Goal: Task Accomplishment & Management: Complete application form

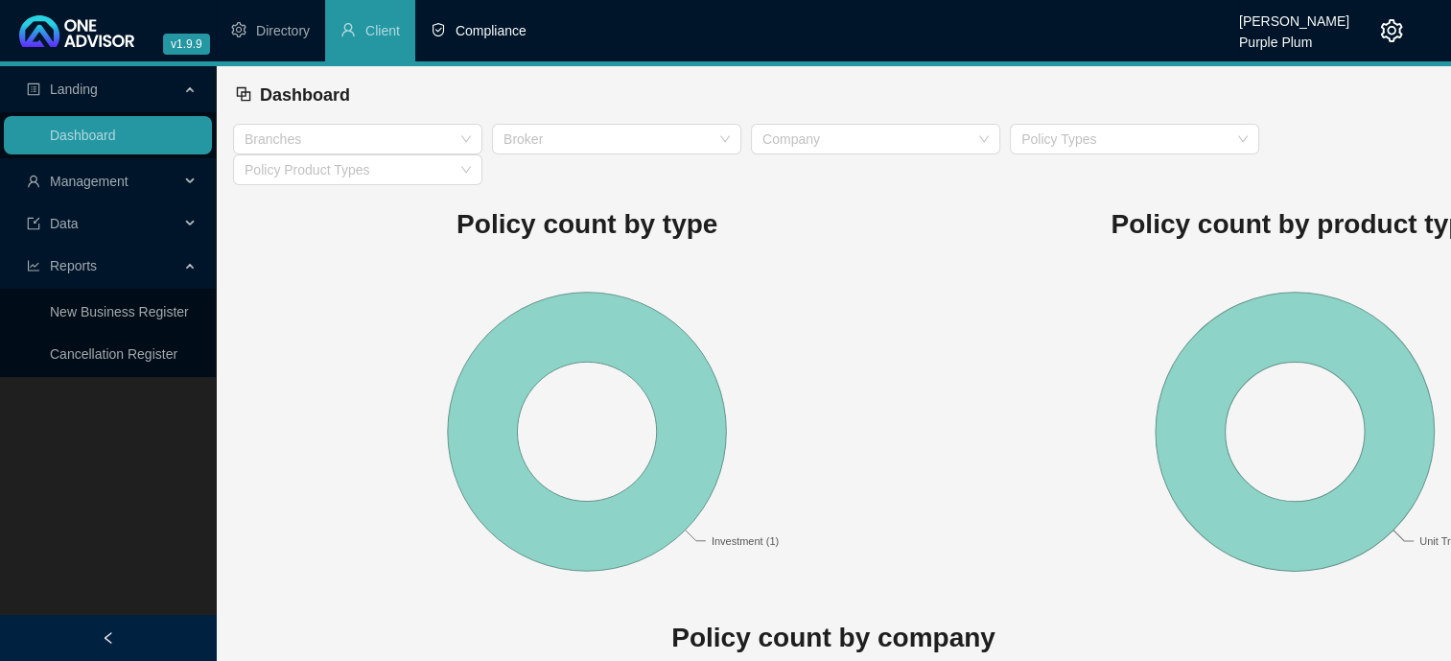
click at [479, 35] on span "Compliance" at bounding box center [490, 30] width 71 height 15
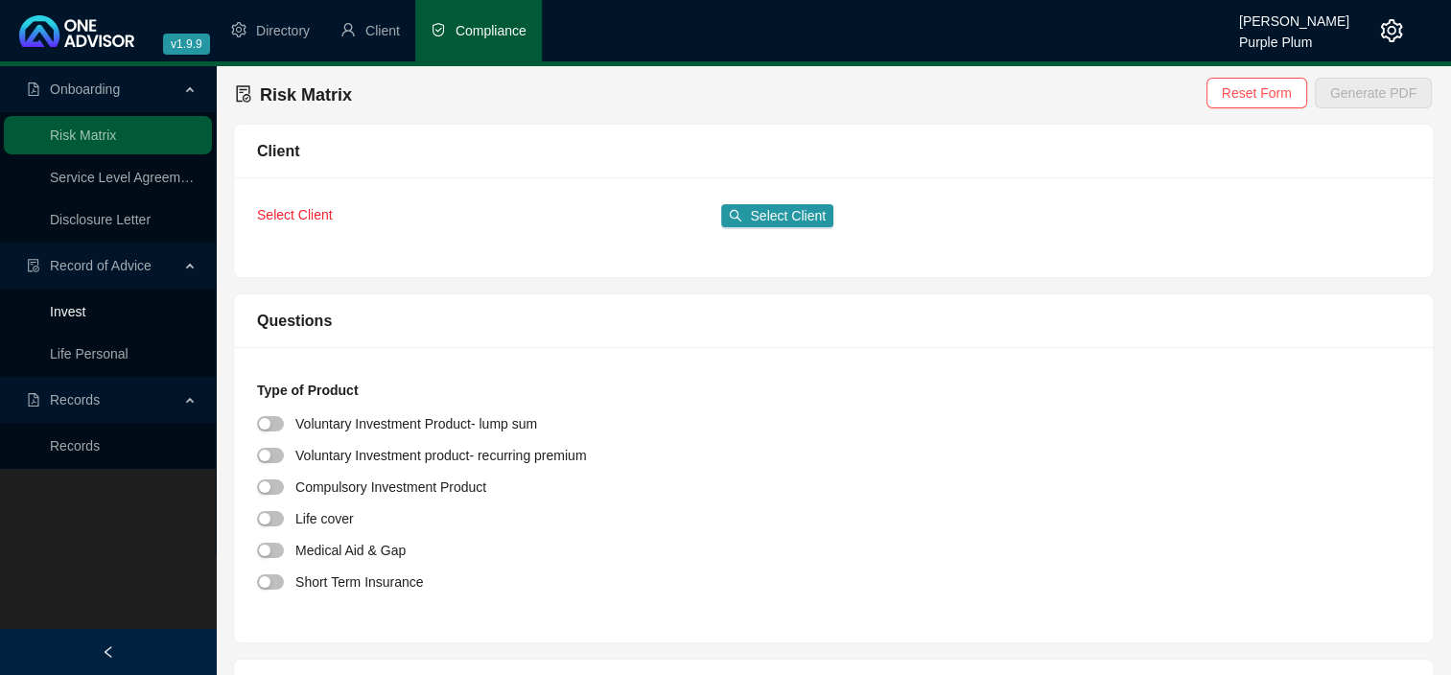
click at [81, 314] on link "Invest" at bounding box center [67, 311] width 35 height 15
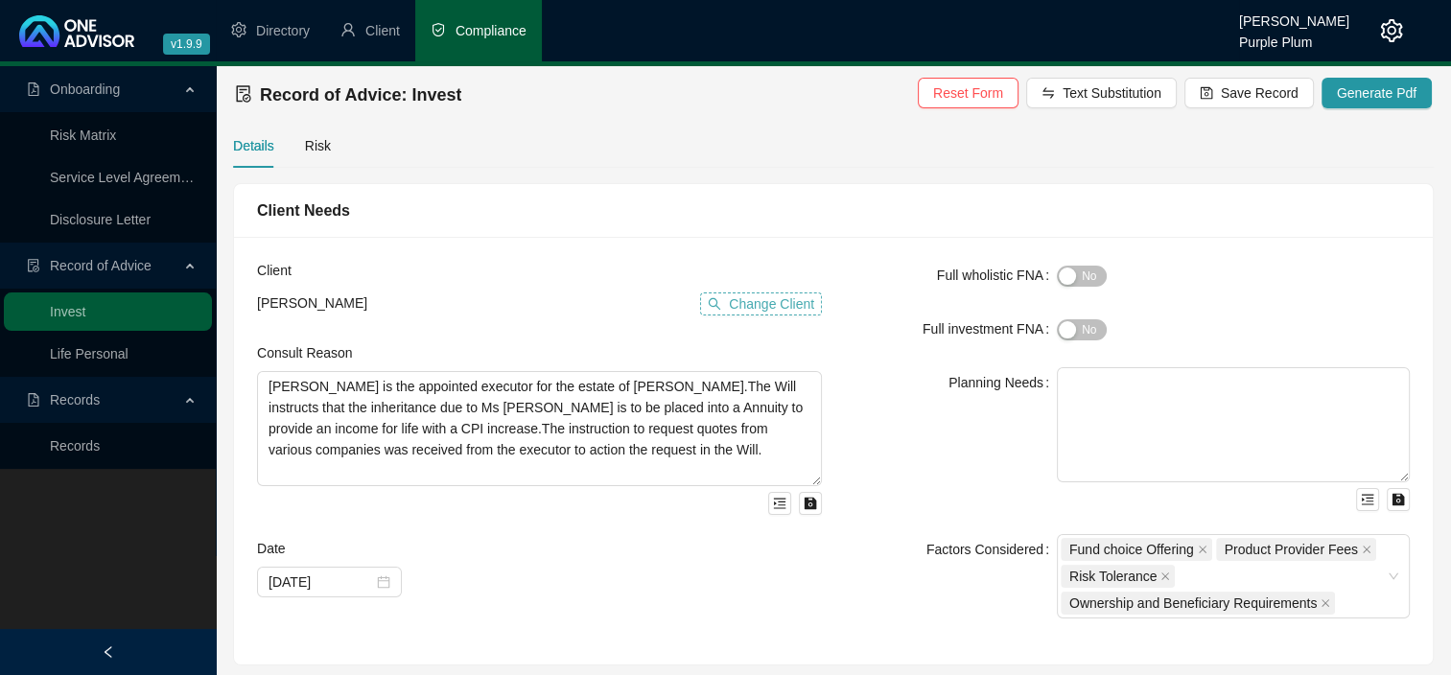
click at [735, 303] on span "Change Client" at bounding box center [771, 303] width 85 height 21
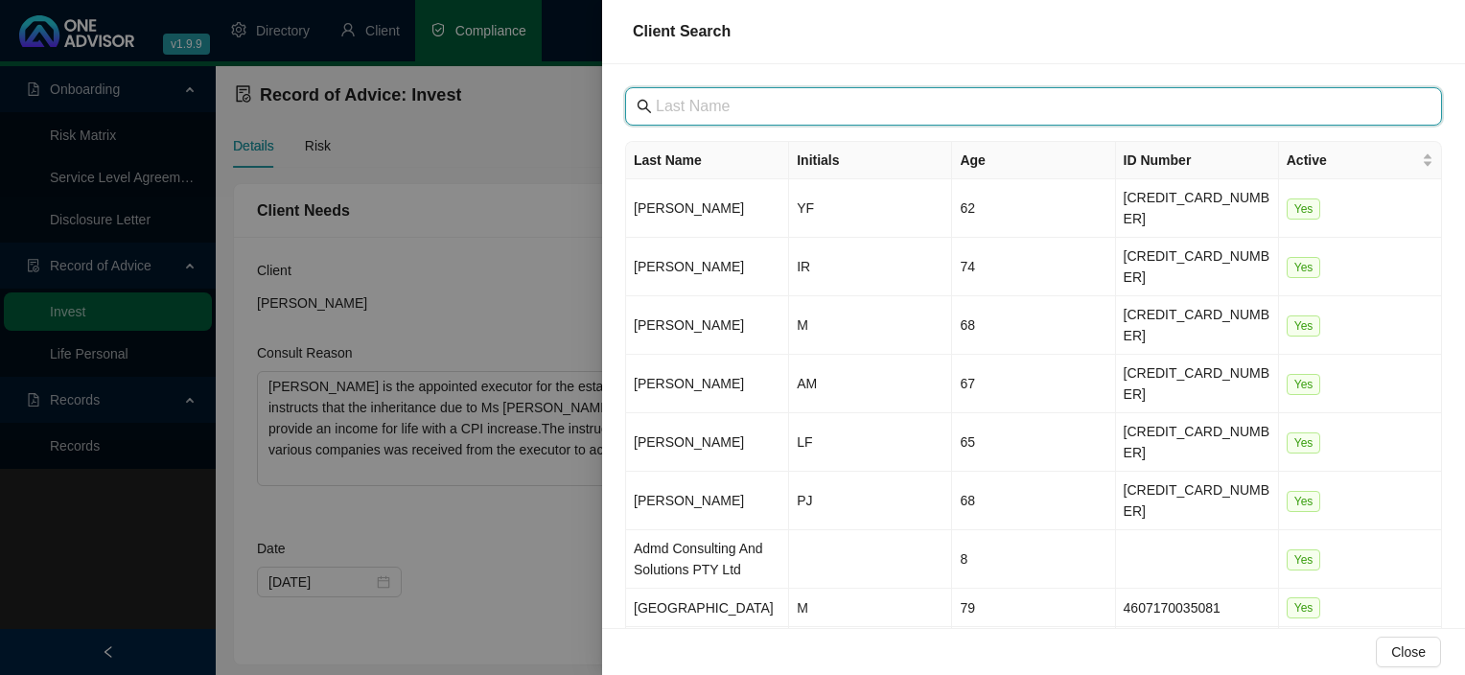
click at [722, 104] on input "text" at bounding box center [1035, 106] width 759 height 23
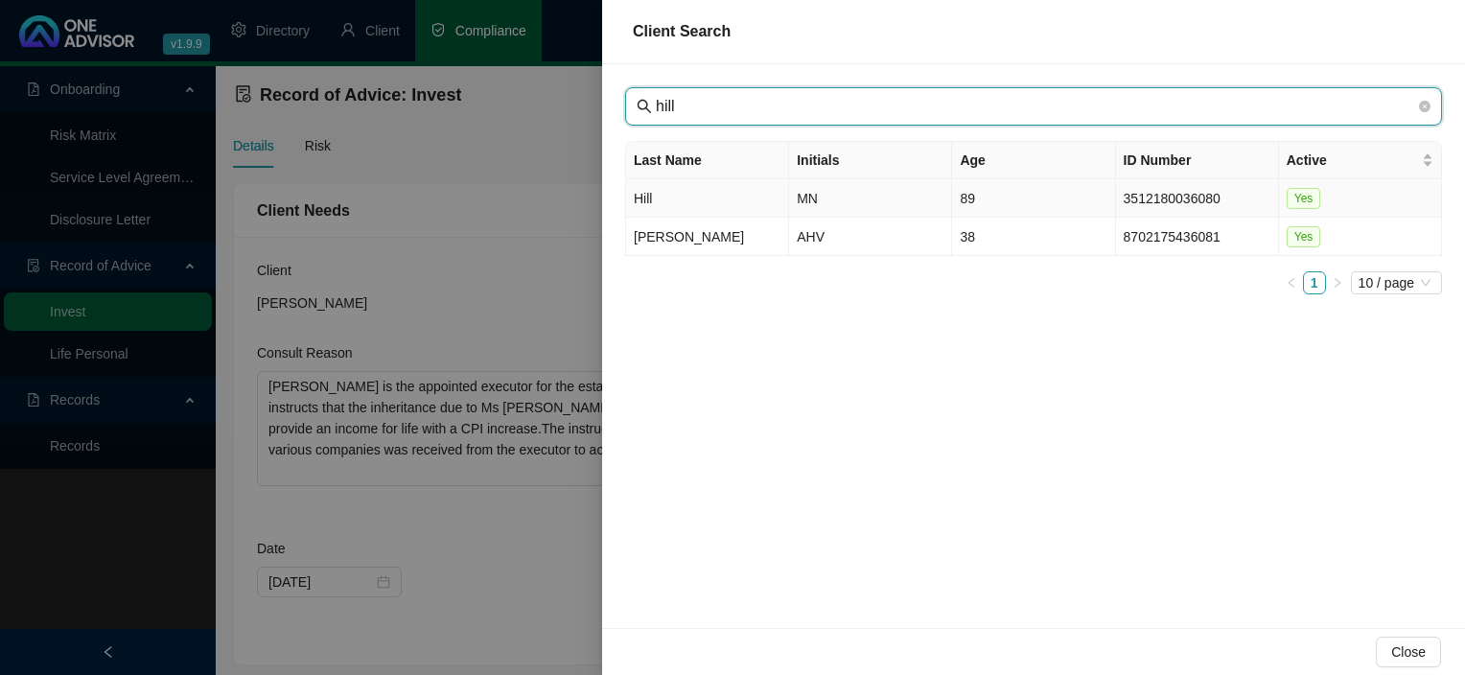
type input "hill"
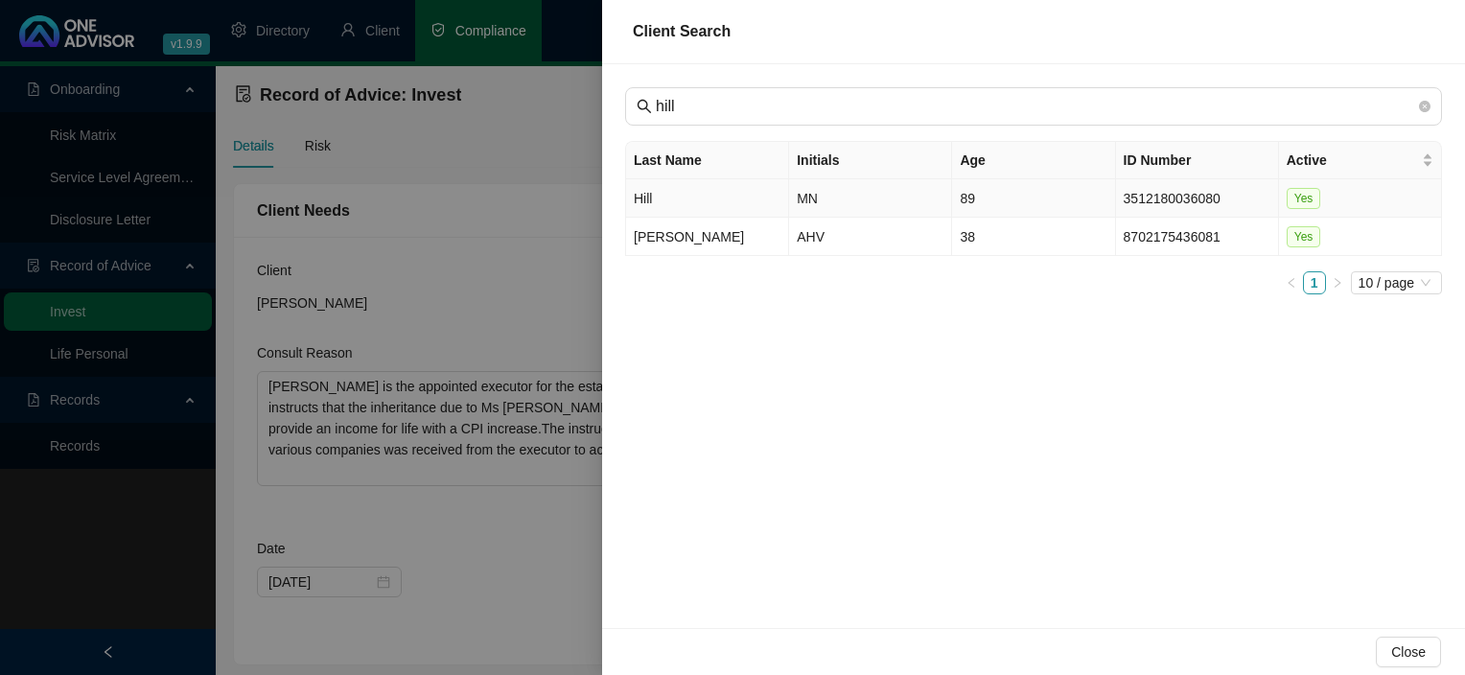
click at [657, 205] on td "Hill" at bounding box center [707, 198] width 163 height 38
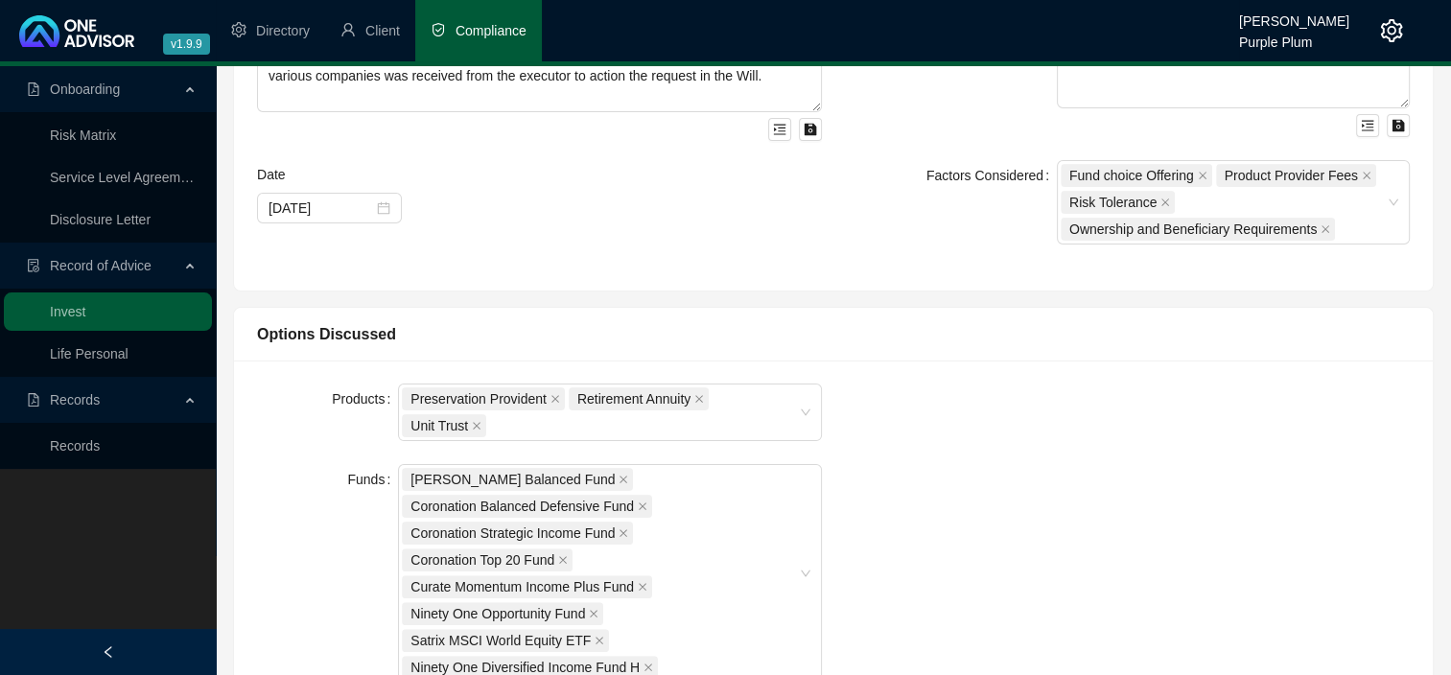
scroll to position [380, 0]
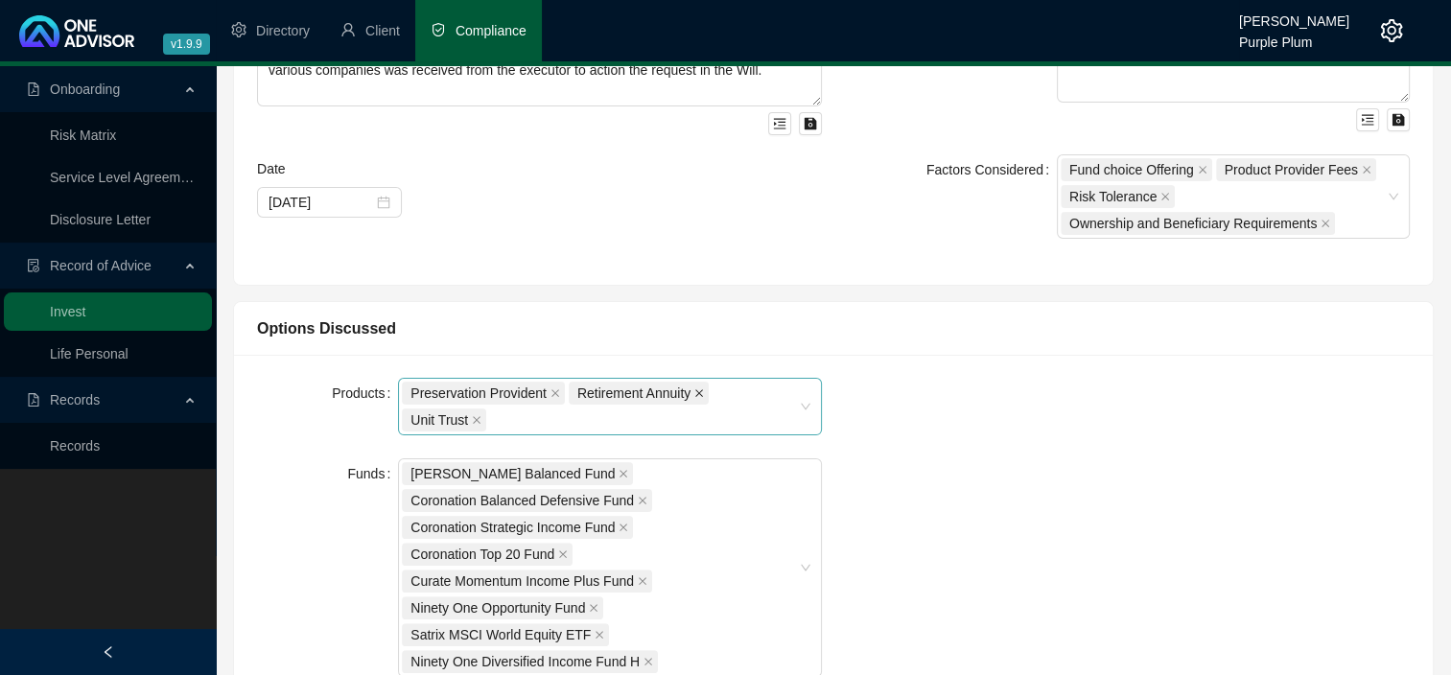
click at [694, 394] on icon "close" at bounding box center [699, 393] width 10 height 10
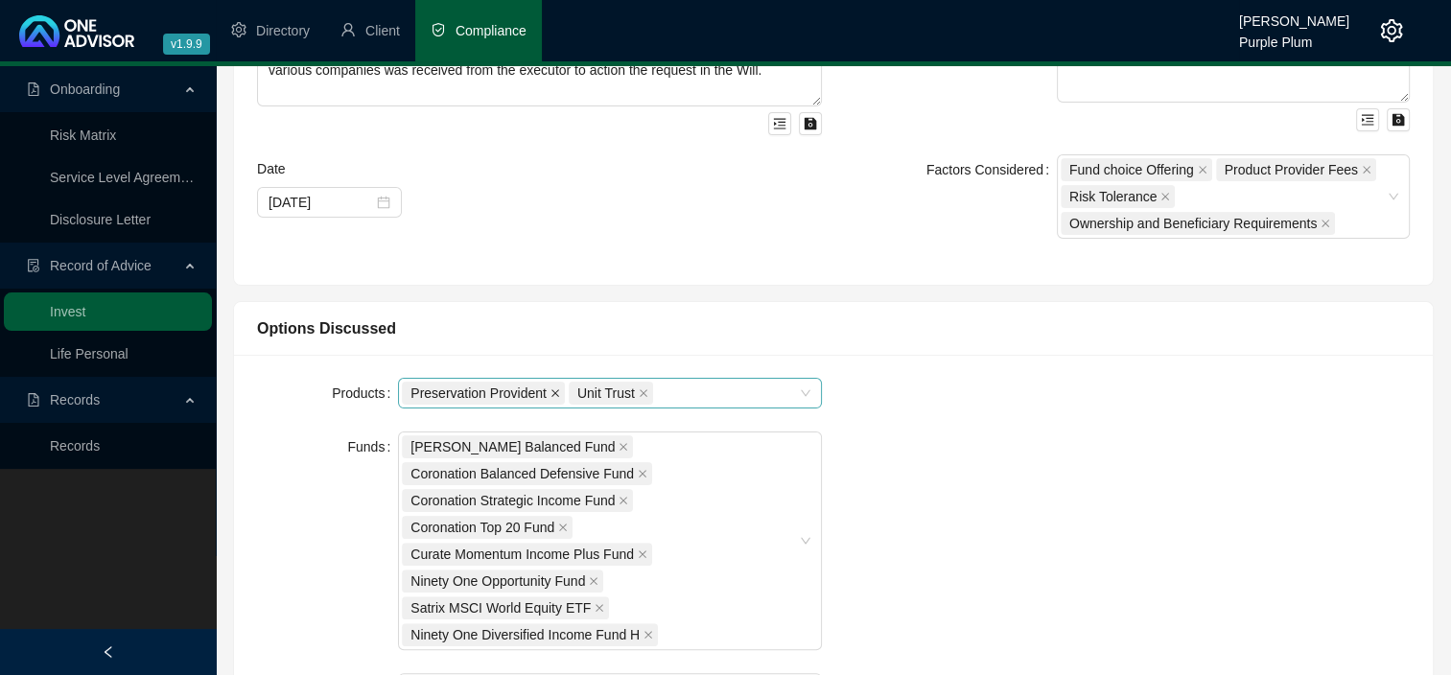
click at [552, 389] on icon "close" at bounding box center [555, 393] width 8 height 8
click at [552, 389] on div "Unit Trust" at bounding box center [600, 393] width 396 height 27
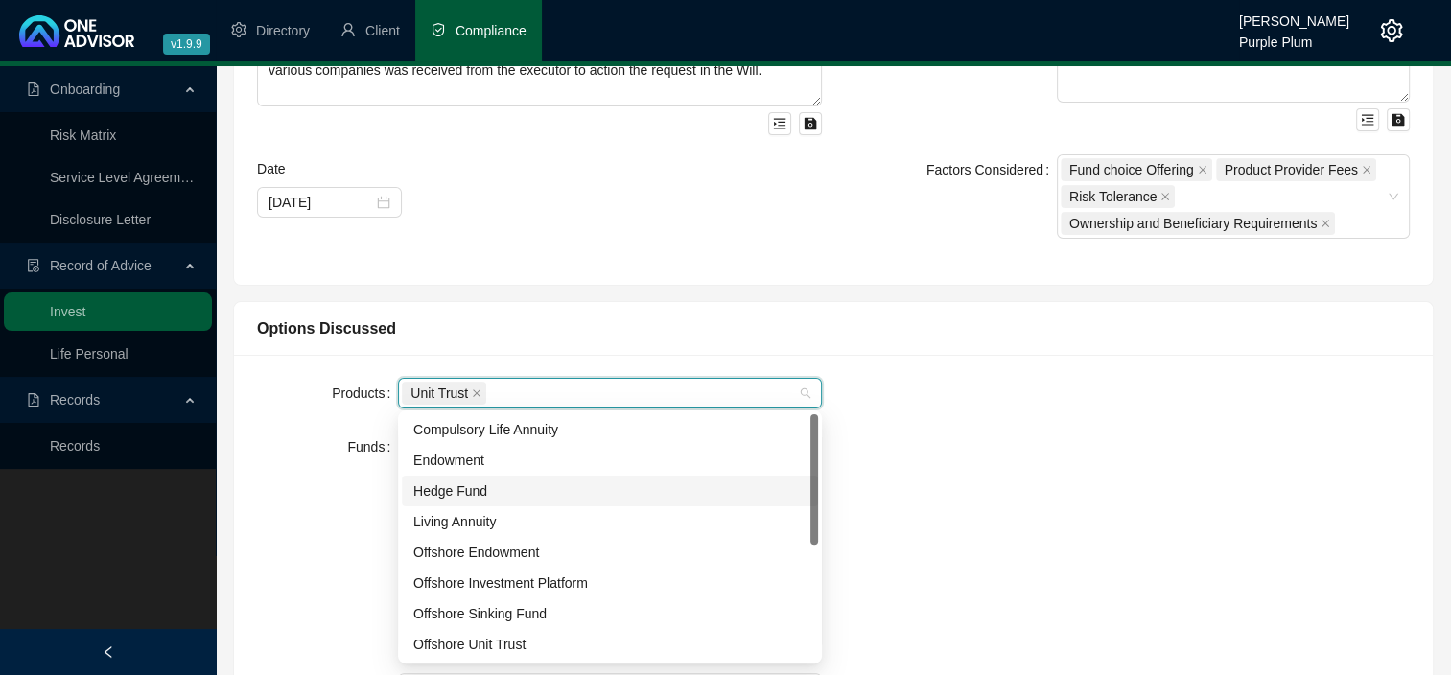
click at [617, 495] on div "Hedge Fund" at bounding box center [609, 490] width 393 height 21
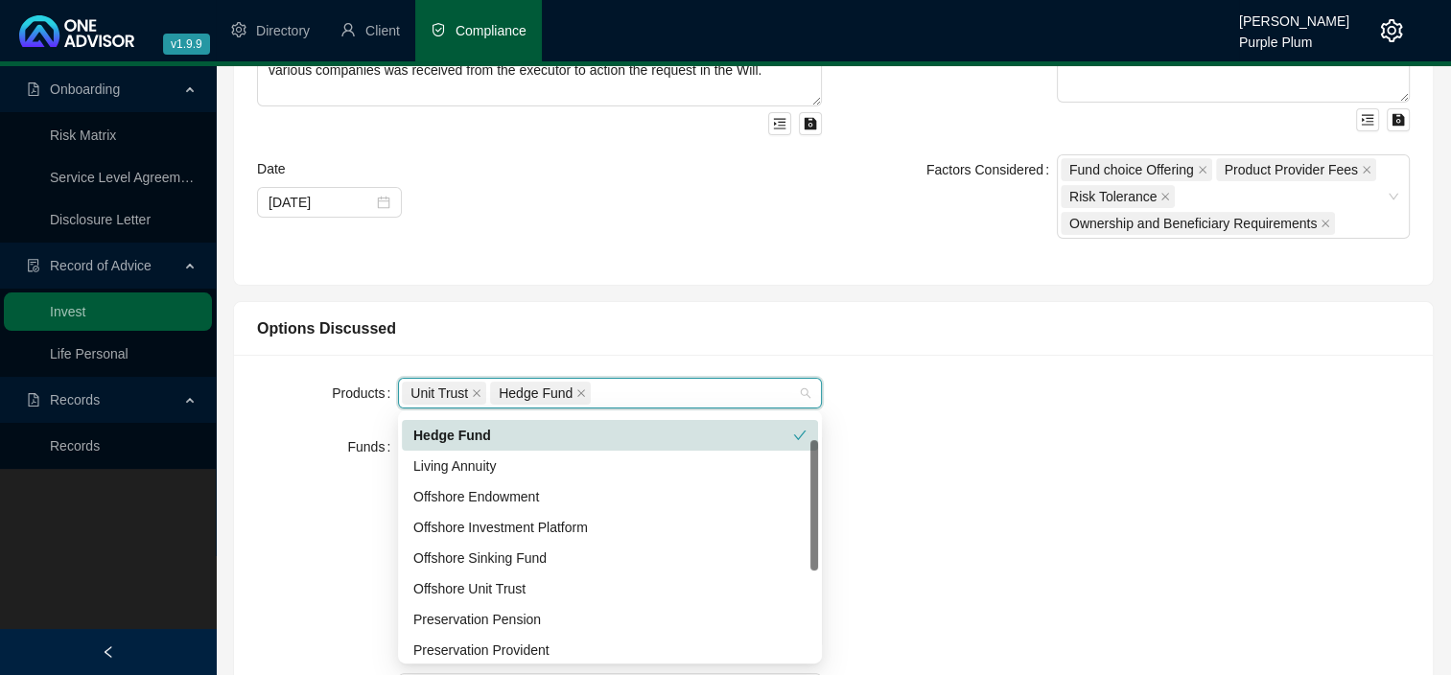
scroll to position [67, 0]
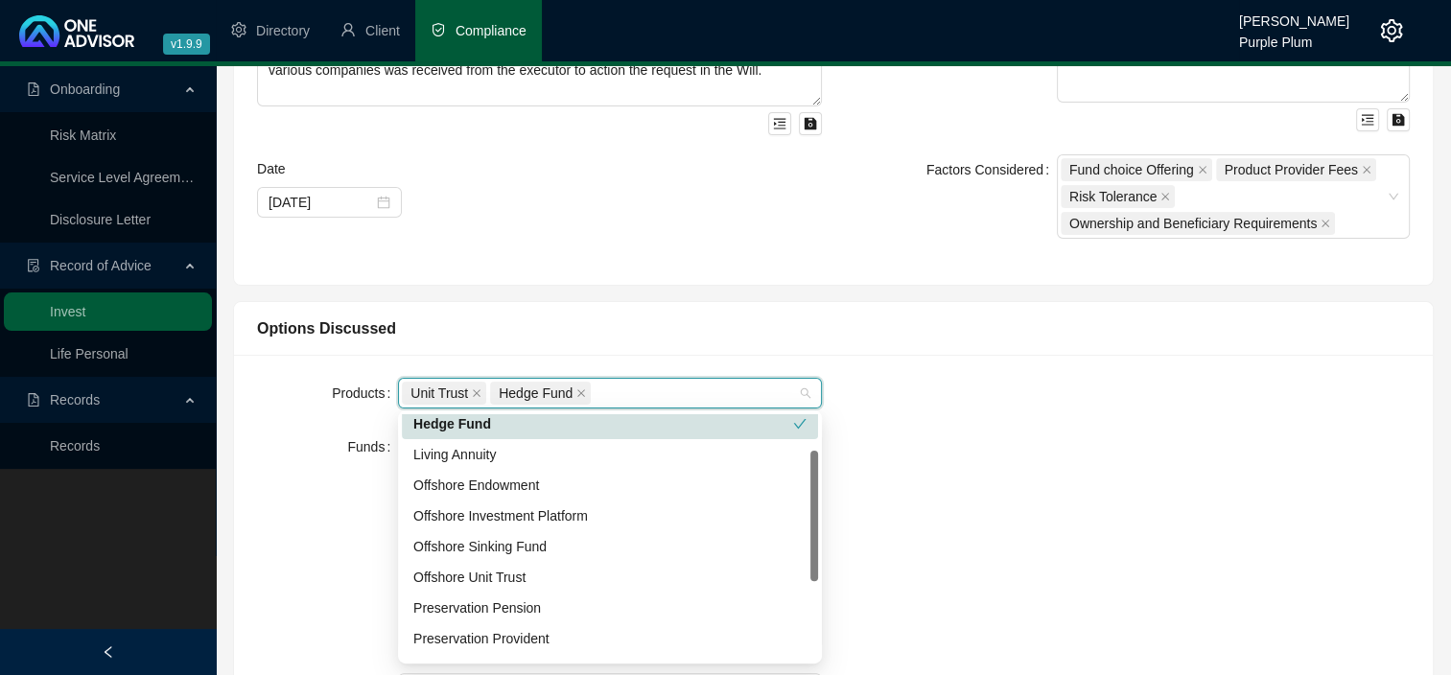
drag, startPoint x: 811, startPoint y: 476, endPoint x: 811, endPoint y: 510, distance: 34.5
click at [811, 510] on div at bounding box center [814, 516] width 8 height 130
click at [679, 476] on div "Offshore Endowment" at bounding box center [609, 485] width 393 height 21
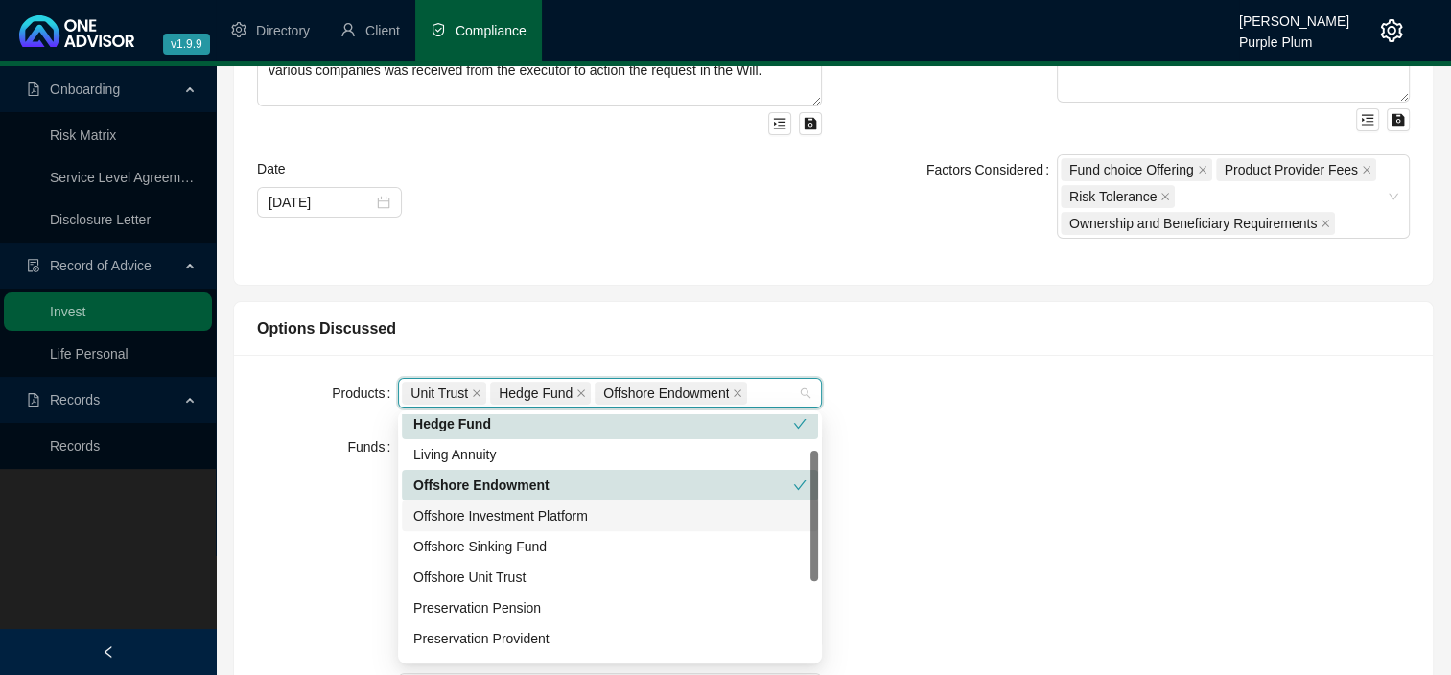
click at [652, 522] on div "Offshore Investment Platform" at bounding box center [609, 515] width 393 height 21
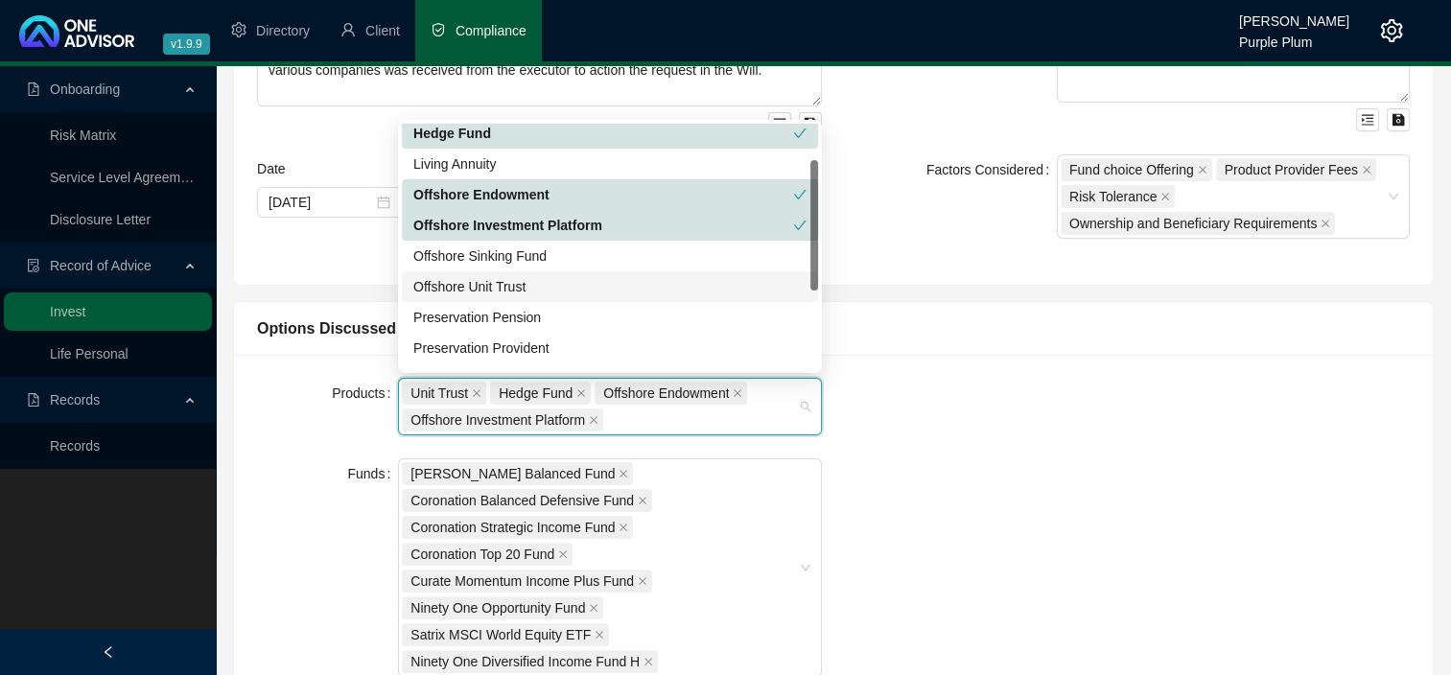
click at [705, 272] on div "Offshore Unit Trust" at bounding box center [610, 286] width 416 height 31
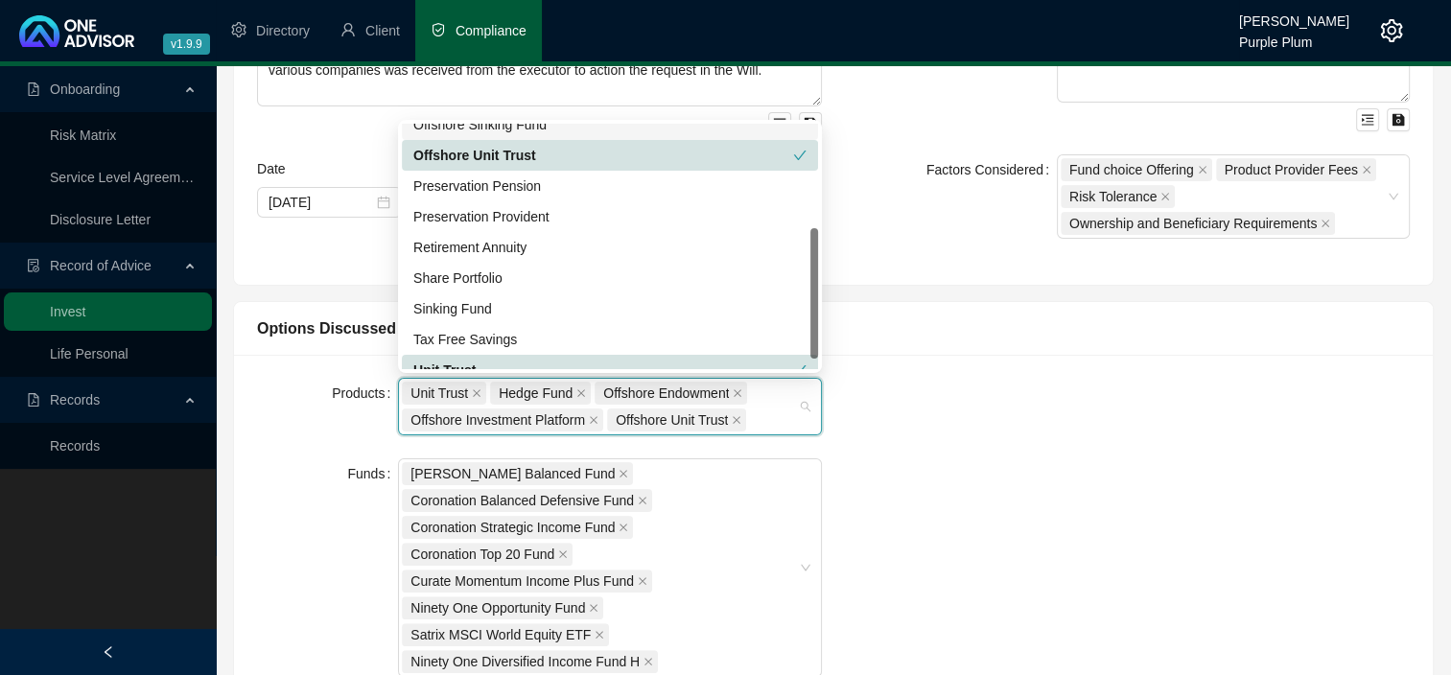
scroll to position [215, 0]
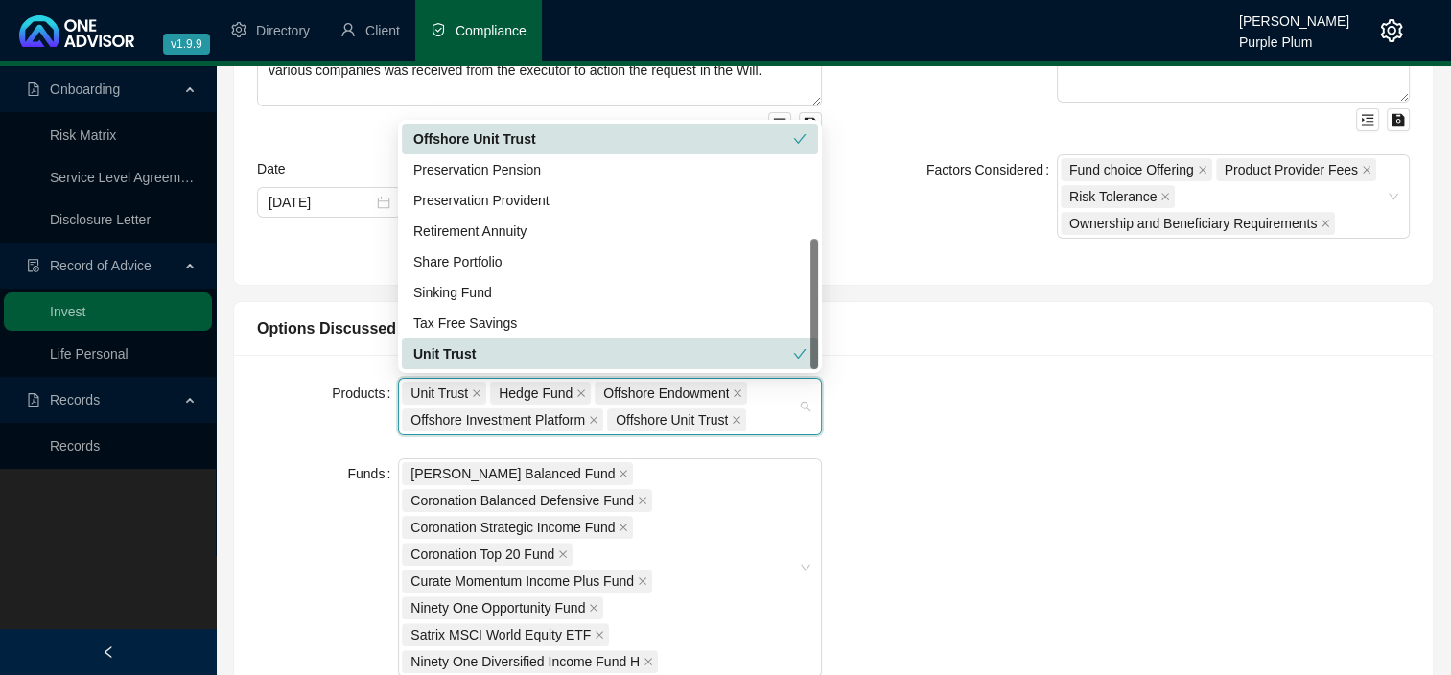
drag, startPoint x: 810, startPoint y: 243, endPoint x: 810, endPoint y: 323, distance: 80.5
click at [810, 323] on div at bounding box center [814, 304] width 8 height 130
click at [570, 267] on div "Share Portfolio" at bounding box center [609, 261] width 393 height 21
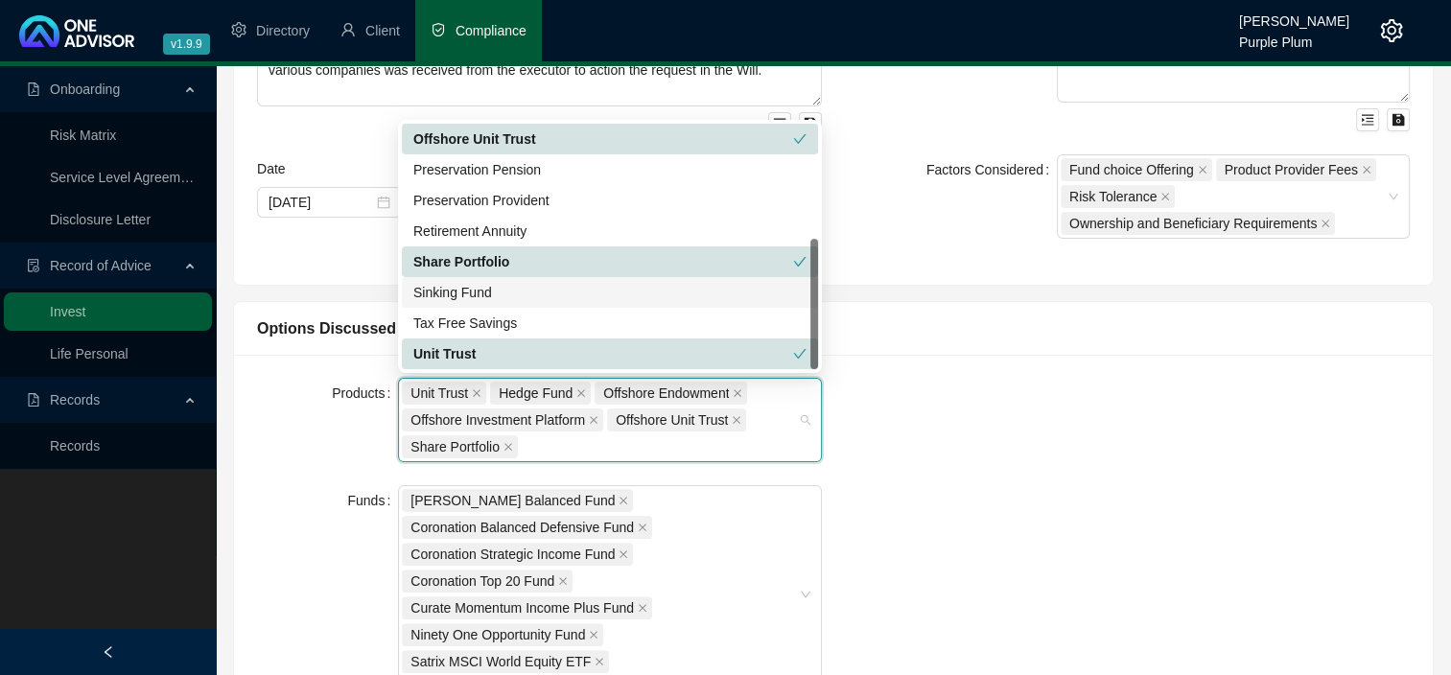
drag, startPoint x: 812, startPoint y: 278, endPoint x: 840, endPoint y: 301, distance: 36.1
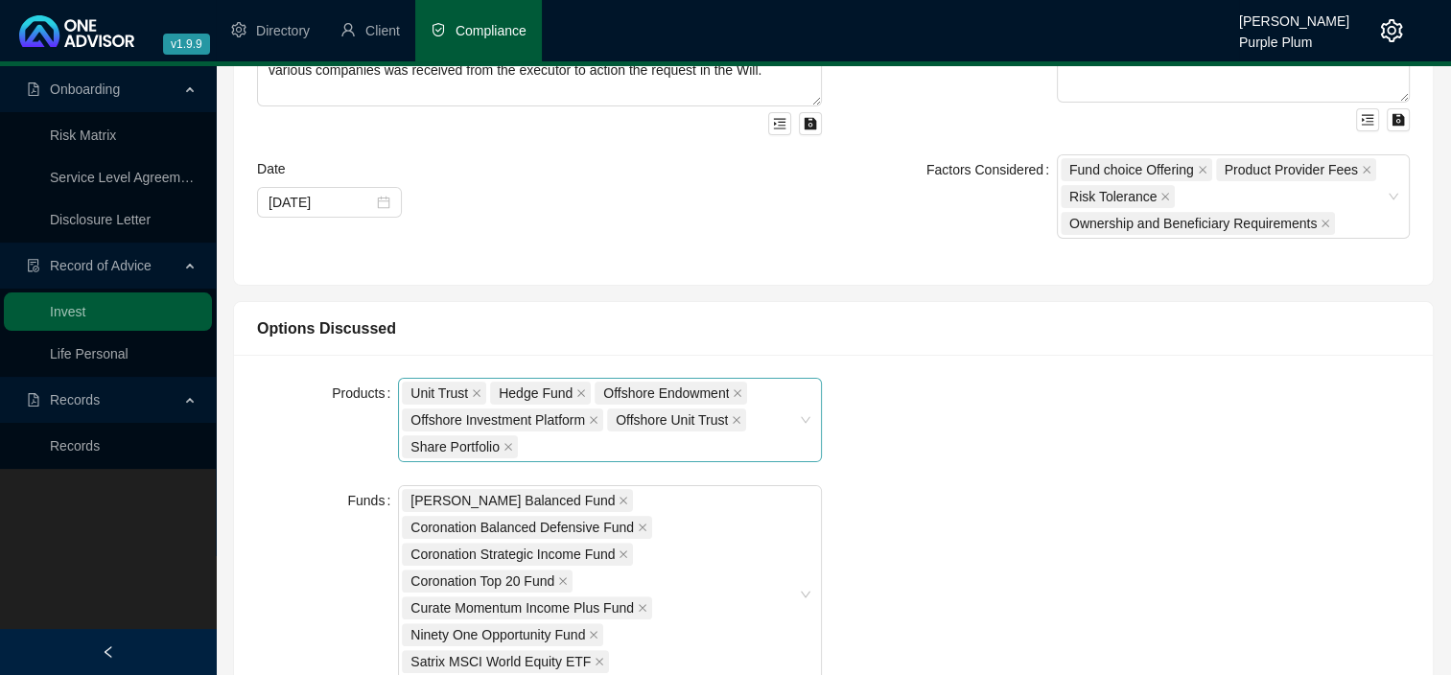
click at [943, 231] on div "Factors Considered" at bounding box center [951, 196] width 212 height 84
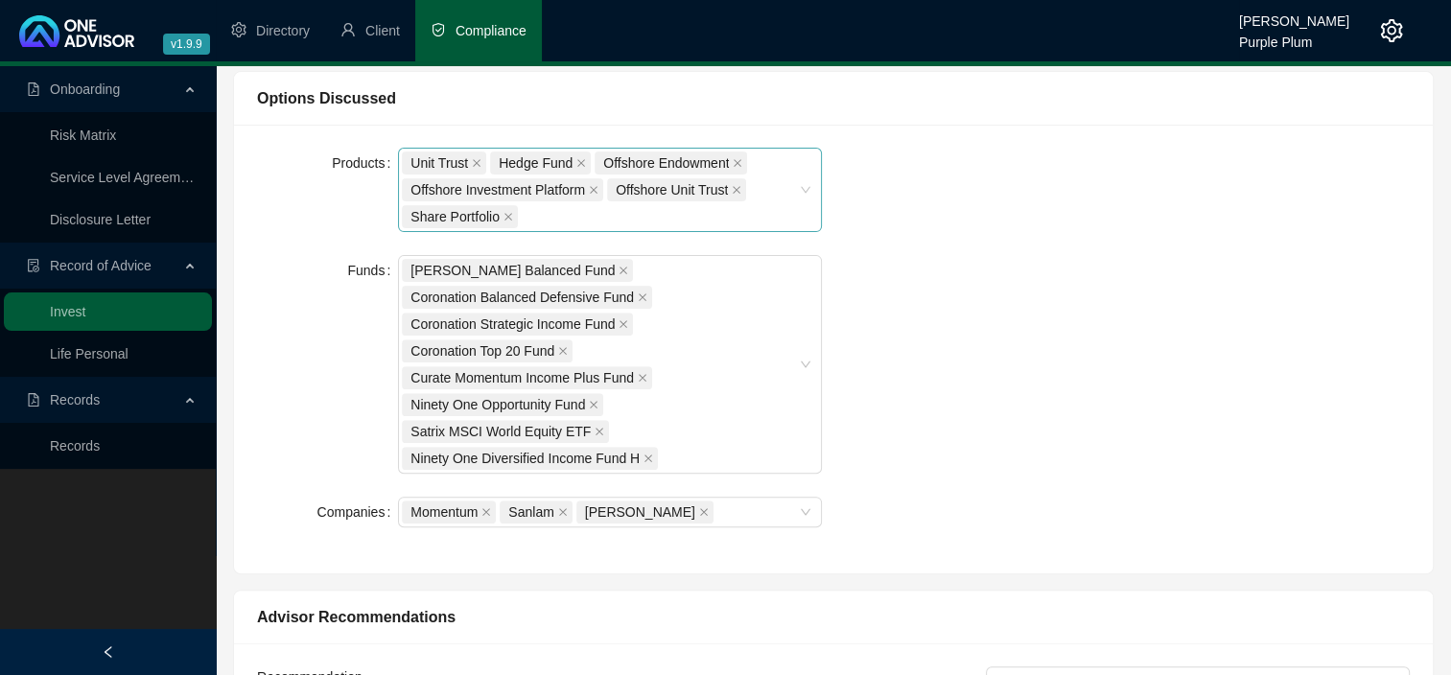
scroll to position [634, 0]
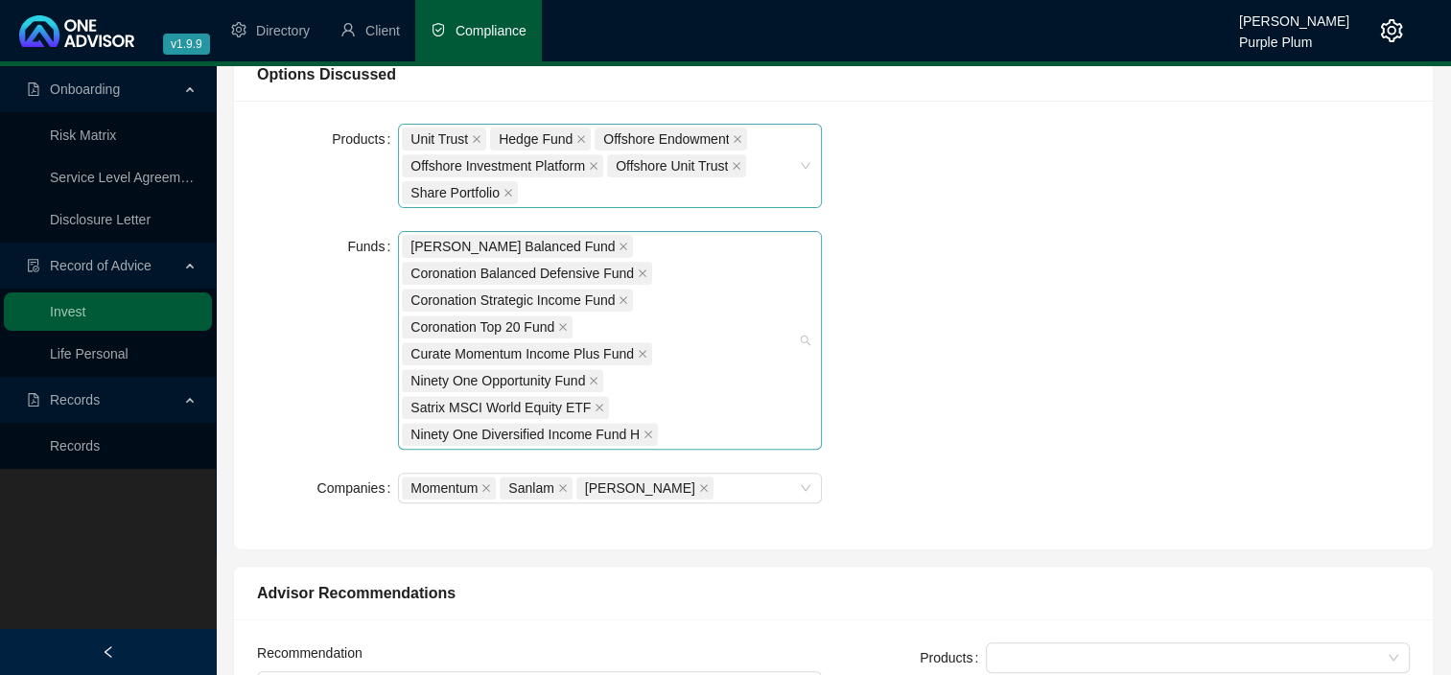
click at [746, 344] on div "[PERSON_NAME] Balanced Fund Coronation Balanced Defensive Fund Coronation Strat…" at bounding box center [600, 340] width 396 height 215
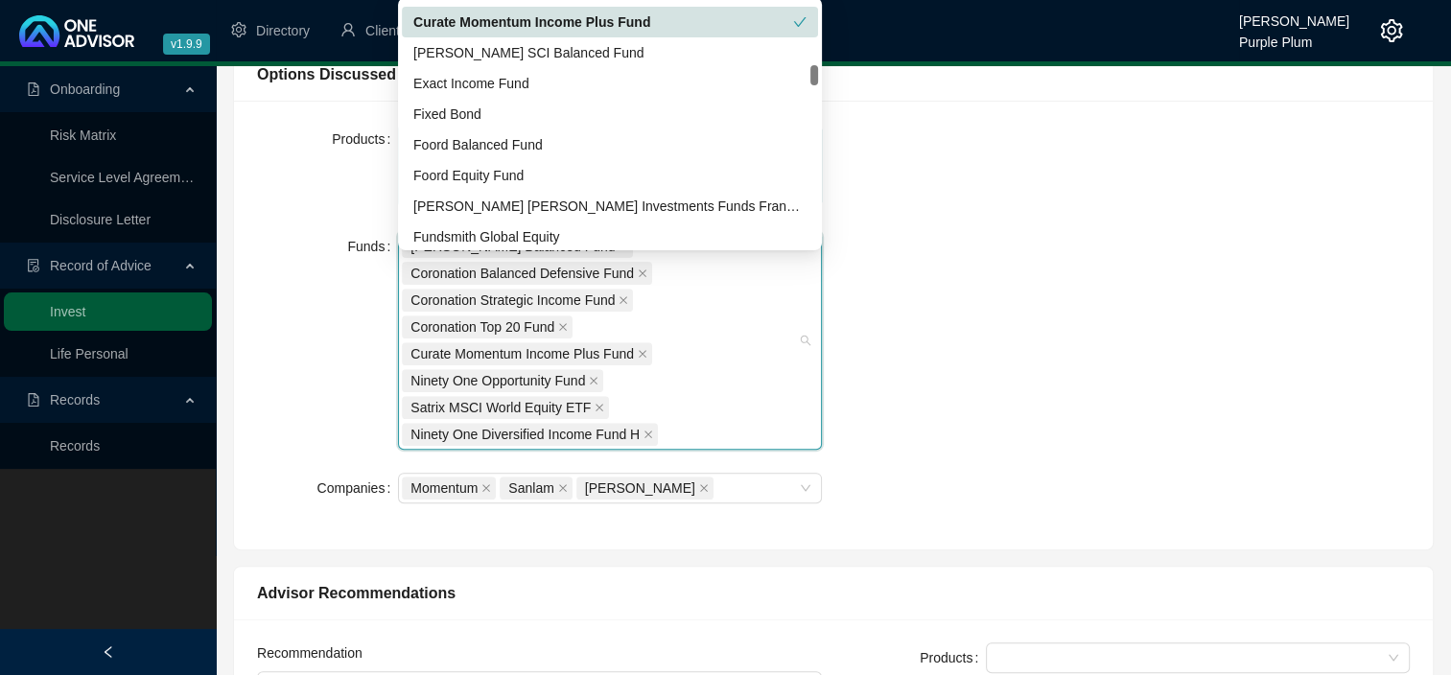
scroll to position [752, 0]
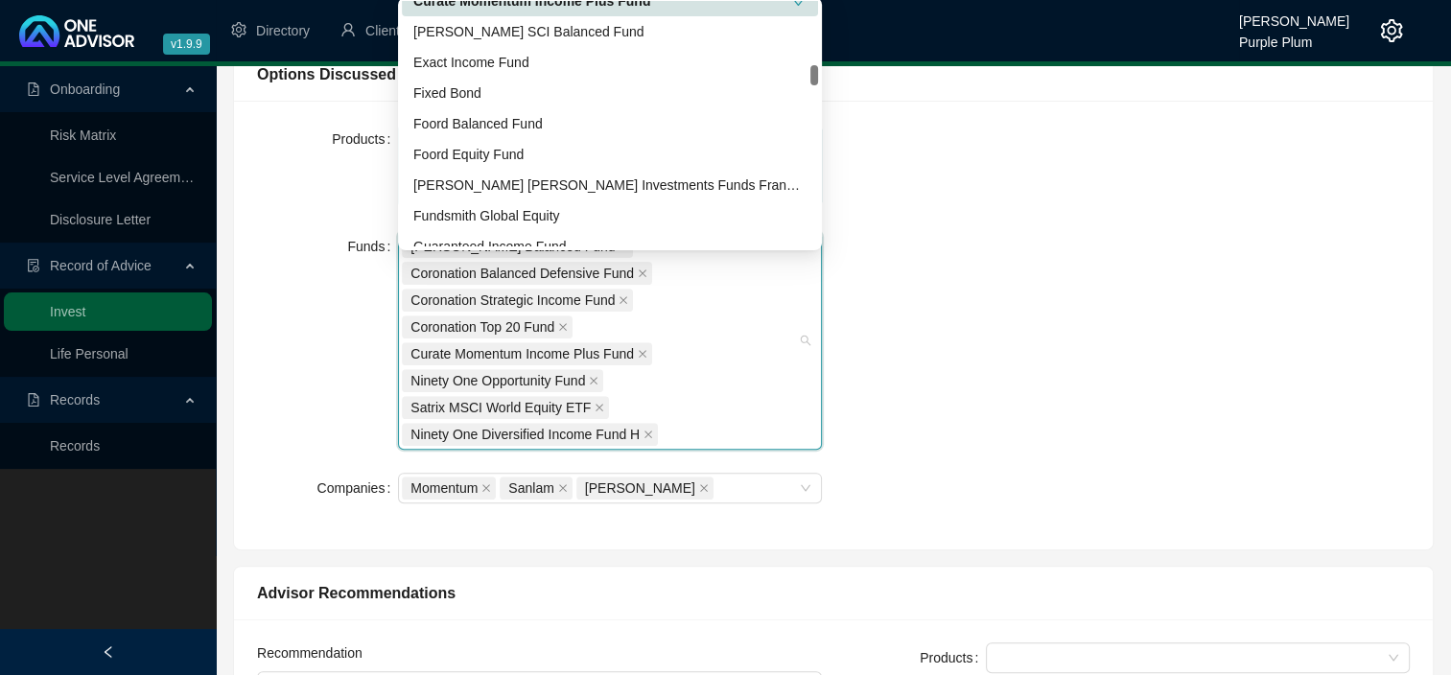
drag, startPoint x: 814, startPoint y: 12, endPoint x: 817, endPoint y: 77, distance: 65.3
click at [817, 77] on div at bounding box center [814, 75] width 8 height 20
click at [666, 196] on div "[PERSON_NAME] [PERSON_NAME] Investments Funds Franklin U.S. Dollar Short-Term M…" at bounding box center [610, 185] width 416 height 31
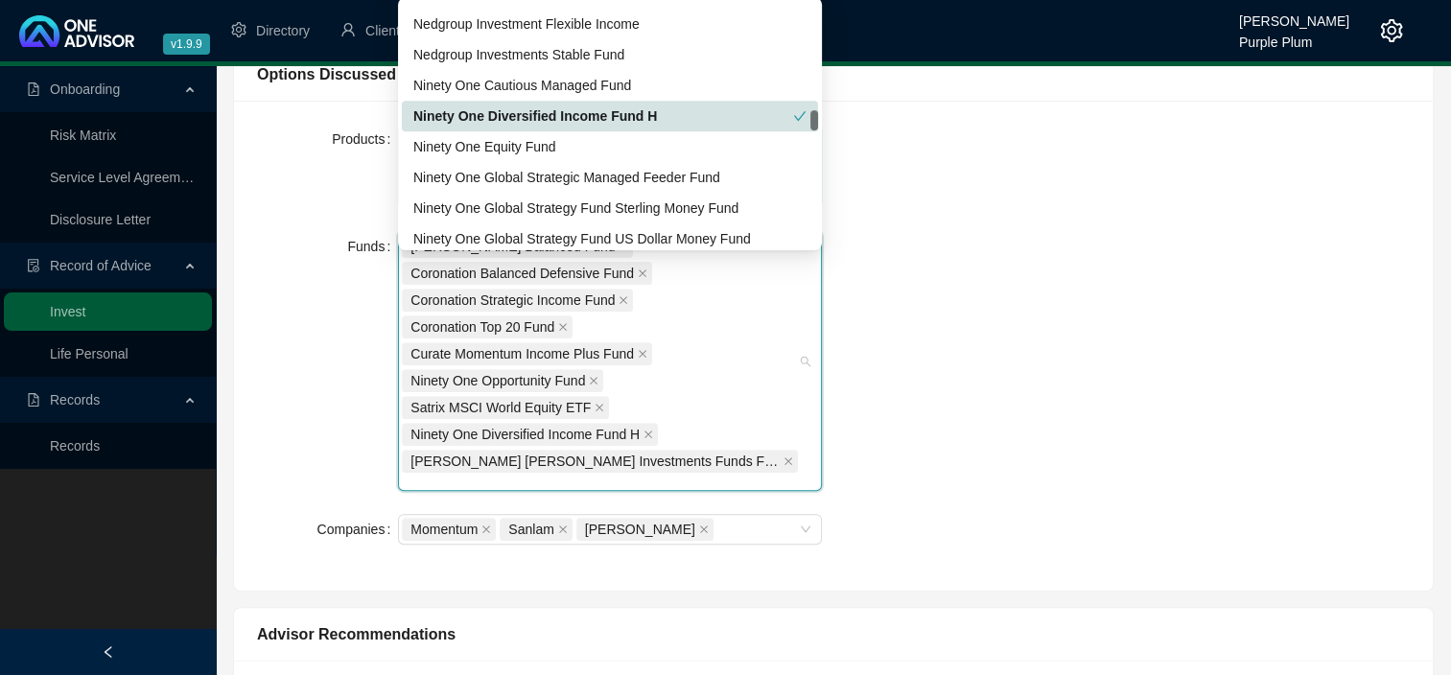
scroll to position [1292, 0]
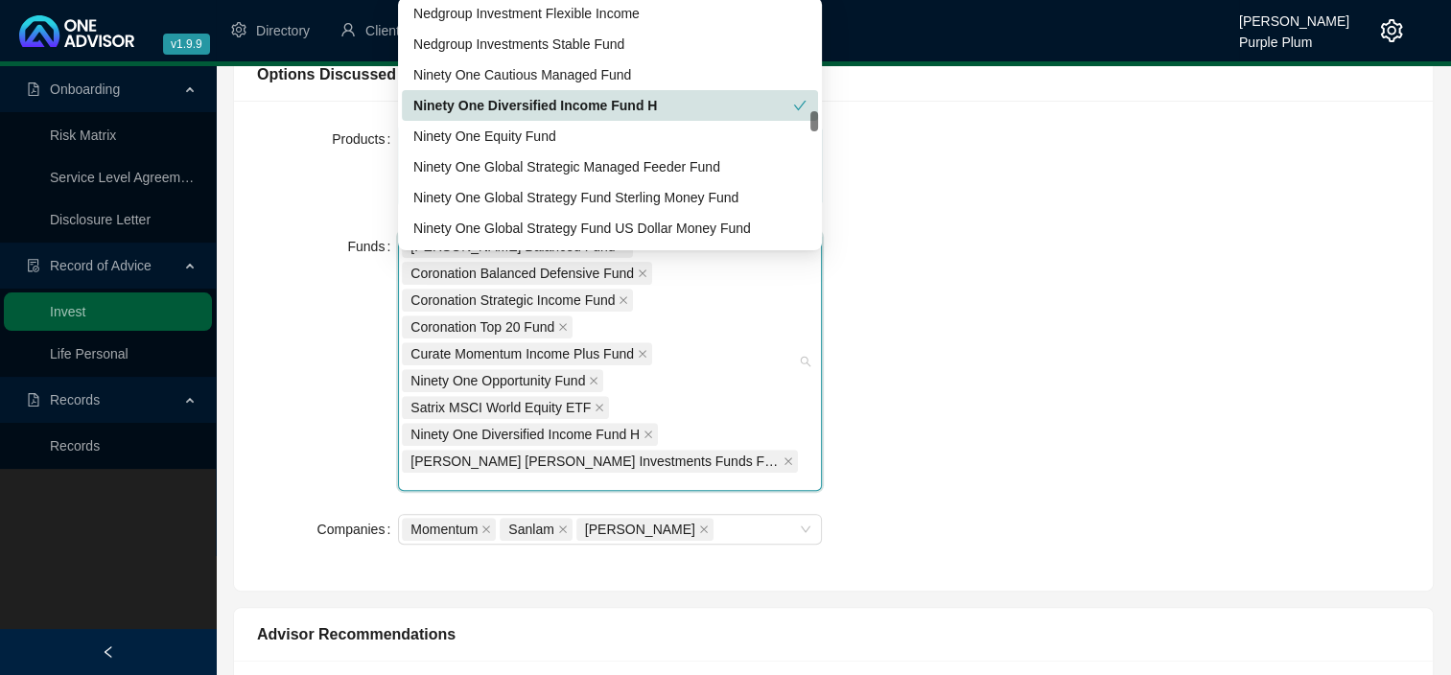
drag, startPoint x: 813, startPoint y: 73, endPoint x: 815, endPoint y: 119, distance: 46.1
click at [815, 119] on div at bounding box center [814, 121] width 8 height 20
click at [594, 175] on div "Ninety One Global Strategic Managed Feeder Fund" at bounding box center [609, 166] width 393 height 21
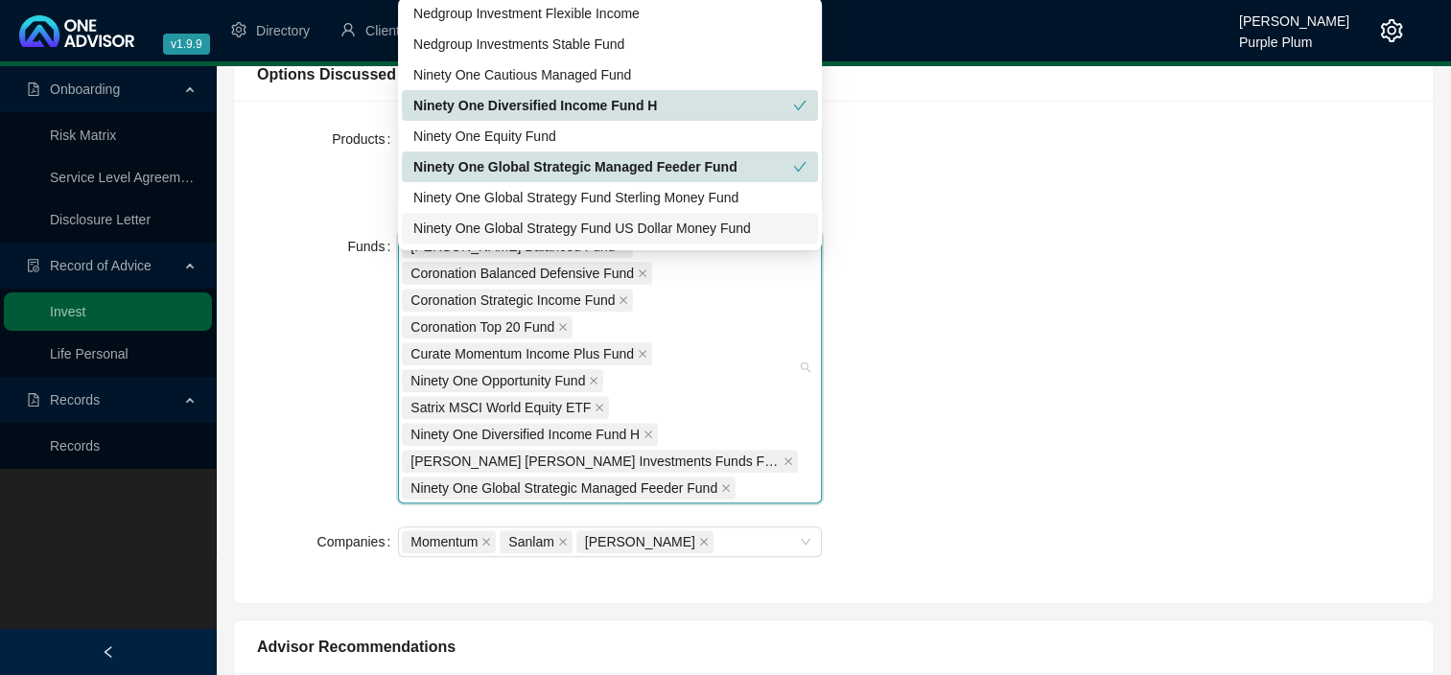
click at [589, 226] on div "Ninety One Global Strategy Fund US Dollar Money Fund" at bounding box center [609, 228] width 393 height 21
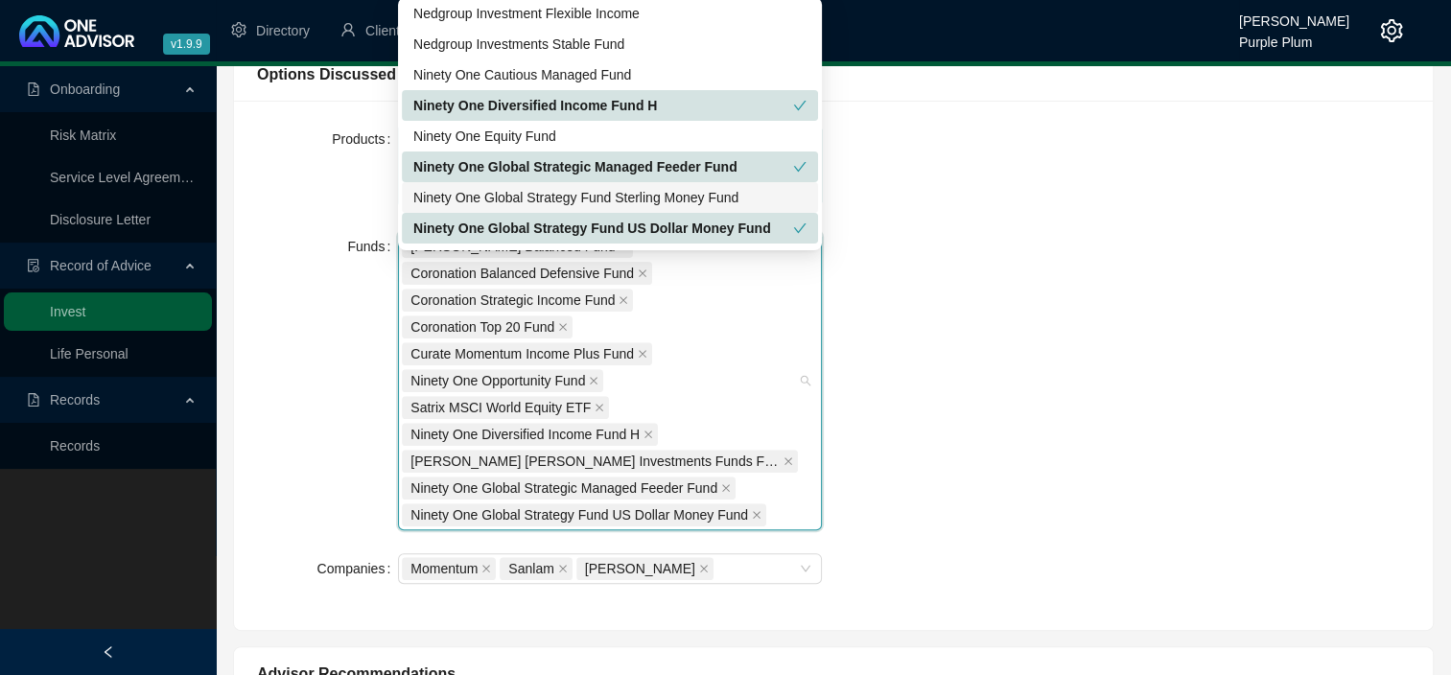
click at [586, 195] on div "Ninety One Global Strategy Fund Sterling Money Fund" at bounding box center [609, 197] width 393 height 21
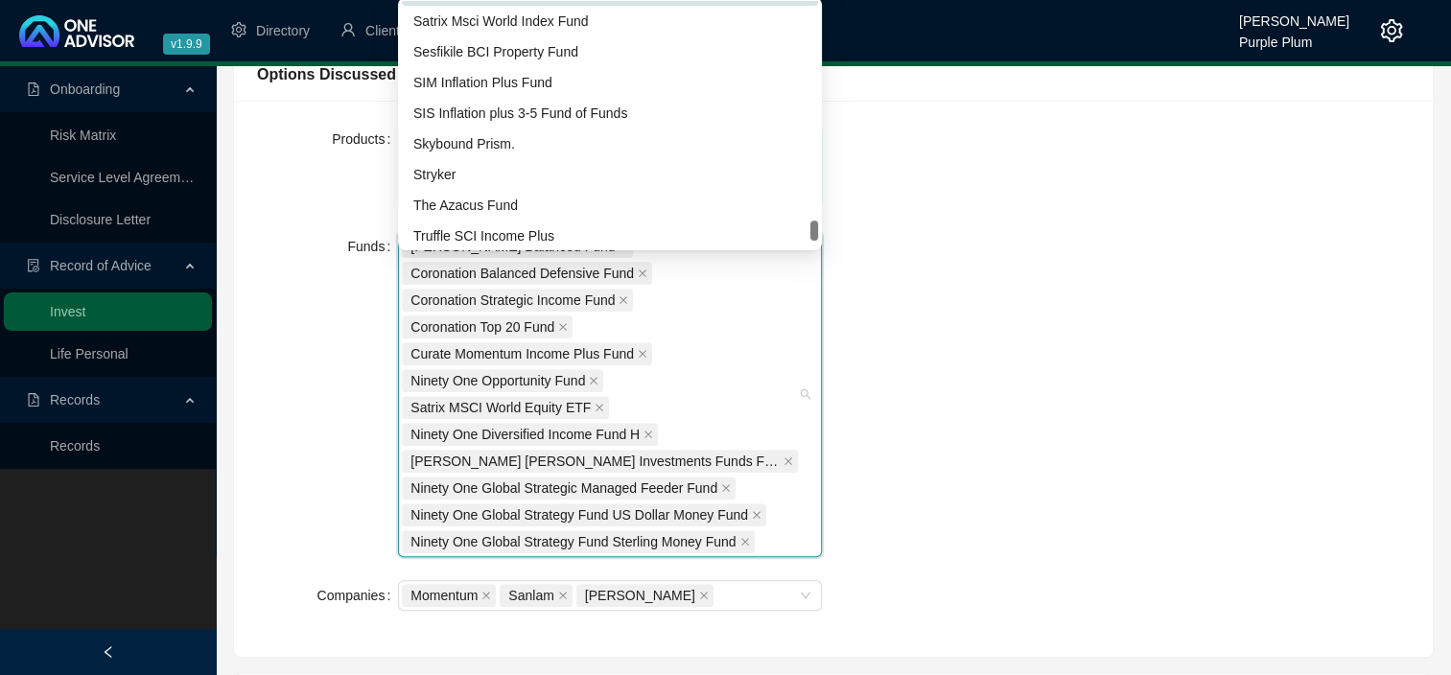
scroll to position [2583, 0]
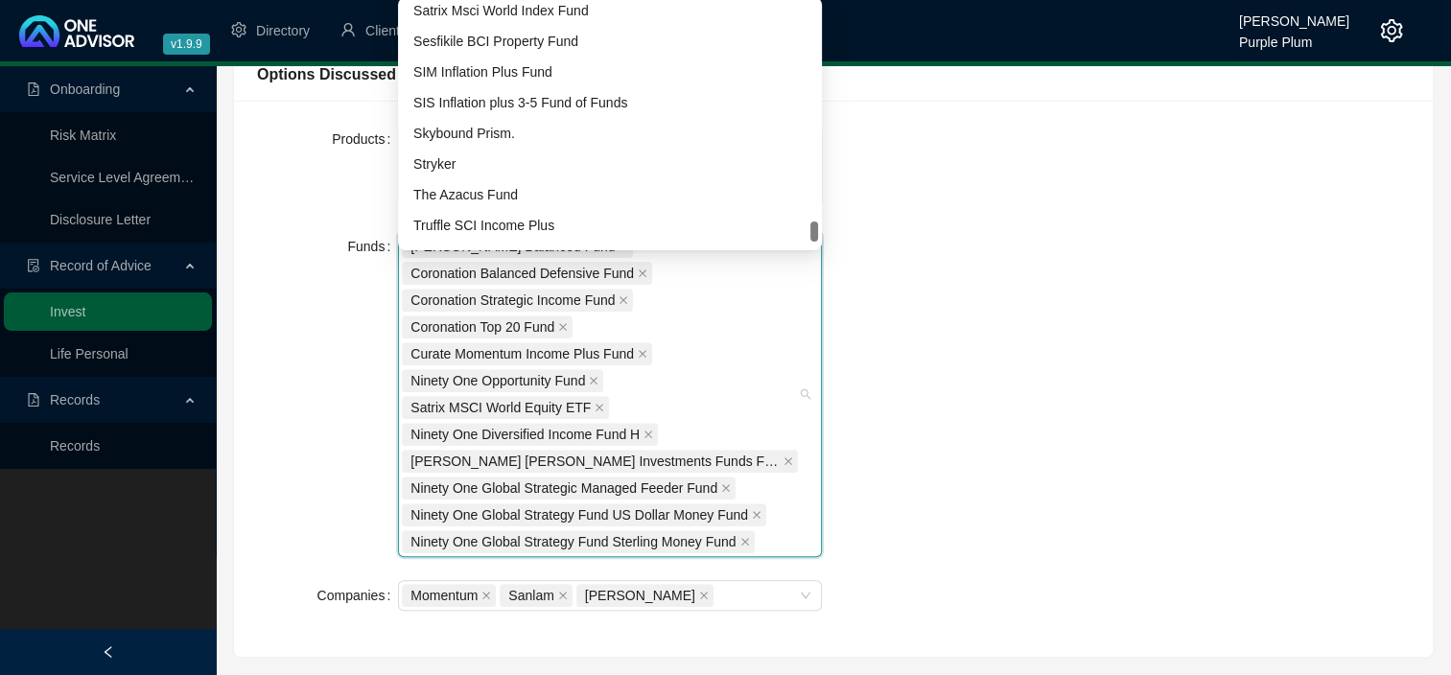
drag, startPoint x: 814, startPoint y: 119, endPoint x: 811, endPoint y: 229, distance: 110.3
click at [811, 229] on div at bounding box center [814, 231] width 8 height 20
click at [549, 138] on div "Skybound Prism." at bounding box center [609, 133] width 393 height 21
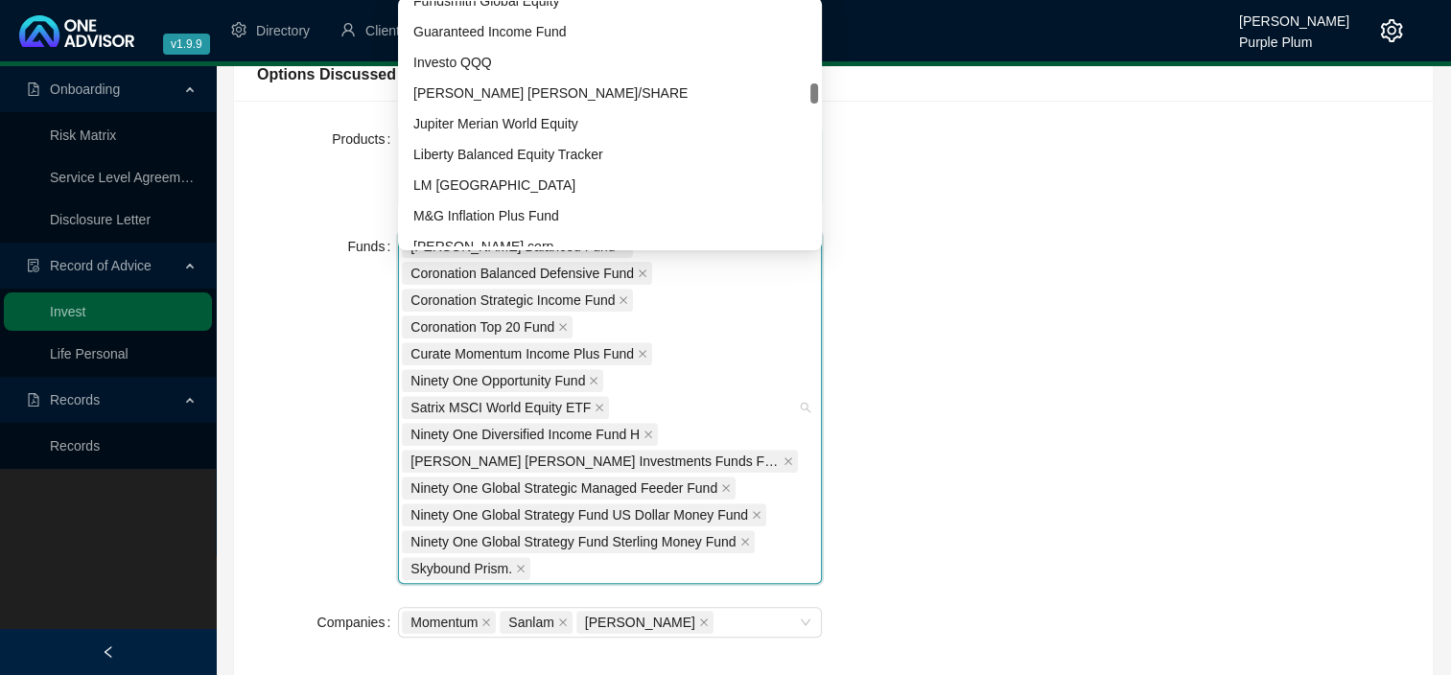
scroll to position [911, 0]
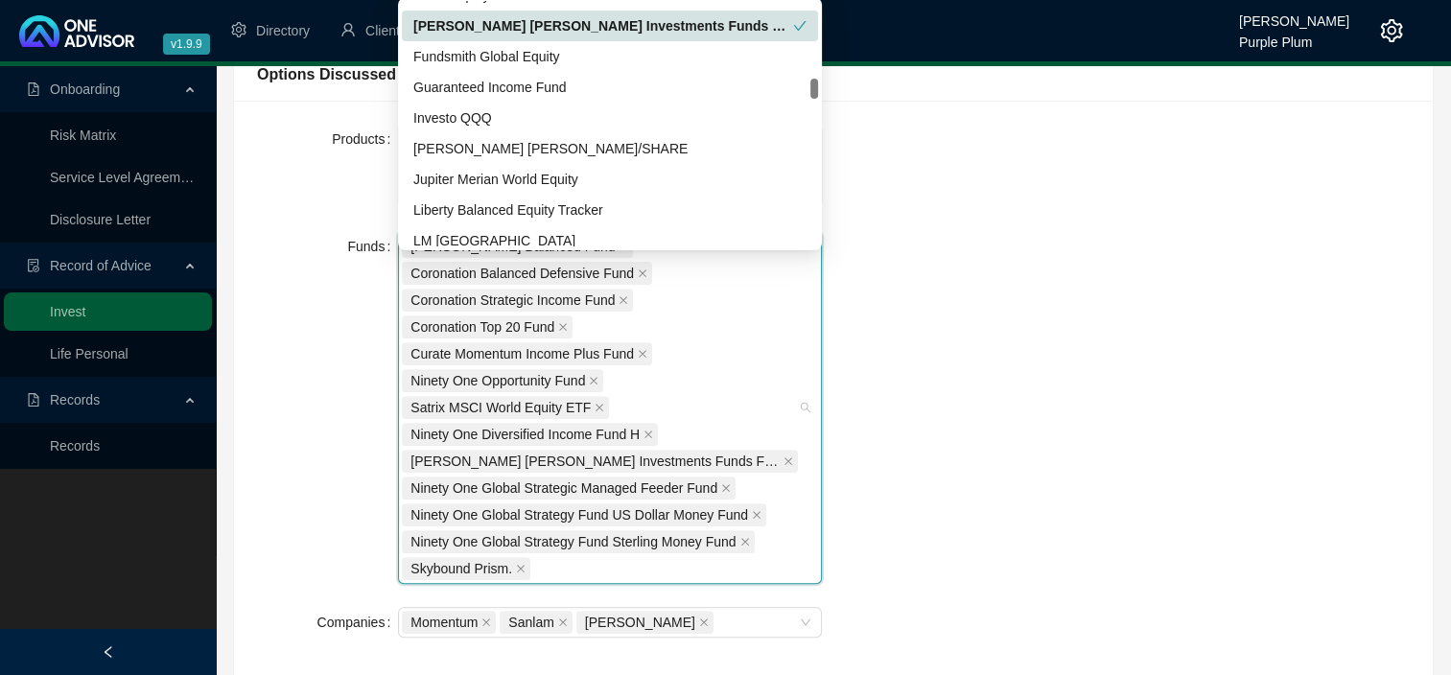
drag, startPoint x: 816, startPoint y: 232, endPoint x: 803, endPoint y: 88, distance: 144.4
click at [803, 88] on div "Foord Equity Fund Franklin [PERSON_NAME] Investments Funds Franklin U.S. Dollar…" at bounding box center [610, 123] width 416 height 245
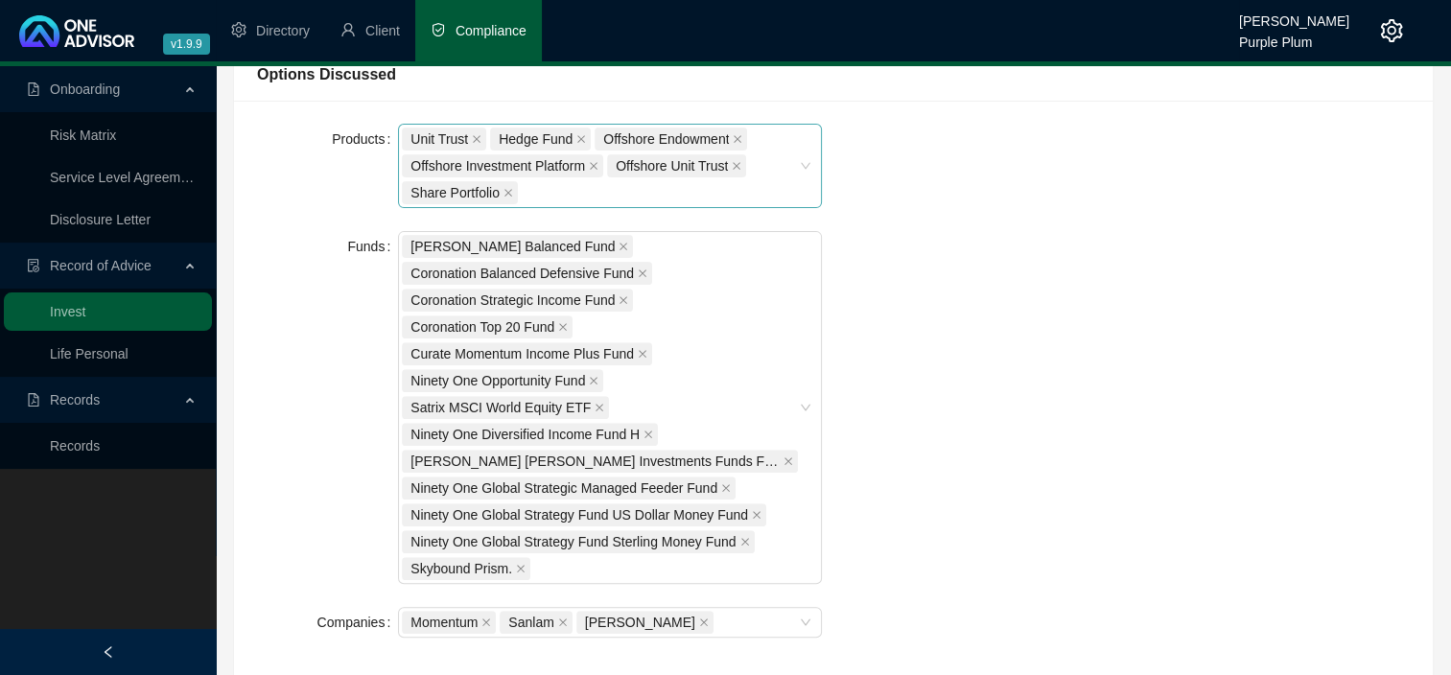
click at [895, 111] on div "Products Unit Trust Hedge Fund Offshore Endowment Offshore Investment Platform …" at bounding box center [833, 392] width 1199 height 583
click at [736, 621] on div "Momentum Sanlam [PERSON_NAME]" at bounding box center [600, 622] width 396 height 27
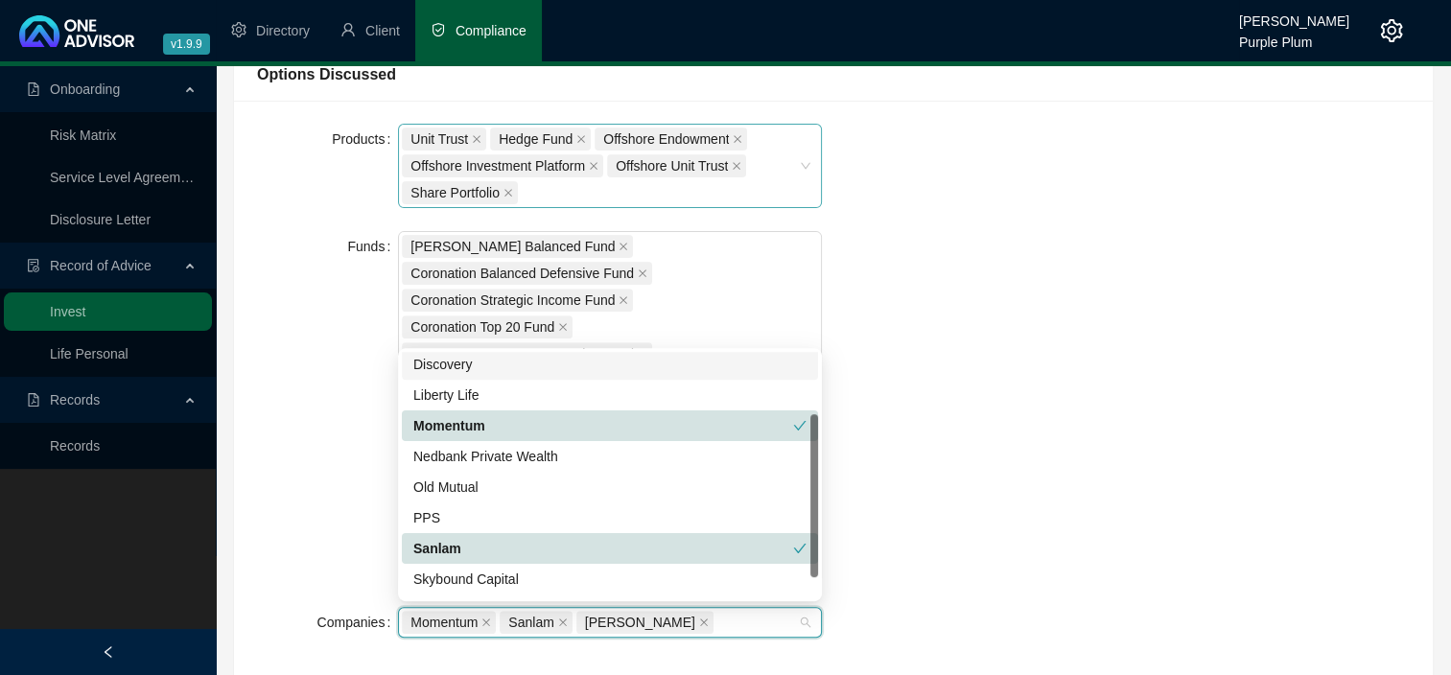
scroll to position [99, 0]
drag, startPoint x: 812, startPoint y: 467, endPoint x: 803, endPoint y: 533, distance: 66.8
click at [803, 533] on div "Discovery Liberty Life Momentum Nedbank Private Wealth Old Mutual PPS Sanlam Sk…" at bounding box center [610, 474] width 416 height 245
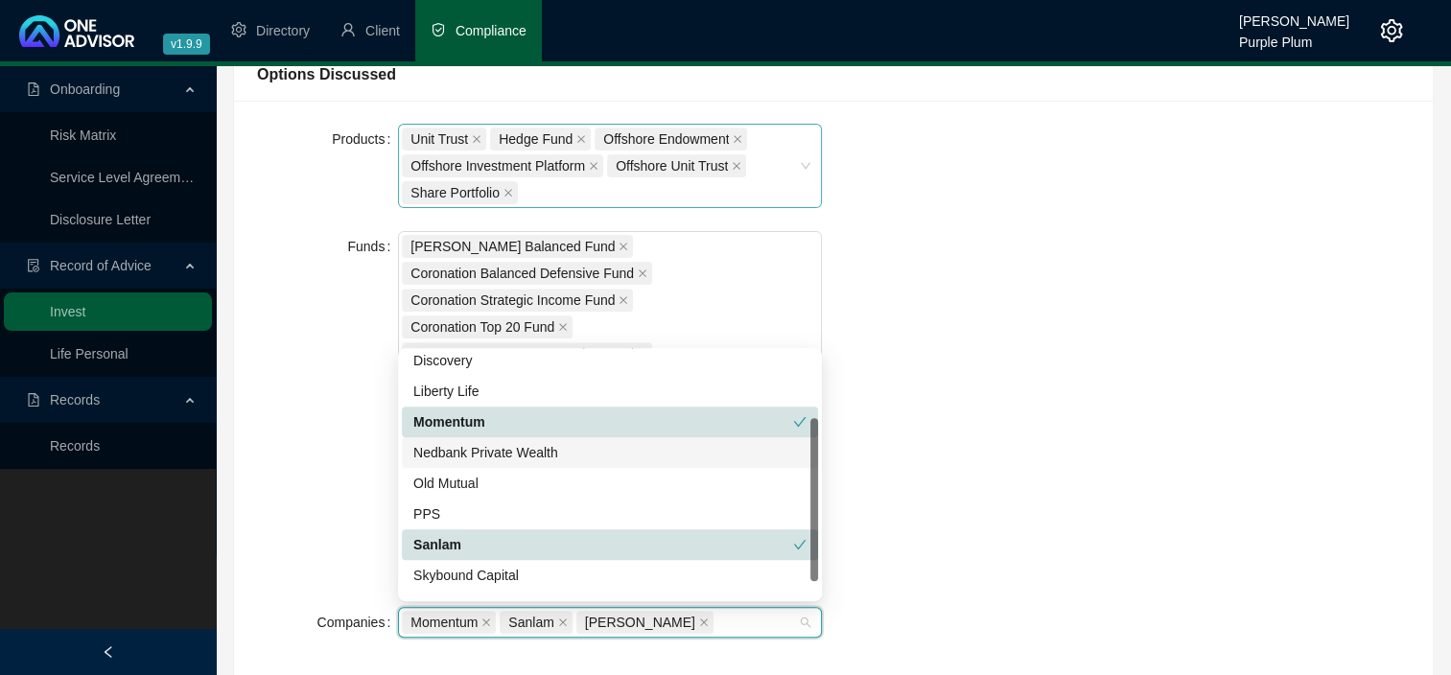
click at [531, 451] on div "Nedbank Private Wealth" at bounding box center [609, 452] width 393 height 21
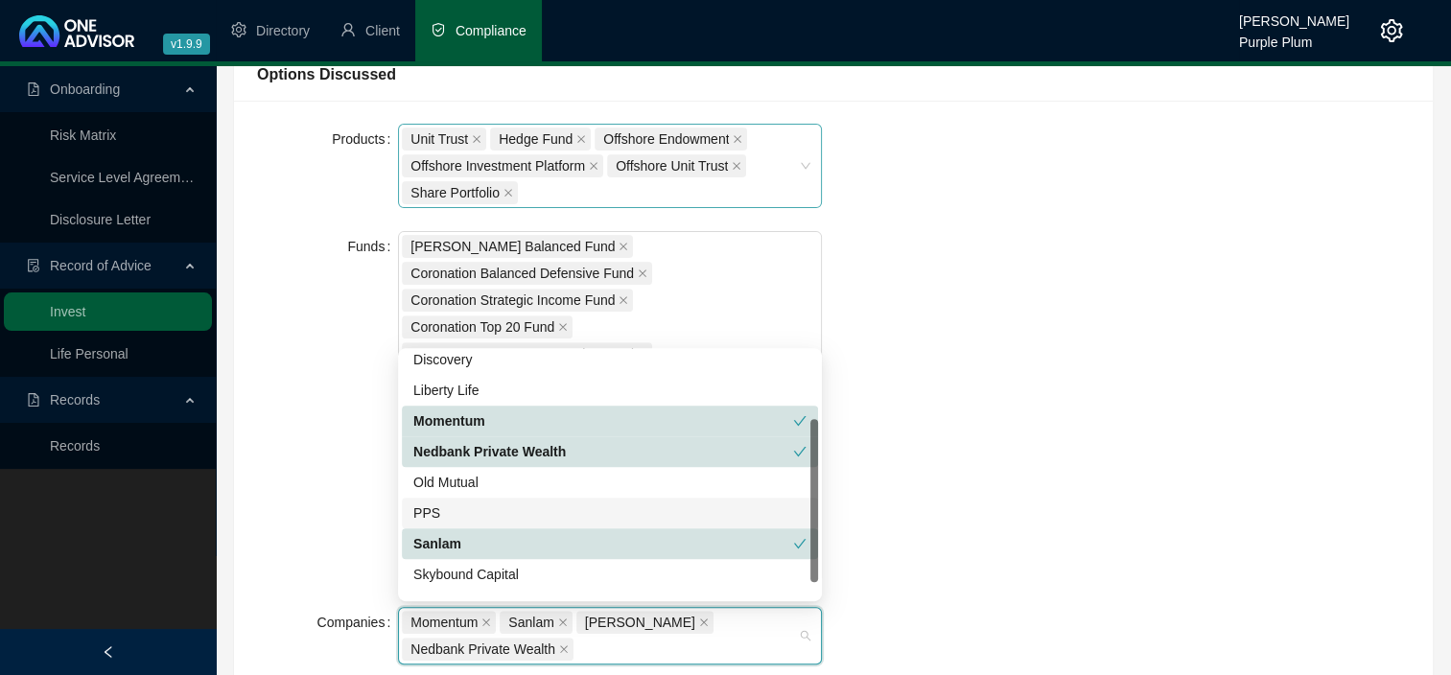
scroll to position [123, 0]
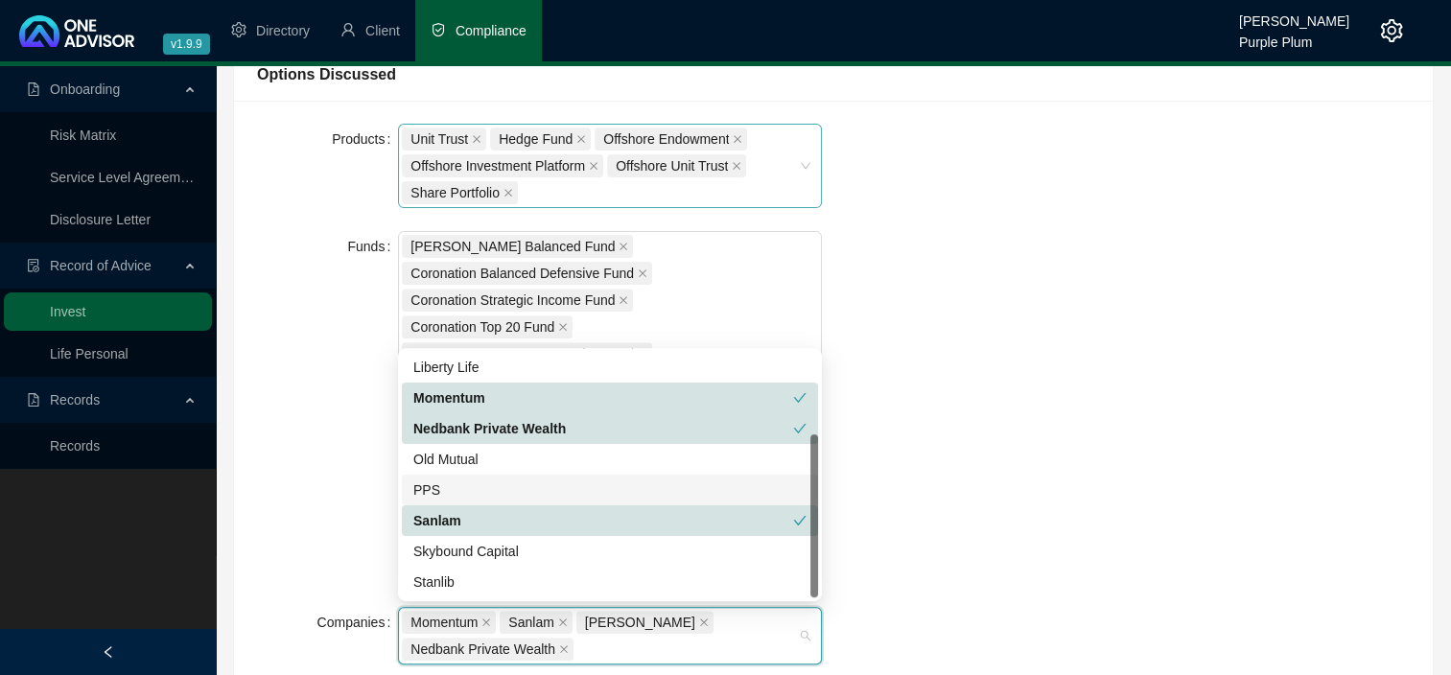
drag, startPoint x: 809, startPoint y: 501, endPoint x: 812, endPoint y: 556, distance: 54.7
click at [812, 556] on div at bounding box center [814, 515] width 8 height 163
click at [689, 552] on div "Skybound Capital" at bounding box center [609, 551] width 393 height 21
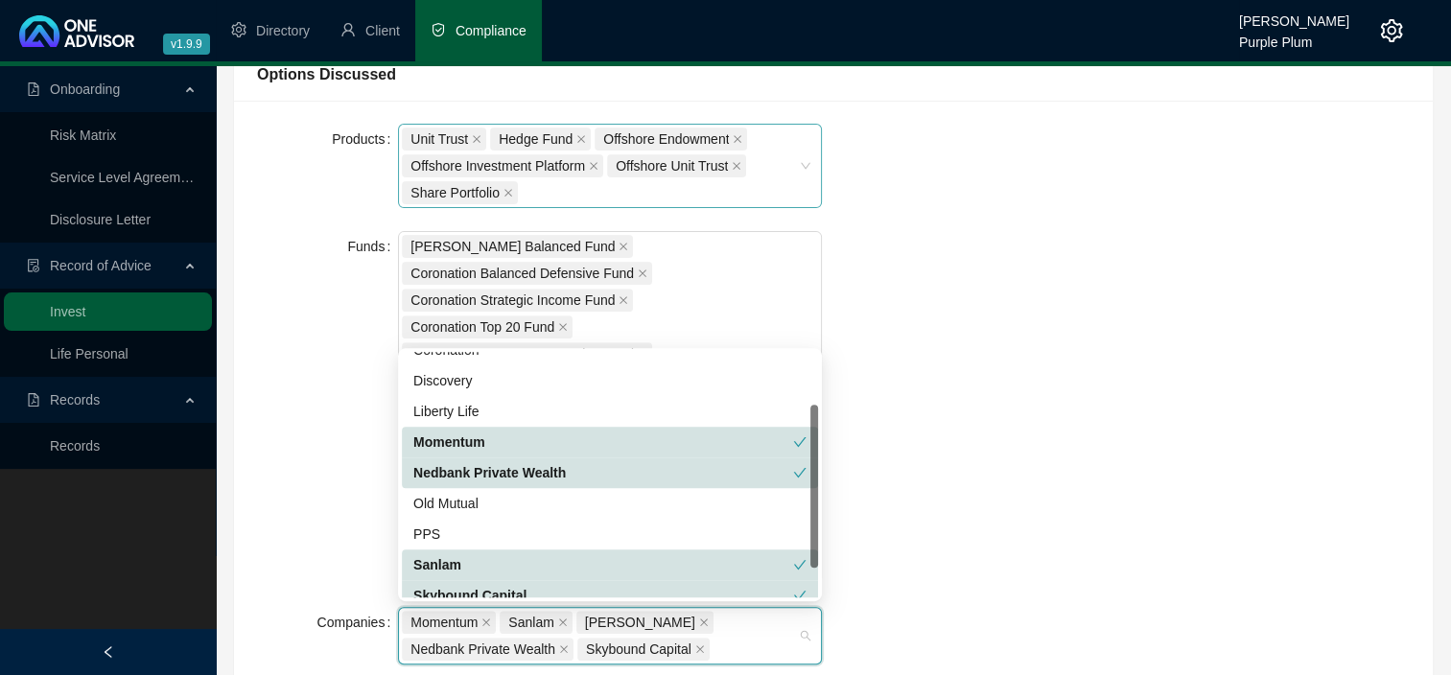
scroll to position [0, 0]
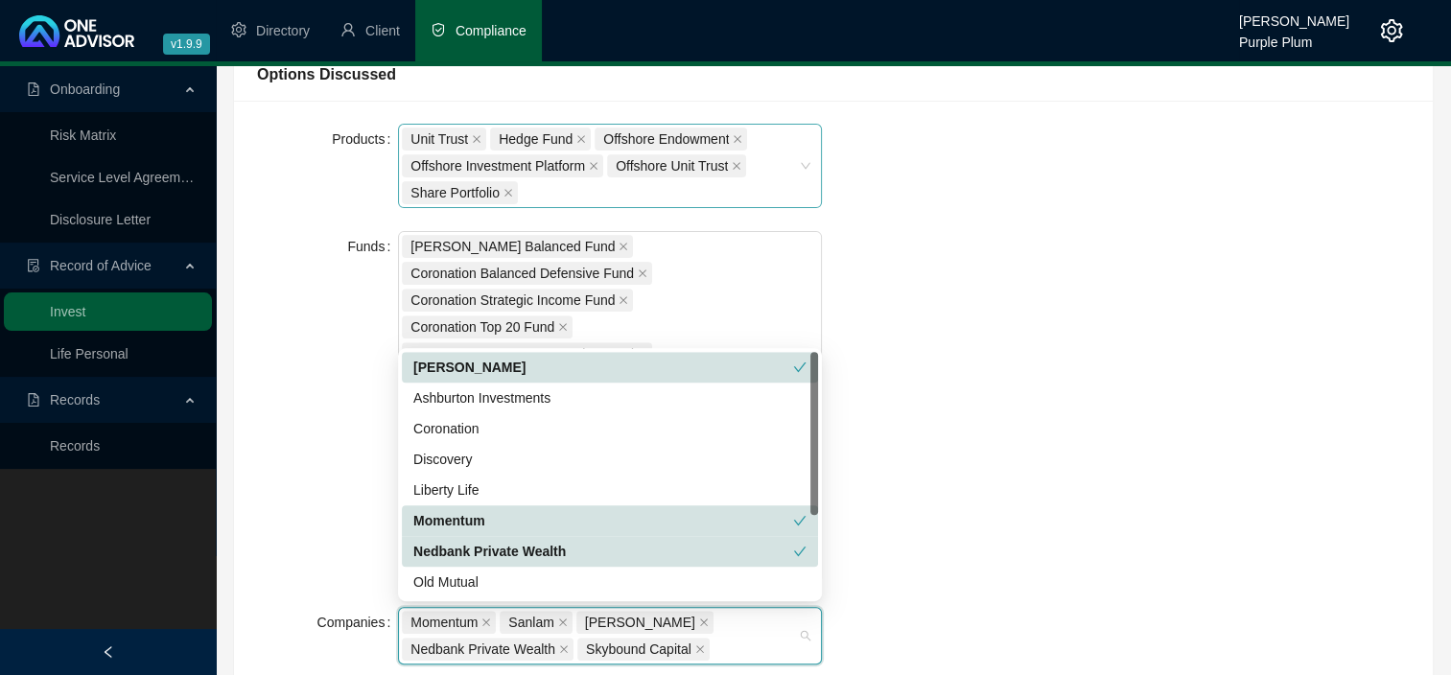
drag, startPoint x: 815, startPoint y: 545, endPoint x: 813, endPoint y: 433, distance: 111.2
click at [813, 433] on div at bounding box center [814, 433] width 8 height 163
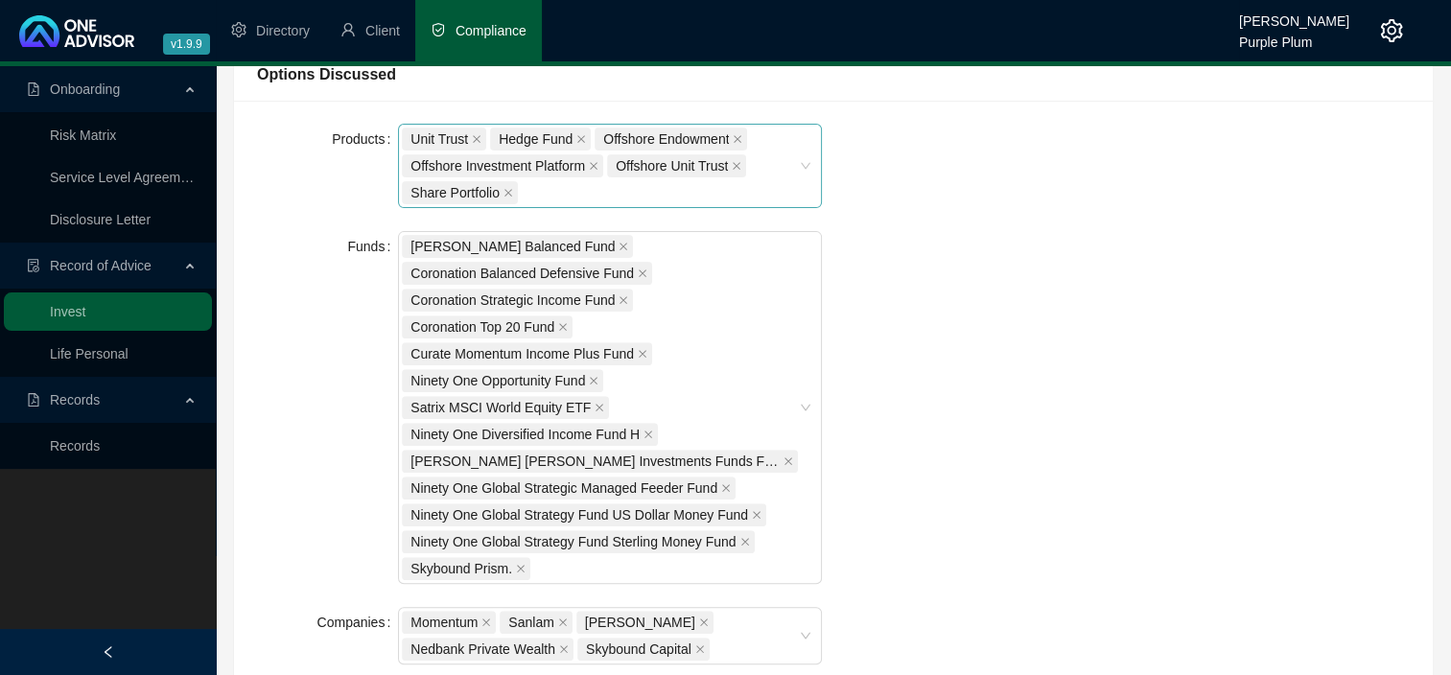
click at [989, 430] on div "Products Unit Trust Hedge Fund Offshore Endowment Offshore Investment Platform …" at bounding box center [833, 406] width 1176 height 564
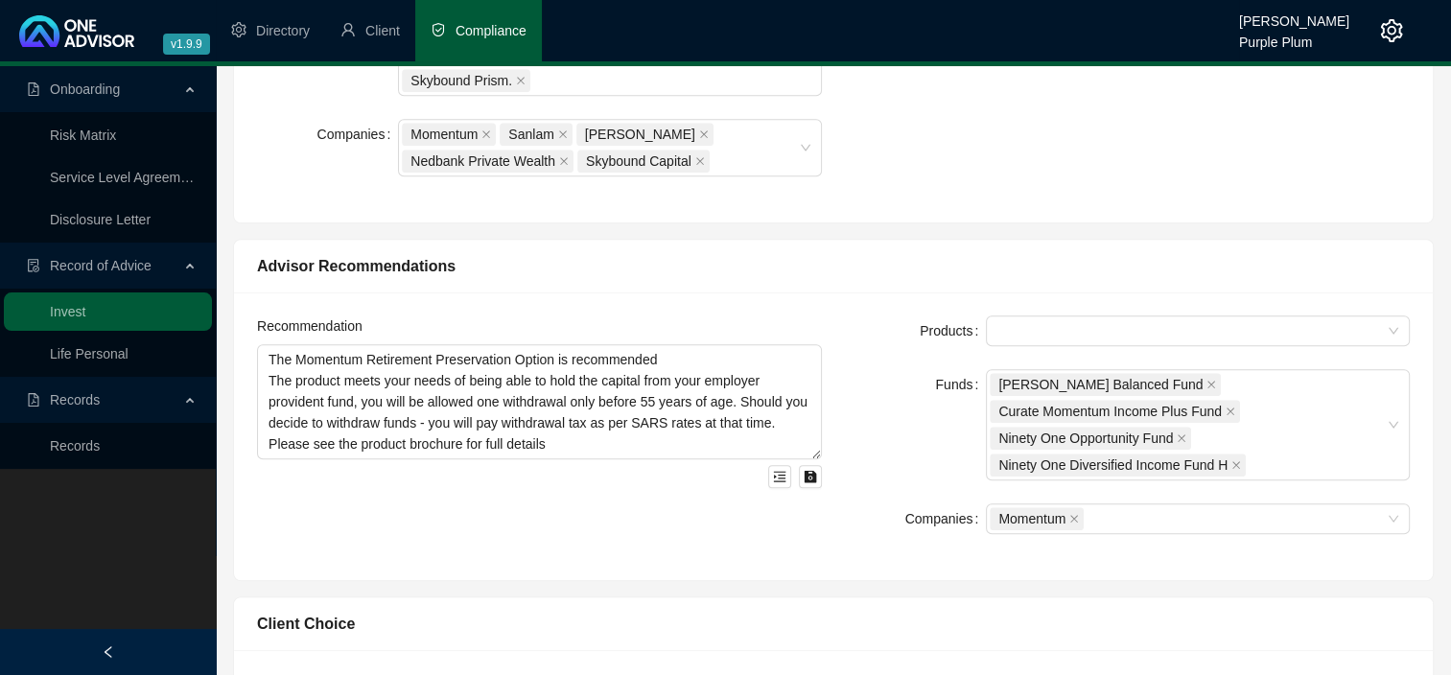
scroll to position [136, 0]
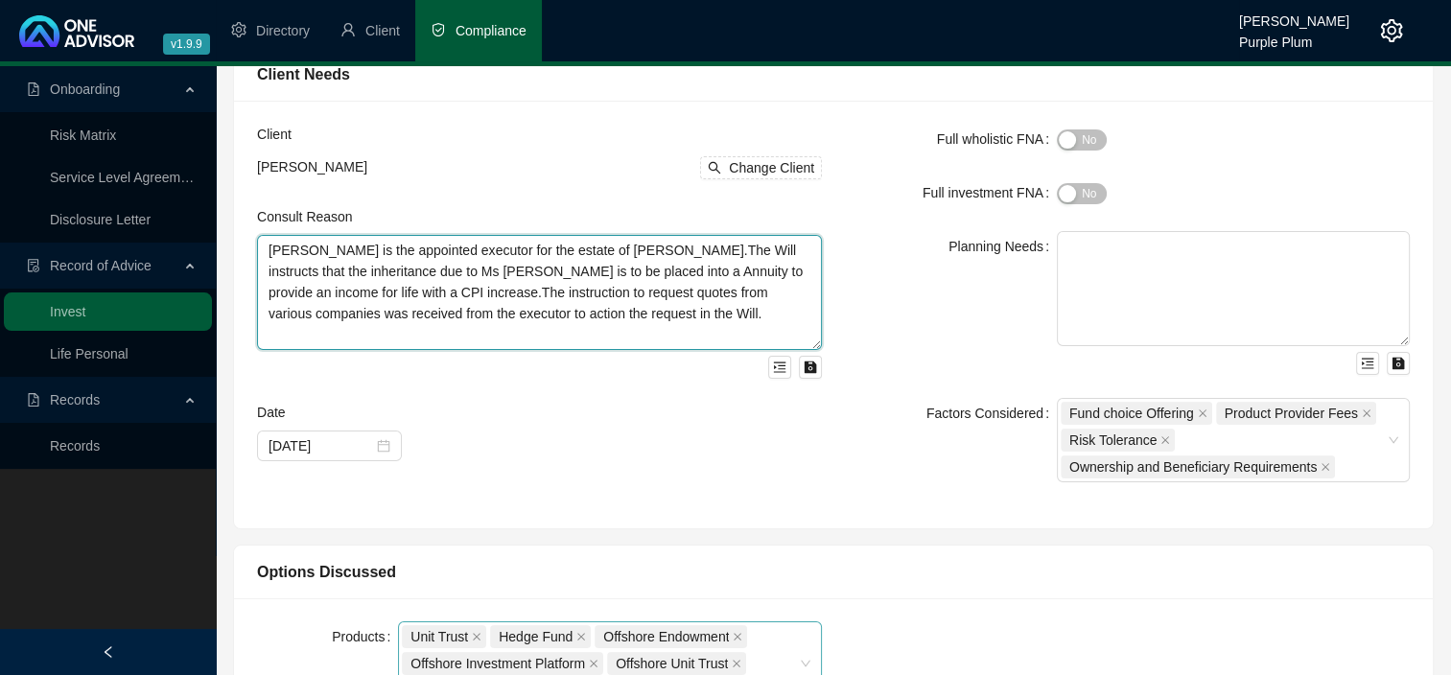
drag, startPoint x: 725, startPoint y: 322, endPoint x: 199, endPoint y: 242, distance: 531.6
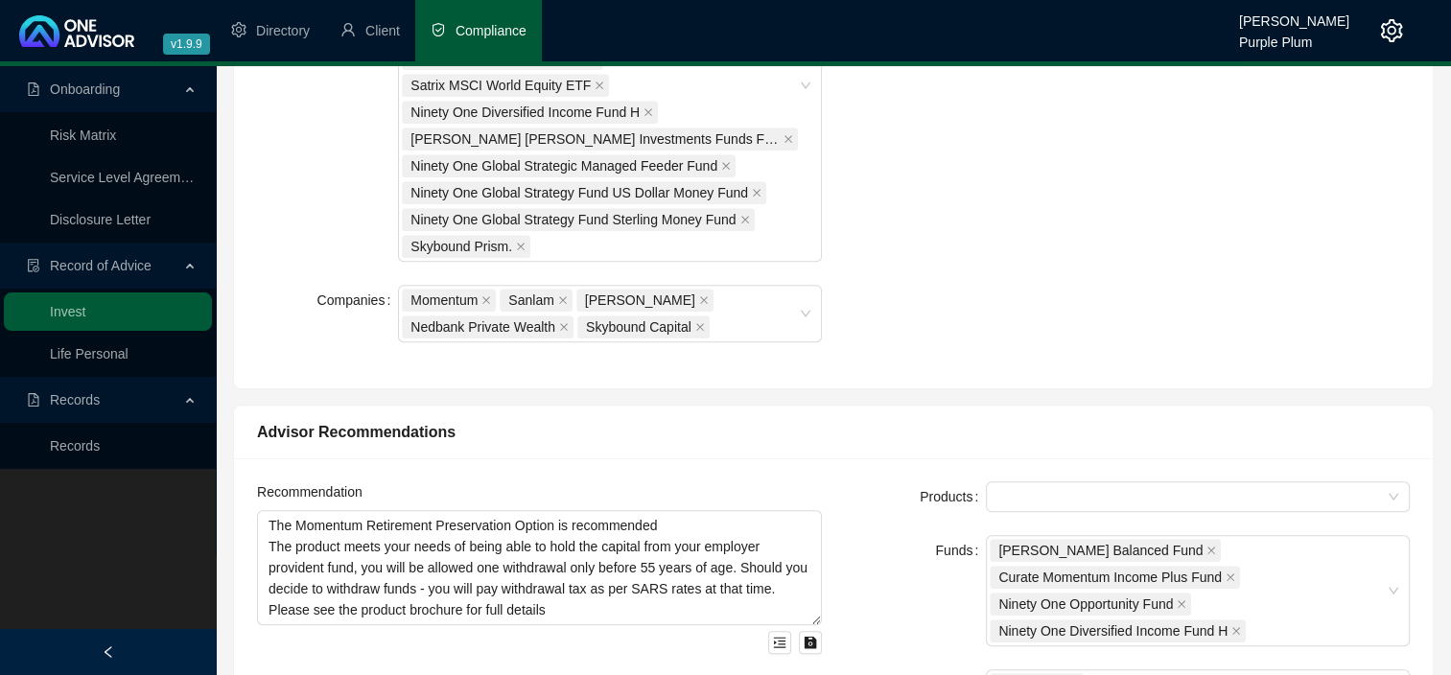
scroll to position [1077, 0]
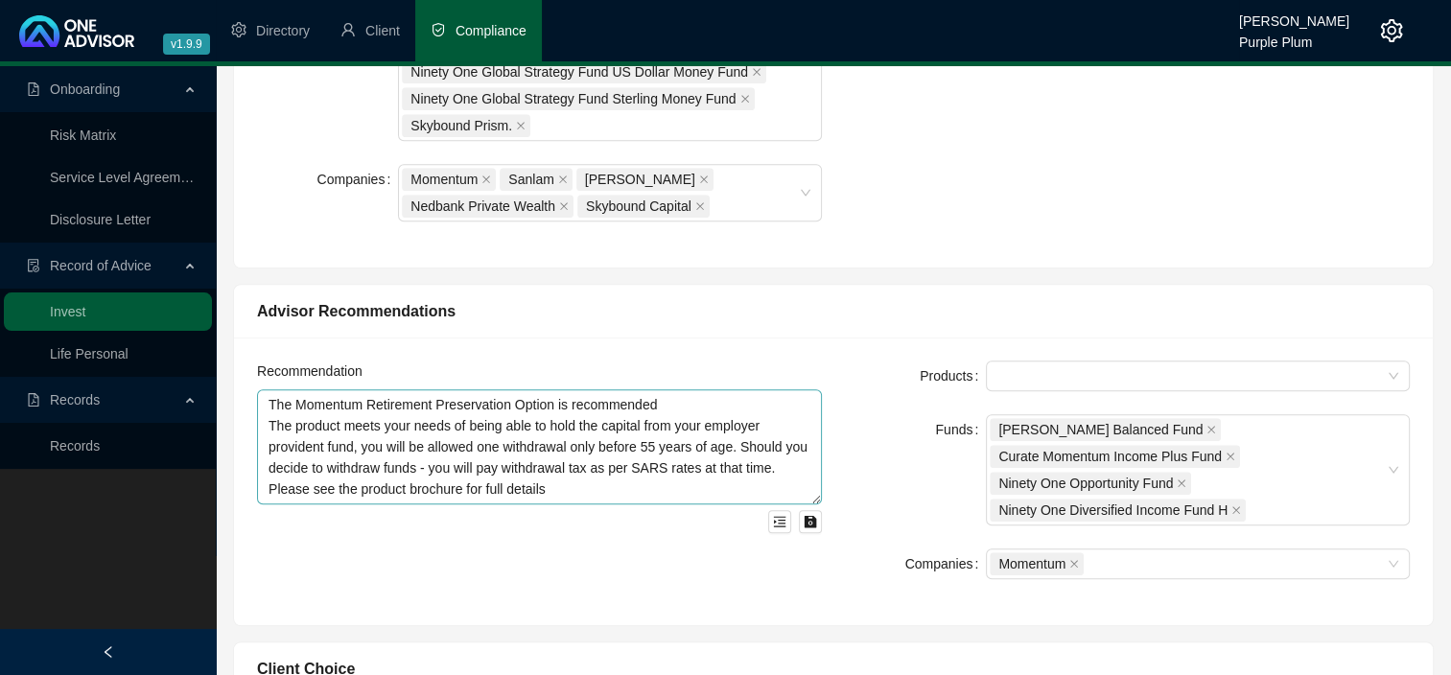
type textarea "we met to discuss your current investment holdings that have been managed by Ci…"
drag, startPoint x: 369, startPoint y: 401, endPoint x: 513, endPoint y: 403, distance: 143.8
click at [513, 403] on textarea "The Momentum Retirement Preservation Option is recommended The product meets yo…" at bounding box center [539, 446] width 565 height 115
click at [731, 399] on textarea "The Momentum International Investment Option is recommended The product meets y…" at bounding box center [539, 446] width 565 height 115
drag, startPoint x: 602, startPoint y: 422, endPoint x: 791, endPoint y: 463, distance: 193.3
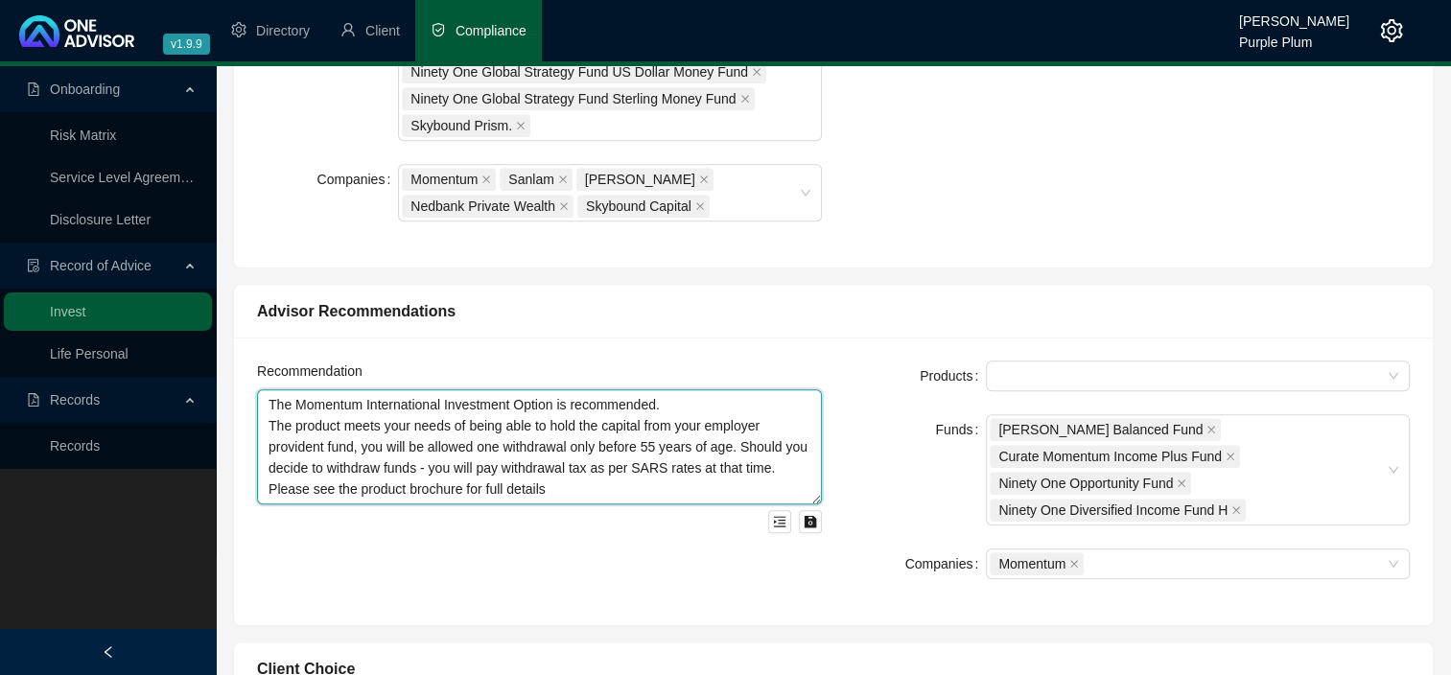
click at [791, 463] on textarea "The Momentum International Investment Option is recommended. The product meets …" at bounding box center [539, 446] width 565 height 115
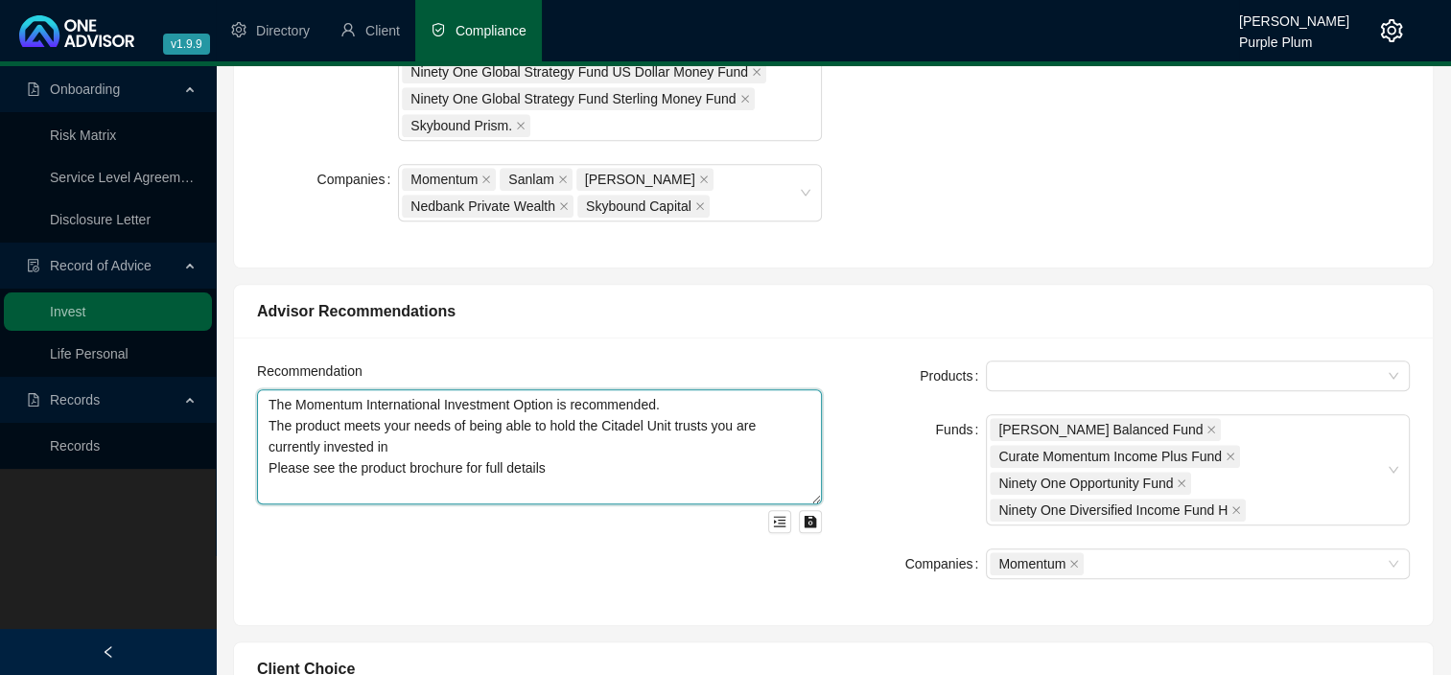
click at [699, 396] on textarea "The Momentum International Investment Option is recommended. The product meets …" at bounding box center [539, 446] width 565 height 115
click at [447, 421] on textarea "The Momentum International Investment Option is recommended. The product meets …" at bounding box center [539, 446] width 565 height 115
click at [730, 441] on textarea "The Momentum International Investment Option is recommended. The product meets …" at bounding box center [539, 446] width 565 height 115
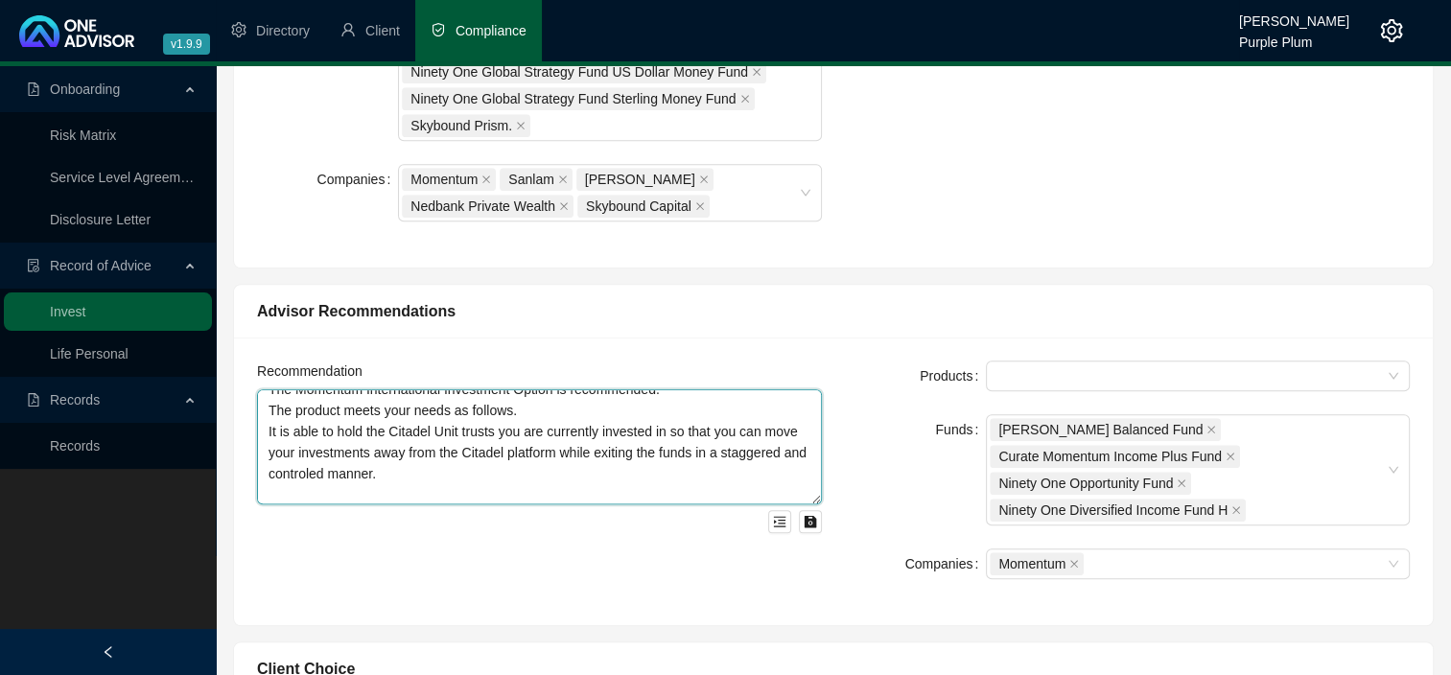
scroll to position [36, 0]
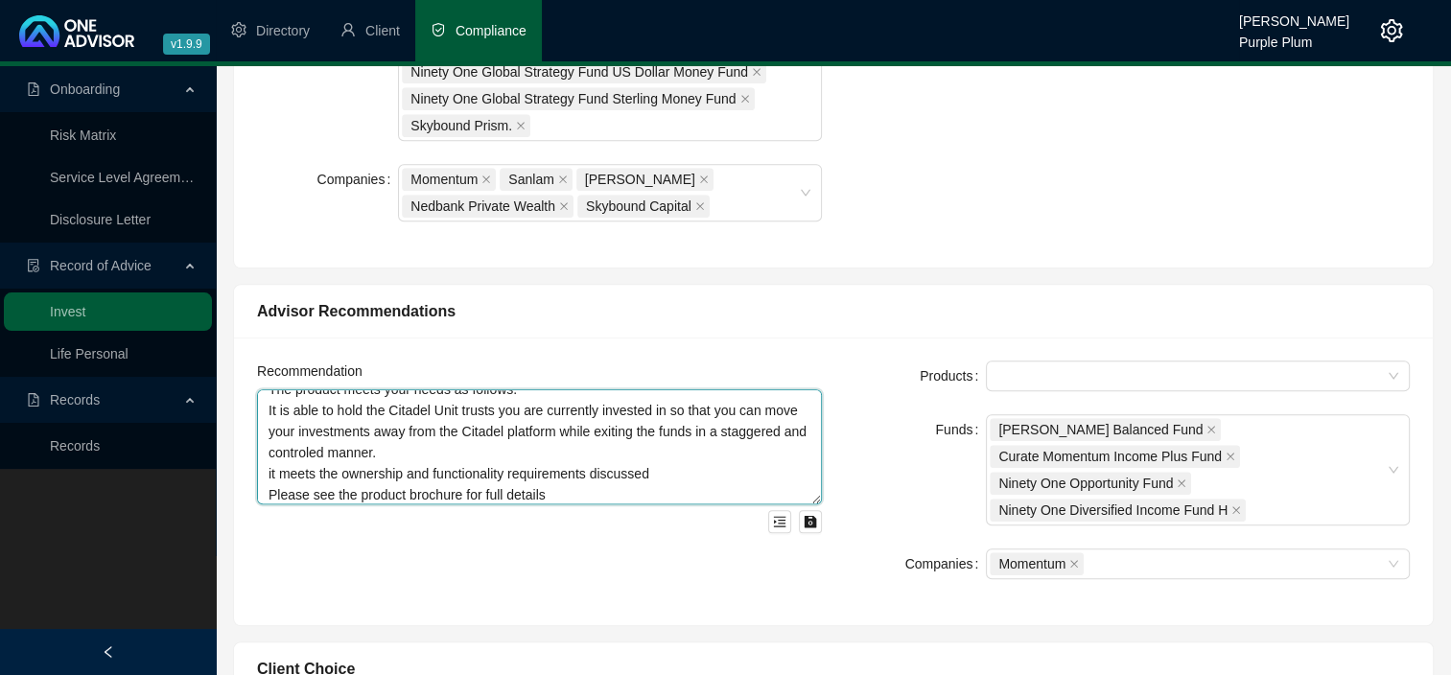
click at [272, 468] on textarea "The Momentum International Investment Option is recommended. The product meets …" at bounding box center [539, 446] width 565 height 115
click at [675, 472] on textarea "The Momentum International Investment Option is recommended. The product meets …" at bounding box center [539, 446] width 565 height 115
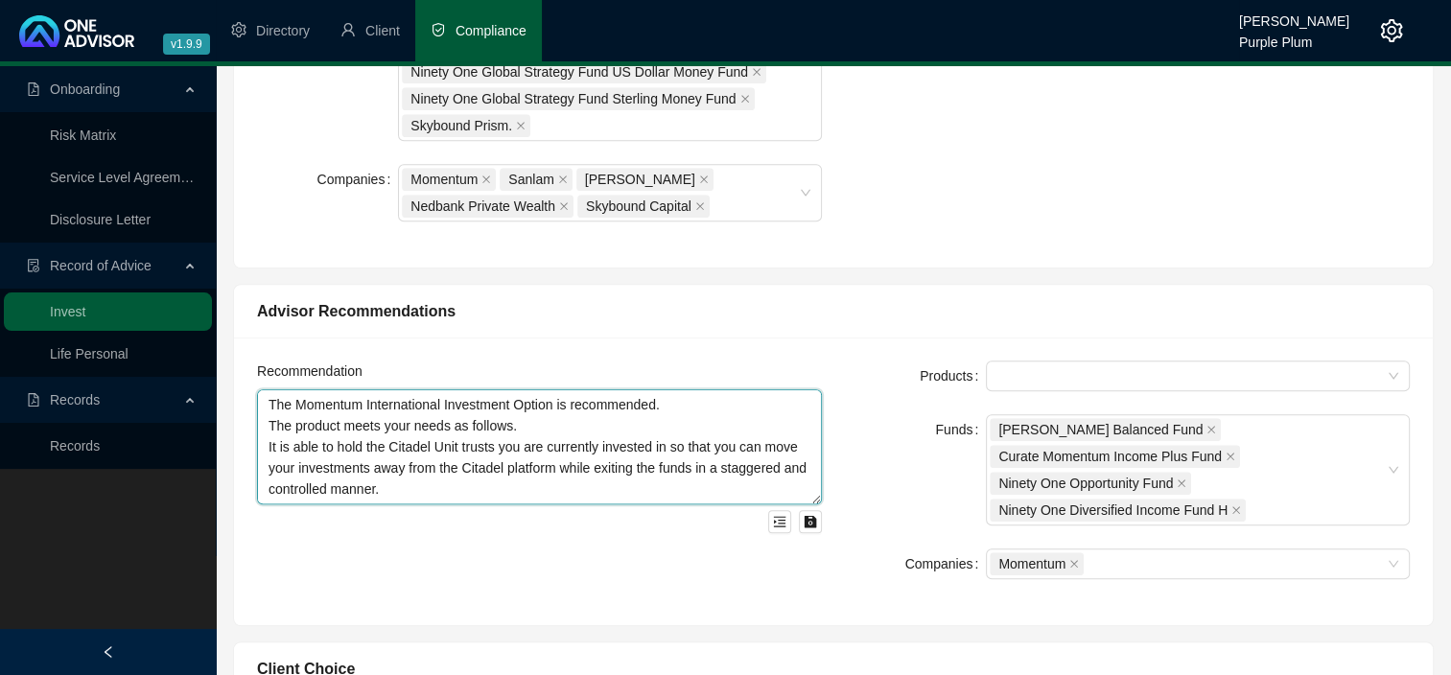
click at [538, 418] on textarea "The Momentum International Investment Option is recommended. The product meets …" at bounding box center [539, 446] width 565 height 115
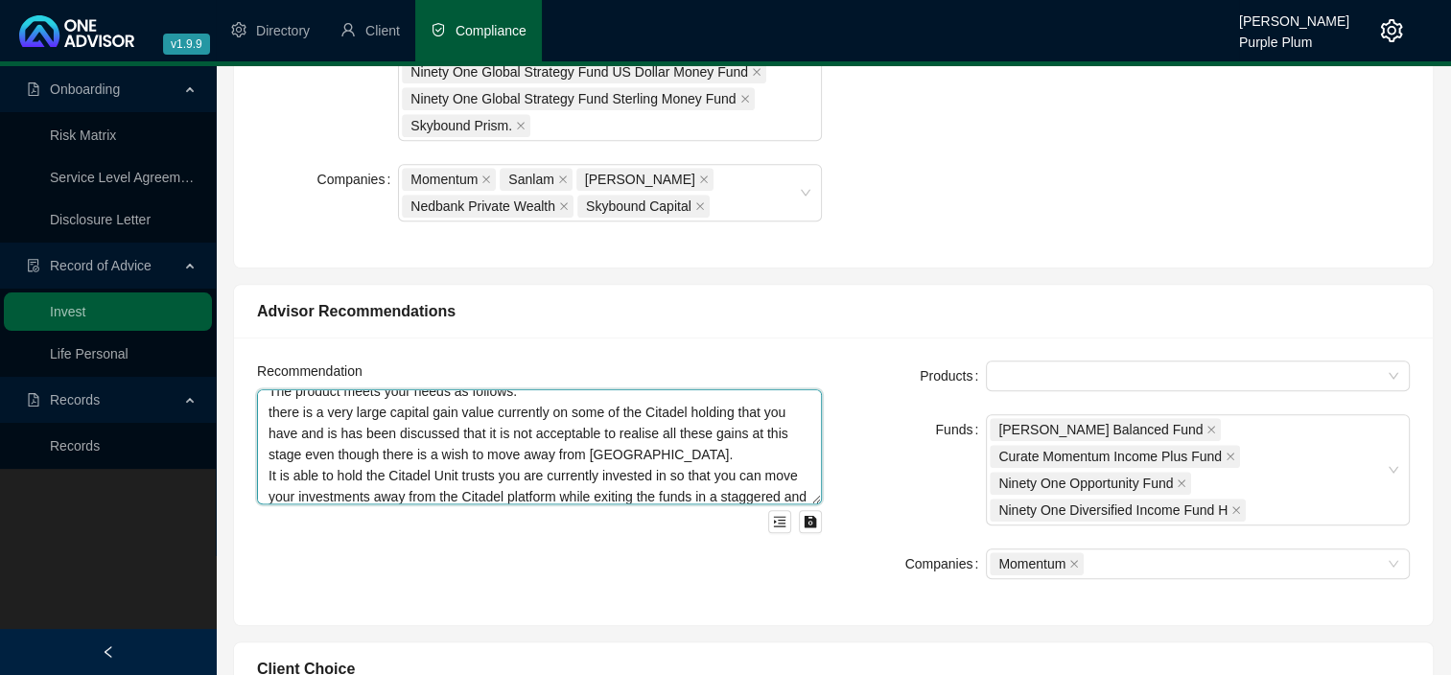
scroll to position [7, 0]
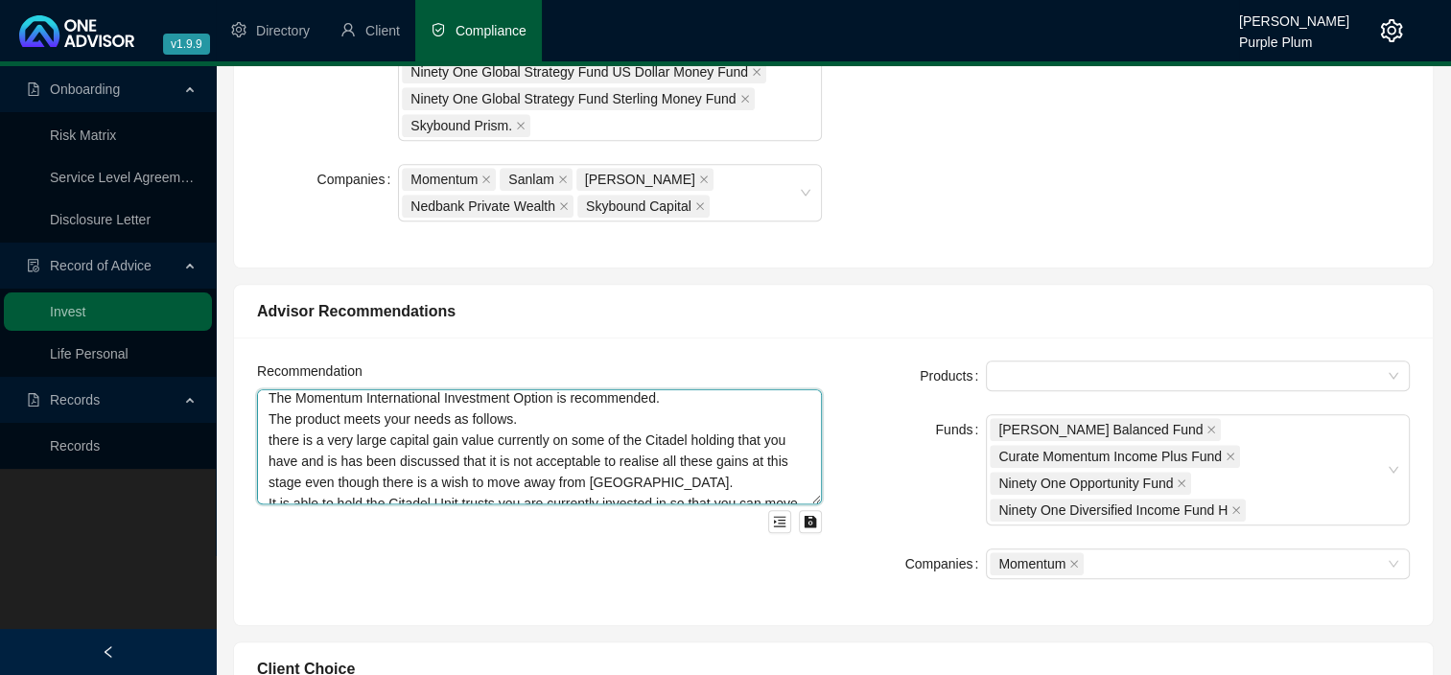
drag, startPoint x: 637, startPoint y: 483, endPoint x: 259, endPoint y: 410, distance: 384.7
click at [259, 410] on textarea "The Momentum International Investment Option is recommended. The product meets …" at bounding box center [539, 446] width 565 height 115
click at [264, 434] on textarea "The Momentum International Investment Option is recommended. The product meets …" at bounding box center [539, 446] width 565 height 115
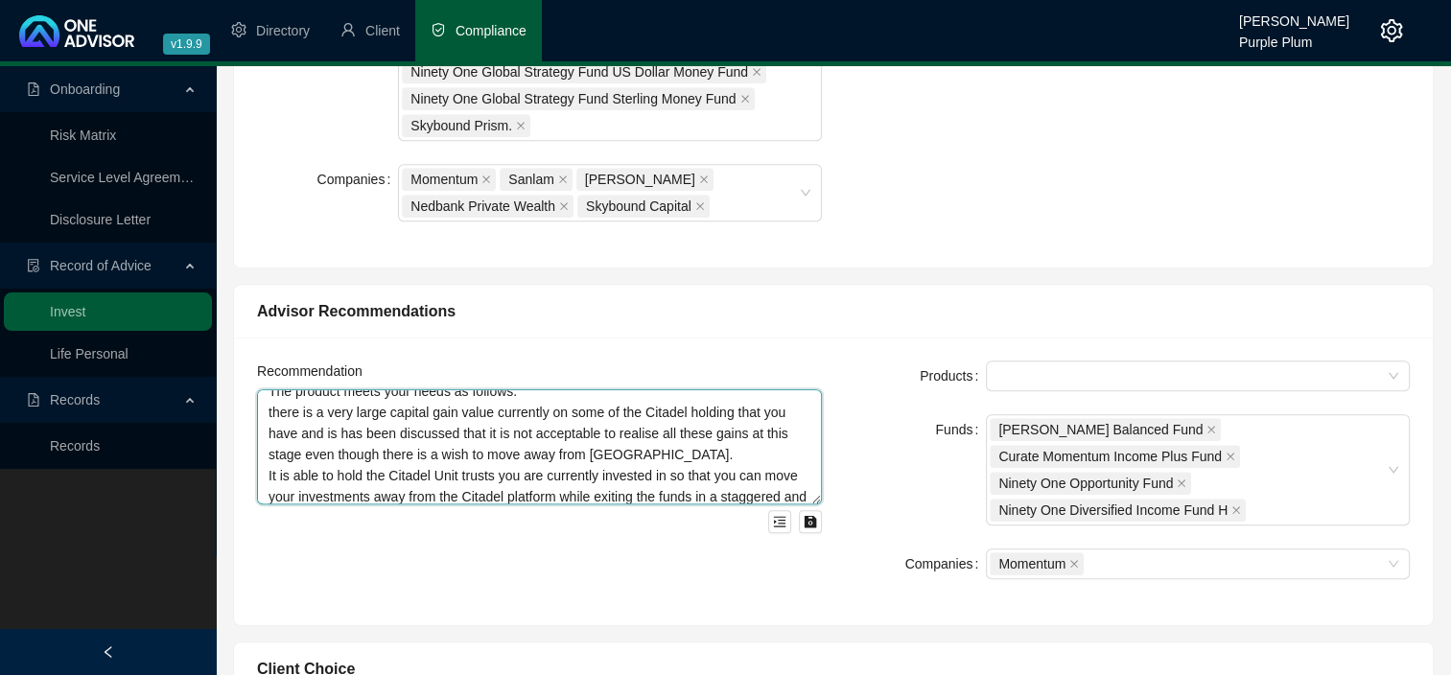
scroll to position [0, 0]
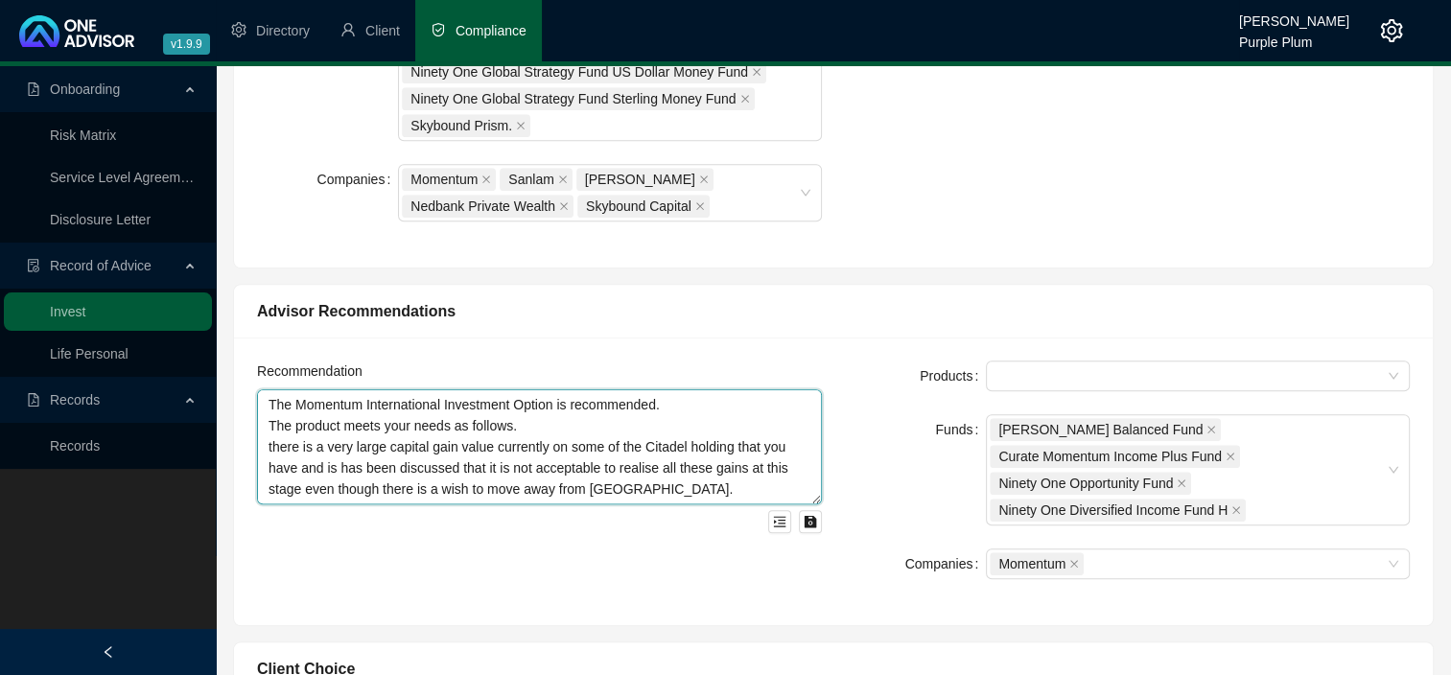
drag, startPoint x: 264, startPoint y: 434, endPoint x: 653, endPoint y: 477, distance: 391.7
click at [653, 477] on textarea "The Momentum International Investment Option is recommended. The product meets …" at bounding box center [539, 446] width 565 height 115
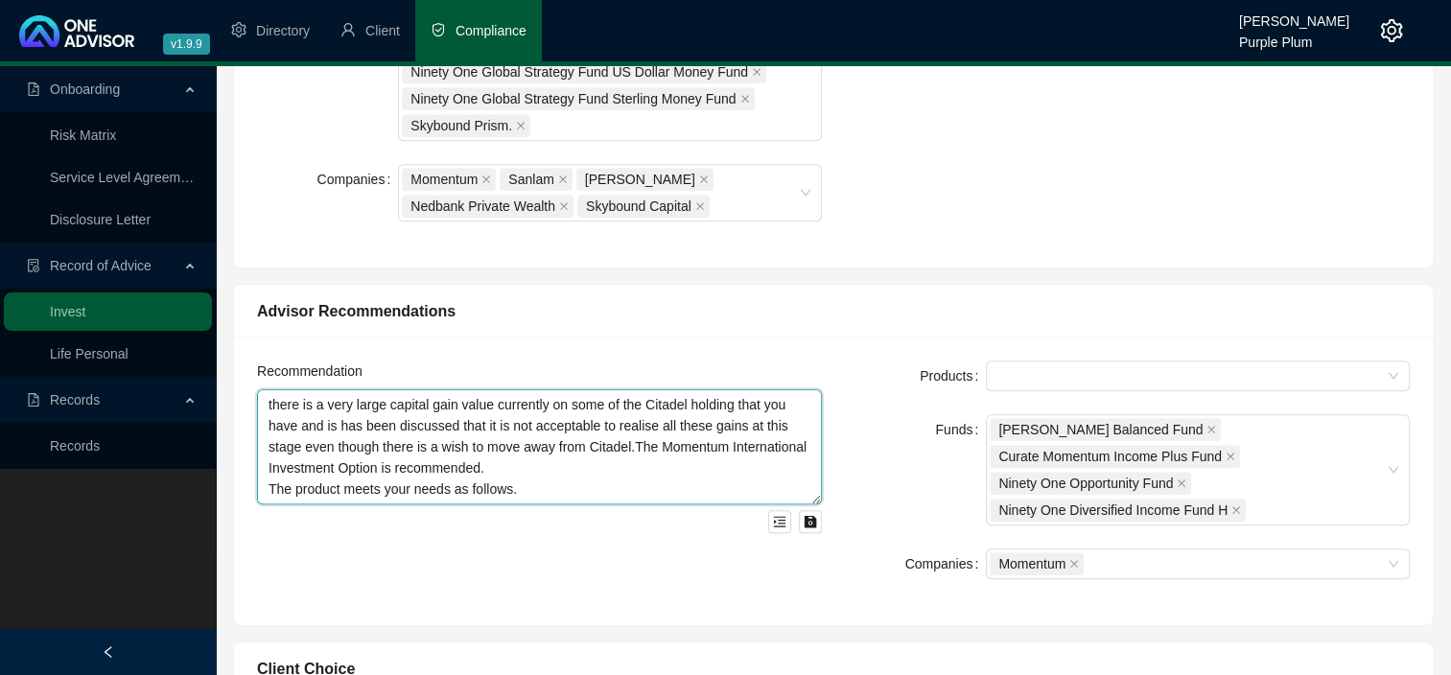
click at [278, 408] on textarea "there is a very large capital gain value currently on some of the Citadel holdi…" at bounding box center [539, 446] width 565 height 115
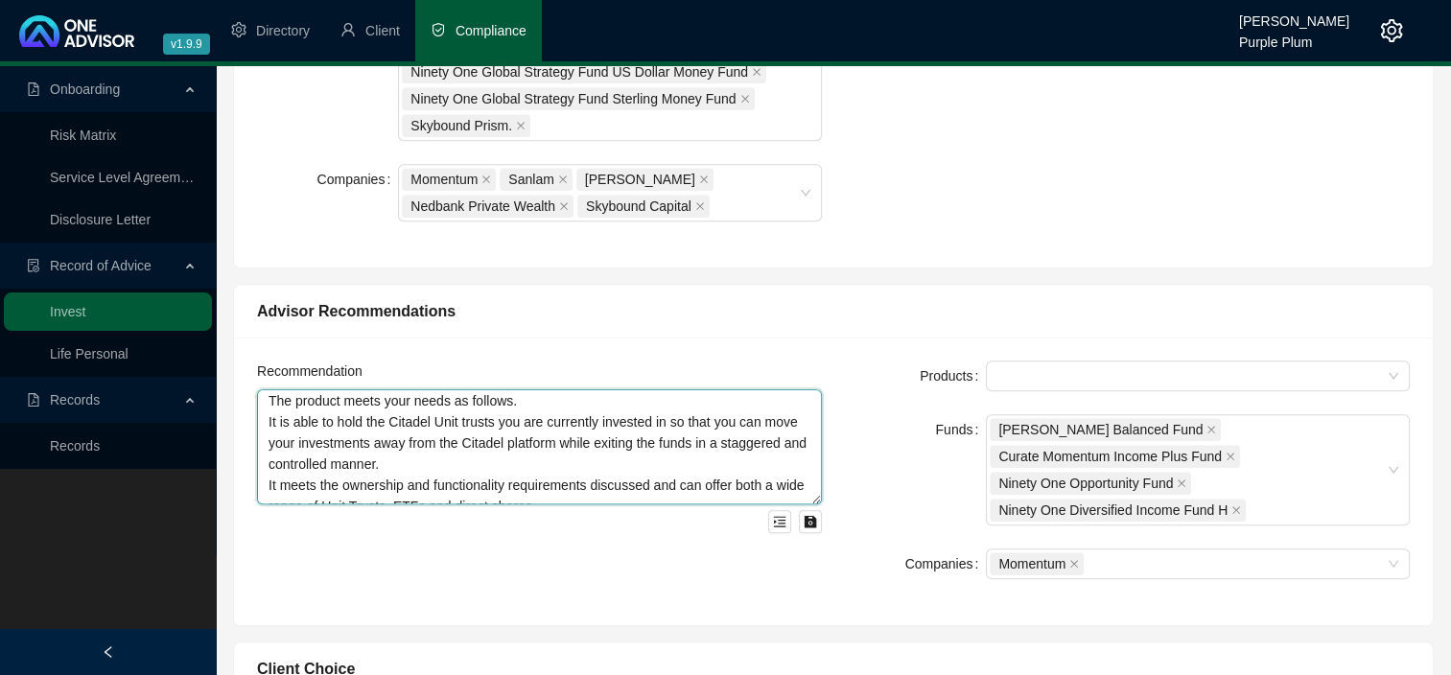
scroll to position [115, 0]
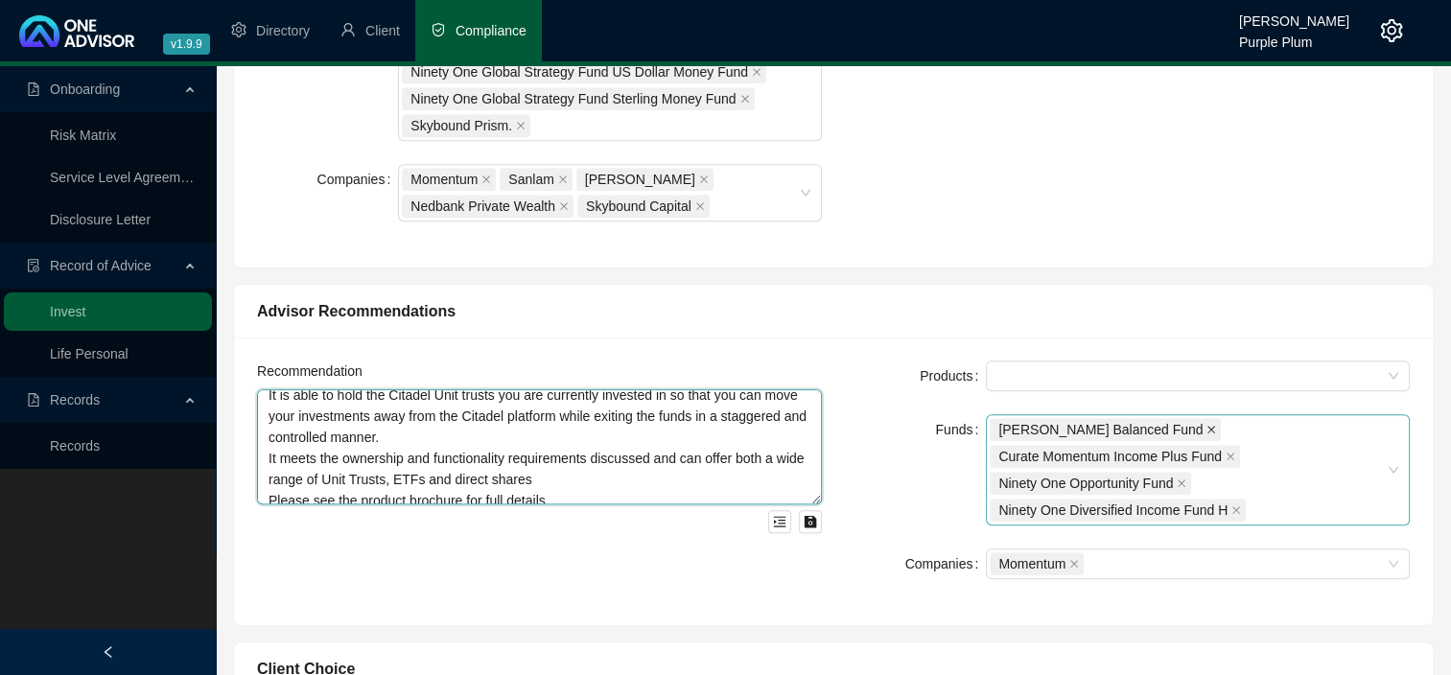
click at [1206, 426] on icon "close" at bounding box center [1211, 430] width 10 height 10
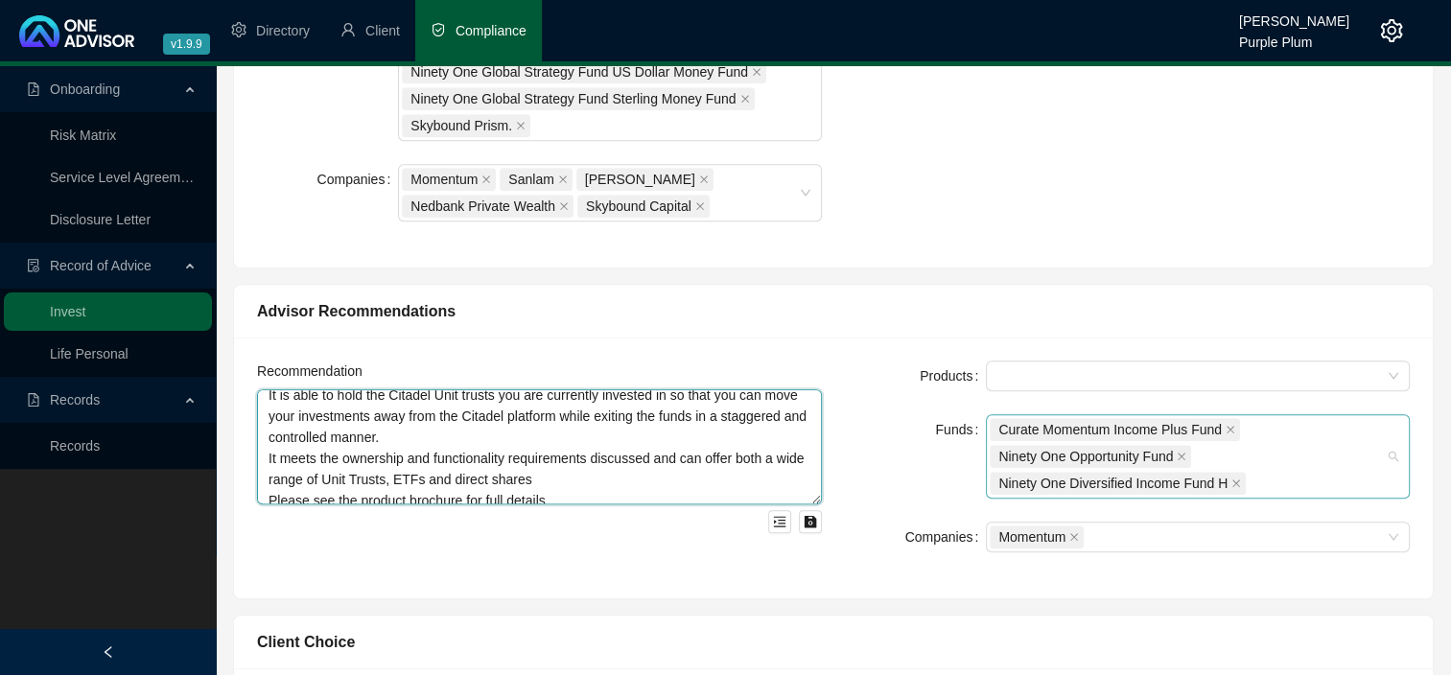
click at [1154, 426] on span "Curate Momentum Income Plus Fund" at bounding box center [1109, 429] width 223 height 21
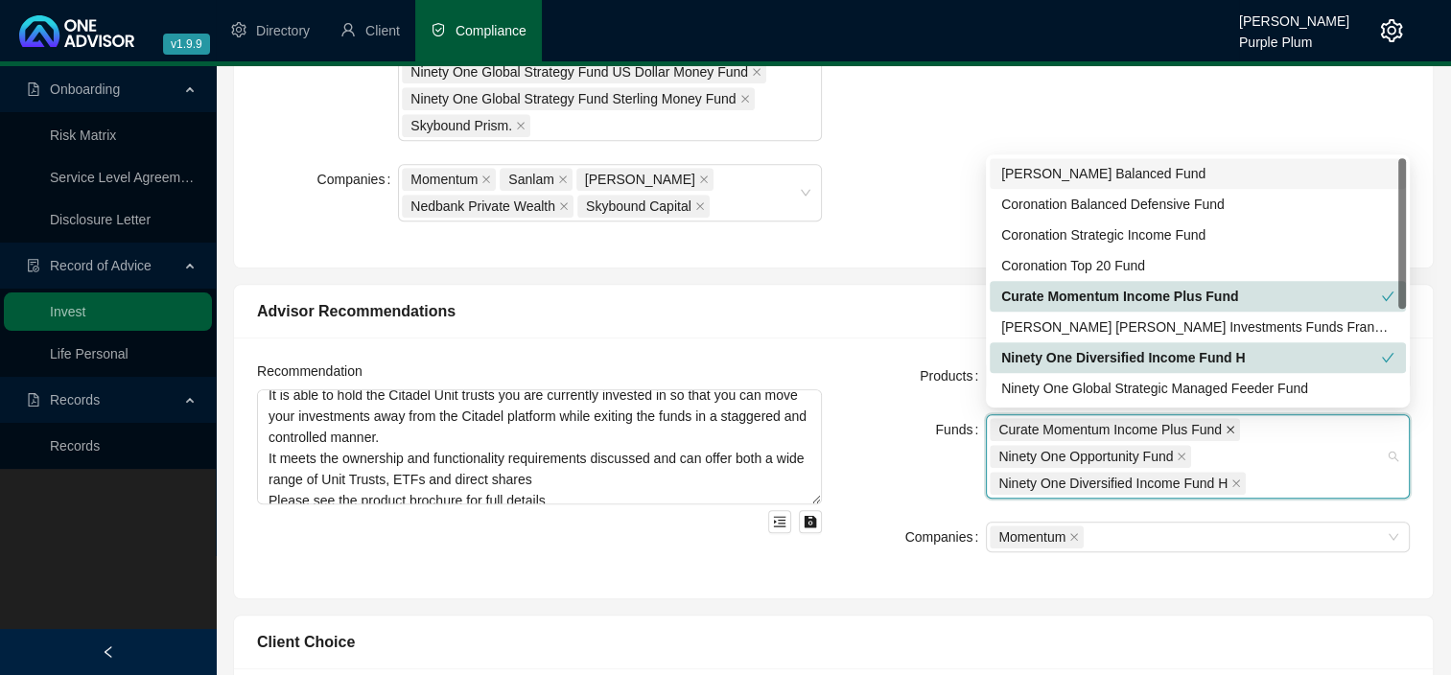
click at [1226, 431] on span "Curate Momentum Income Plus Fund" at bounding box center [1114, 429] width 250 height 23
drag, startPoint x: 1226, startPoint y: 431, endPoint x: 1193, endPoint y: 460, distance: 44.8
click at [1193, 460] on div "Curate Momentum Income Plus Fund Ninety One Opportunity Fund Ninety One Diversi…" at bounding box center [1187, 456] width 396 height 81
click at [1186, 460] on span at bounding box center [1181, 456] width 10 height 21
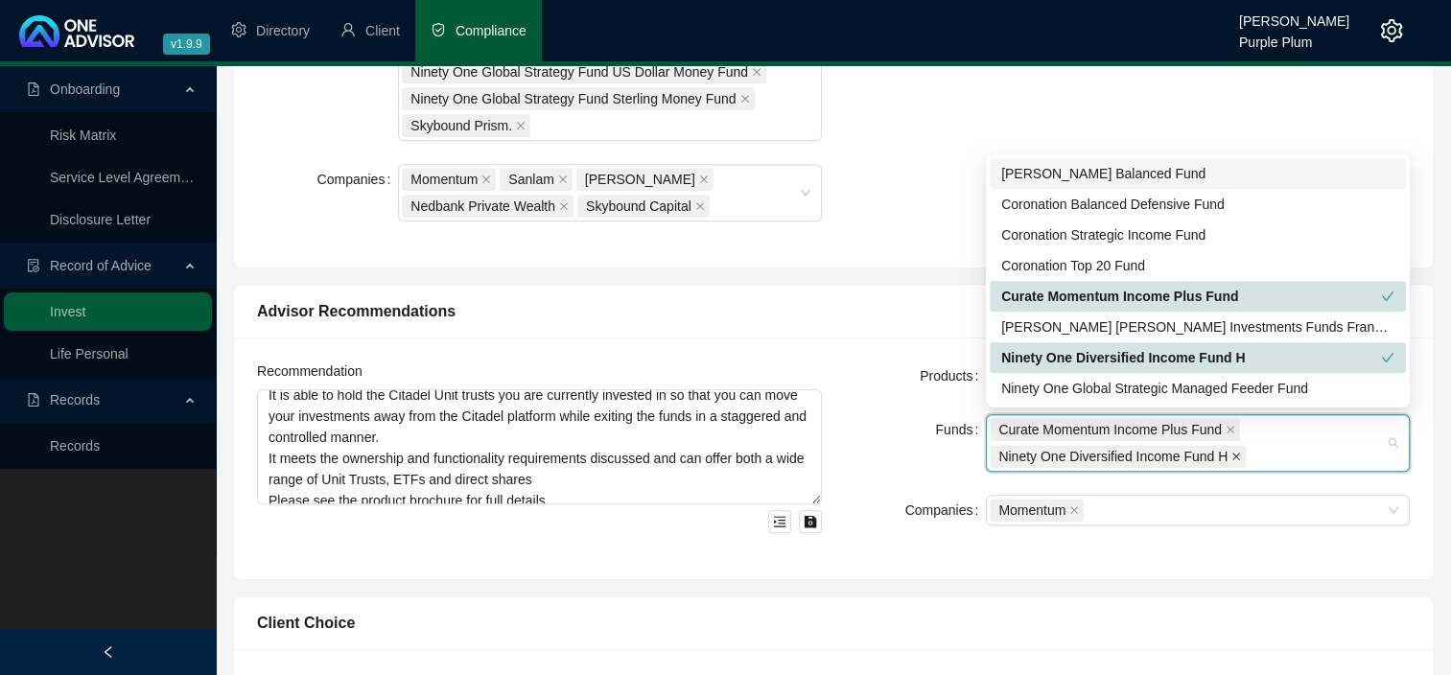
click at [1232, 456] on icon "close" at bounding box center [1236, 457] width 10 height 10
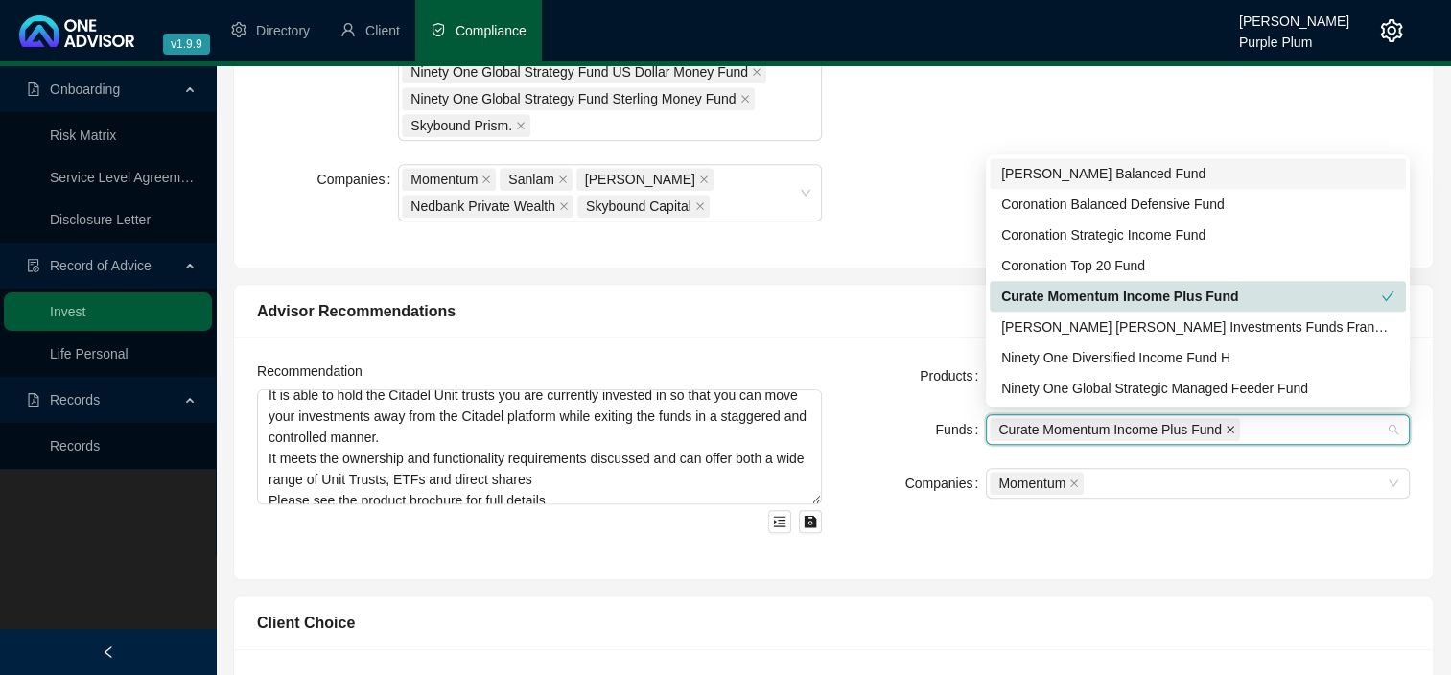
click at [1230, 430] on icon "close" at bounding box center [1230, 430] width 8 height 8
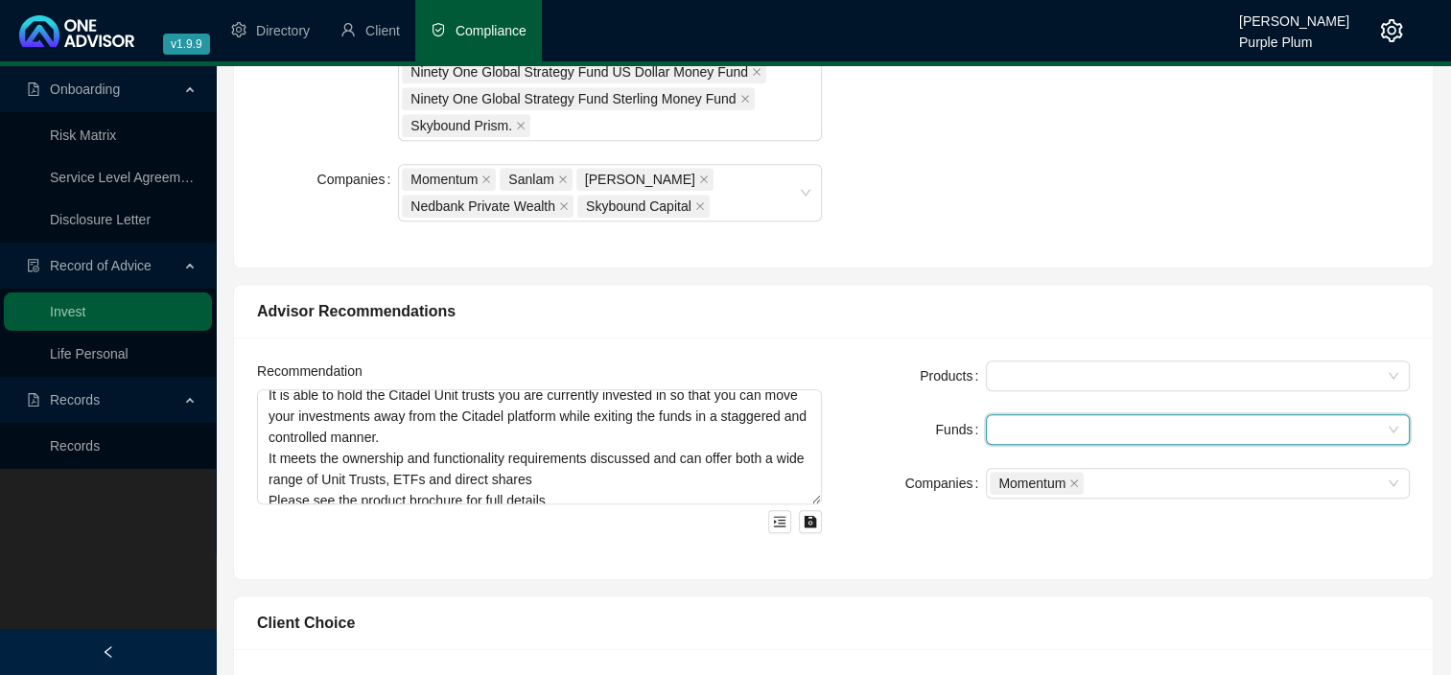
click at [854, 367] on div "Products" at bounding box center [915, 376] width 141 height 31
click at [590, 431] on textarea "There is a very large capital gain value currently on some of the Citadel holdi…" at bounding box center [539, 446] width 565 height 115
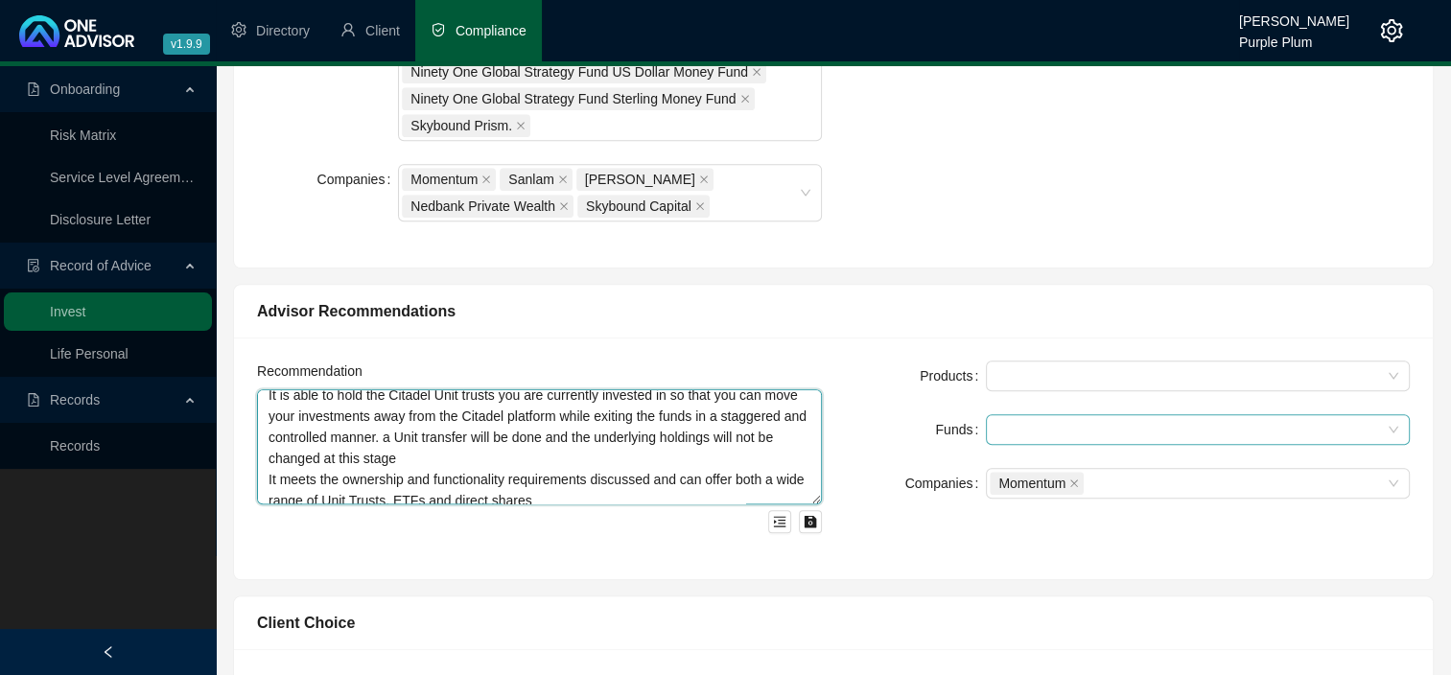
click at [560, 435] on textarea "There is a very large capital gain value currently on some of the Citadel holdi…" at bounding box center [539, 446] width 565 height 115
click at [418, 455] on textarea "There is a very large capital gain value currently on some of the Citadel holdi…" at bounding box center [539, 446] width 565 height 115
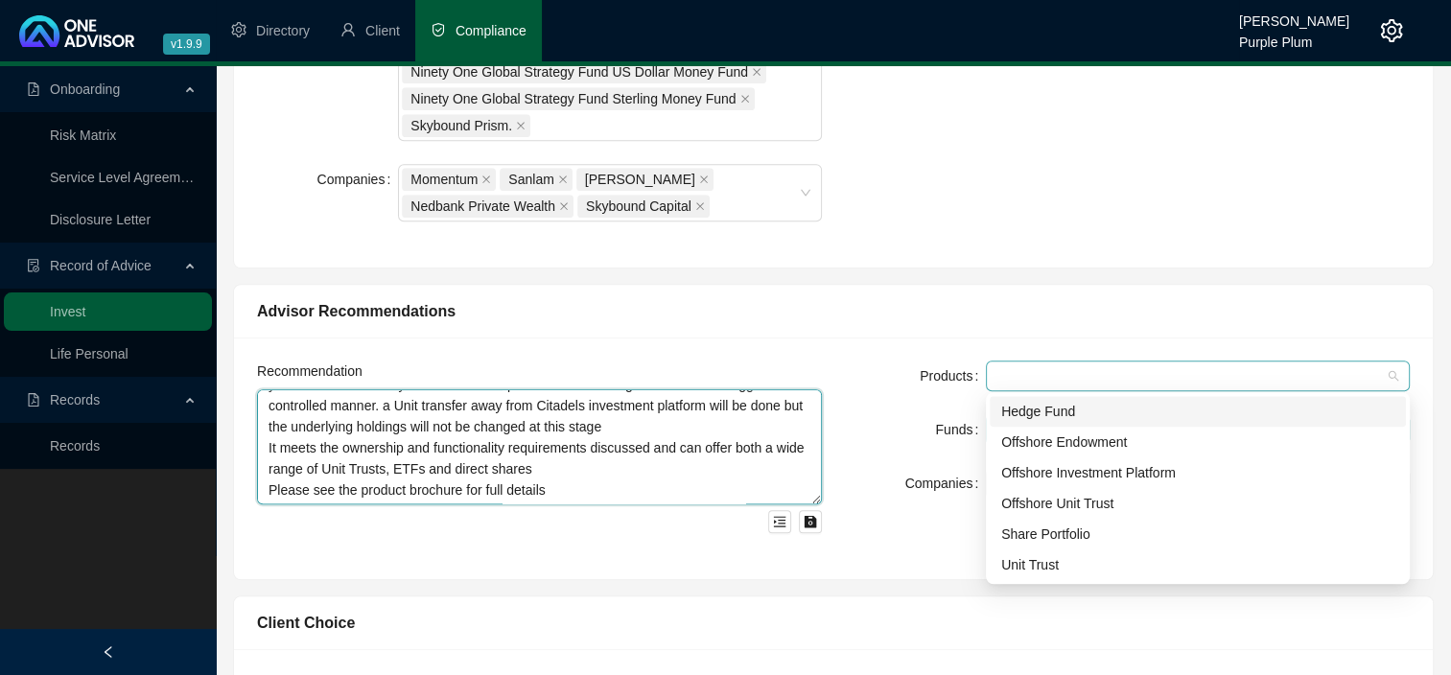
click at [1059, 369] on div at bounding box center [1187, 376] width 396 height 14
type textarea "There is a very large capital gain value currently on some of the Citadel holdi…"
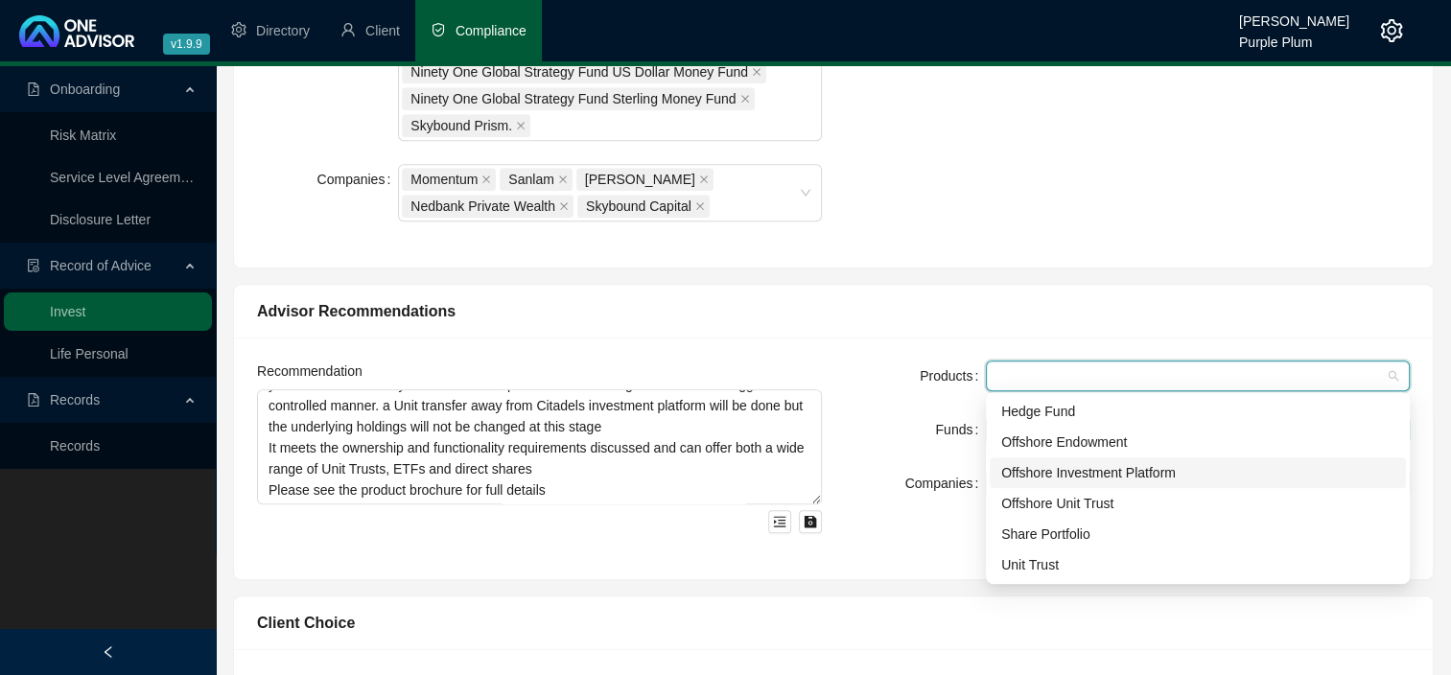
click at [1081, 462] on div "Offshore Investment Platform" at bounding box center [1197, 472] width 393 height 21
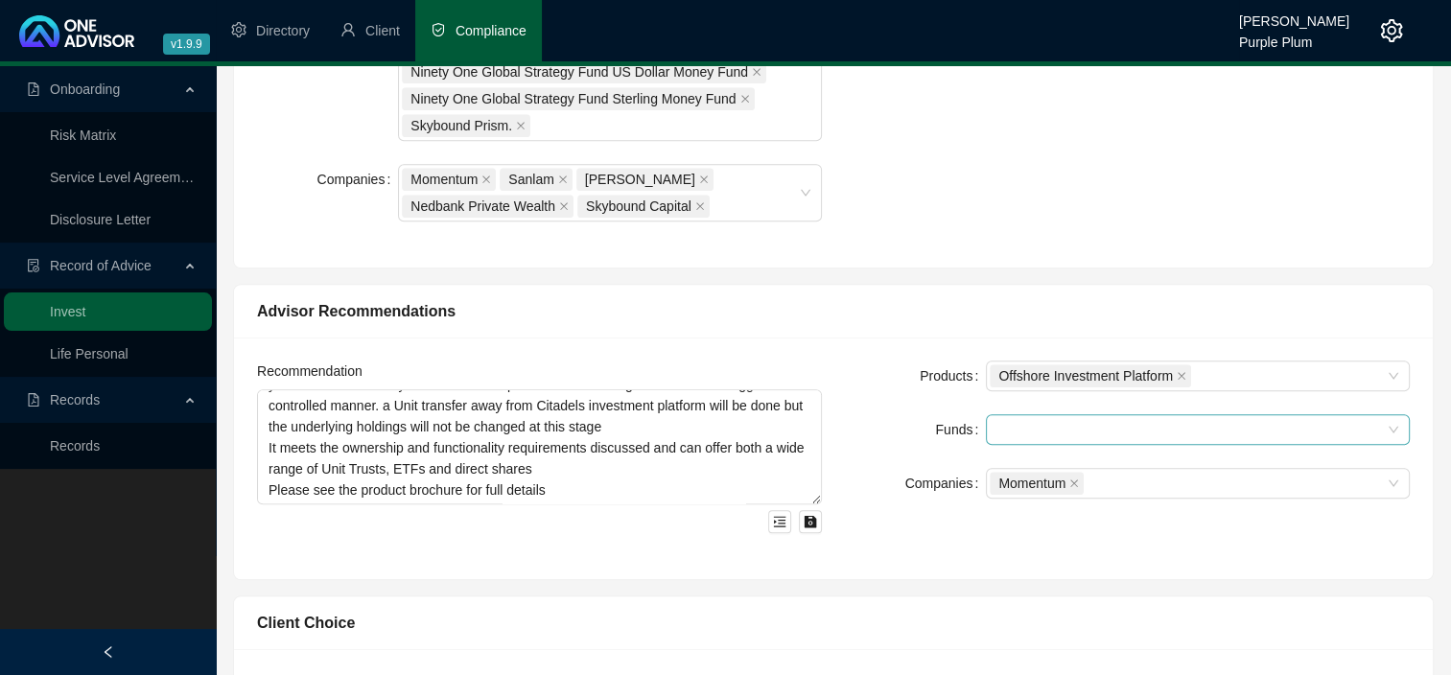
click at [921, 420] on div "Funds" at bounding box center [915, 429] width 141 height 31
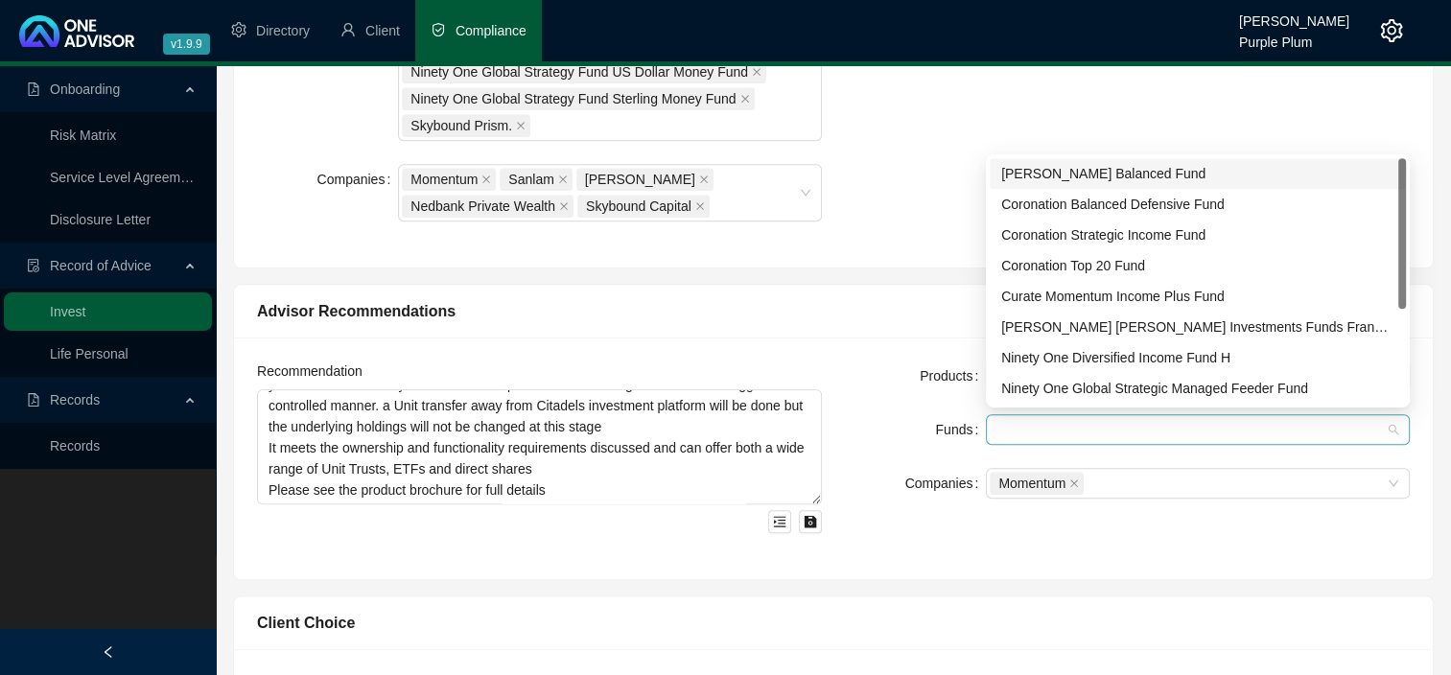
click at [1020, 424] on div at bounding box center [1187, 430] width 396 height 14
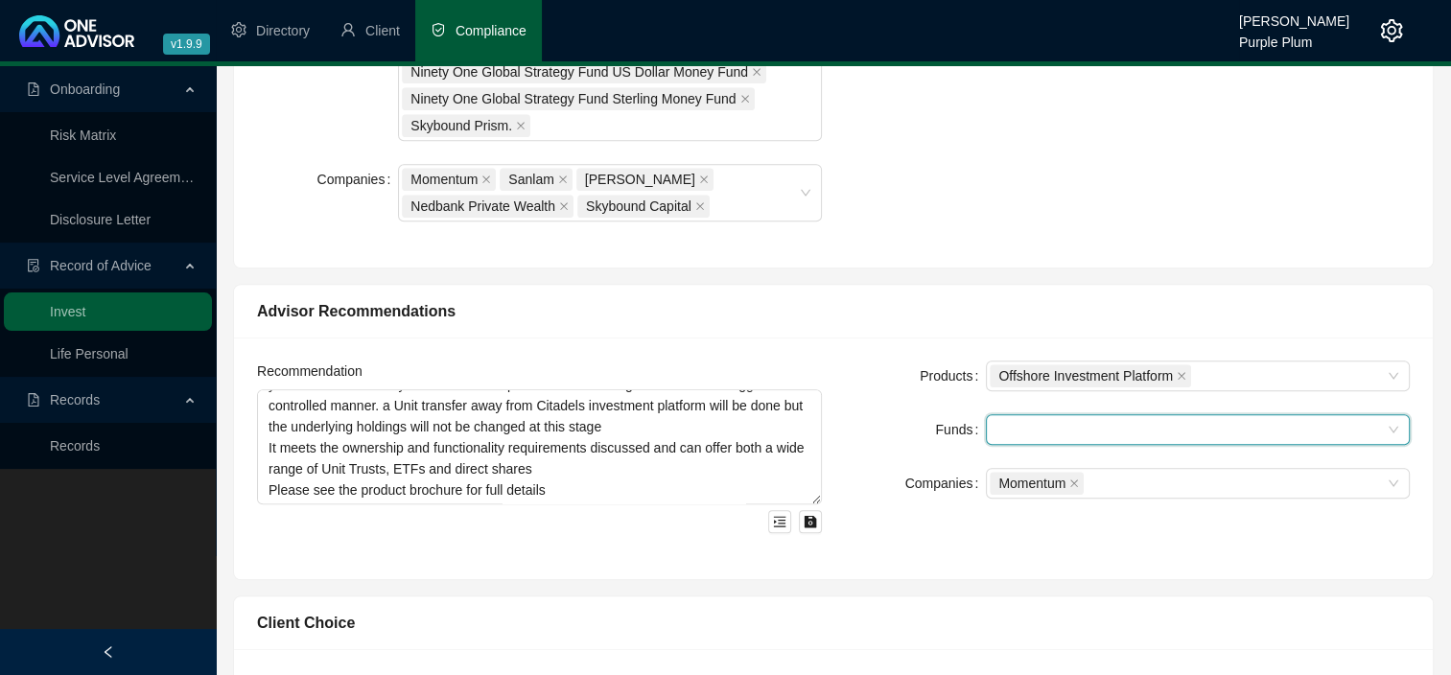
click at [862, 490] on div "Companies" at bounding box center [915, 483] width 141 height 31
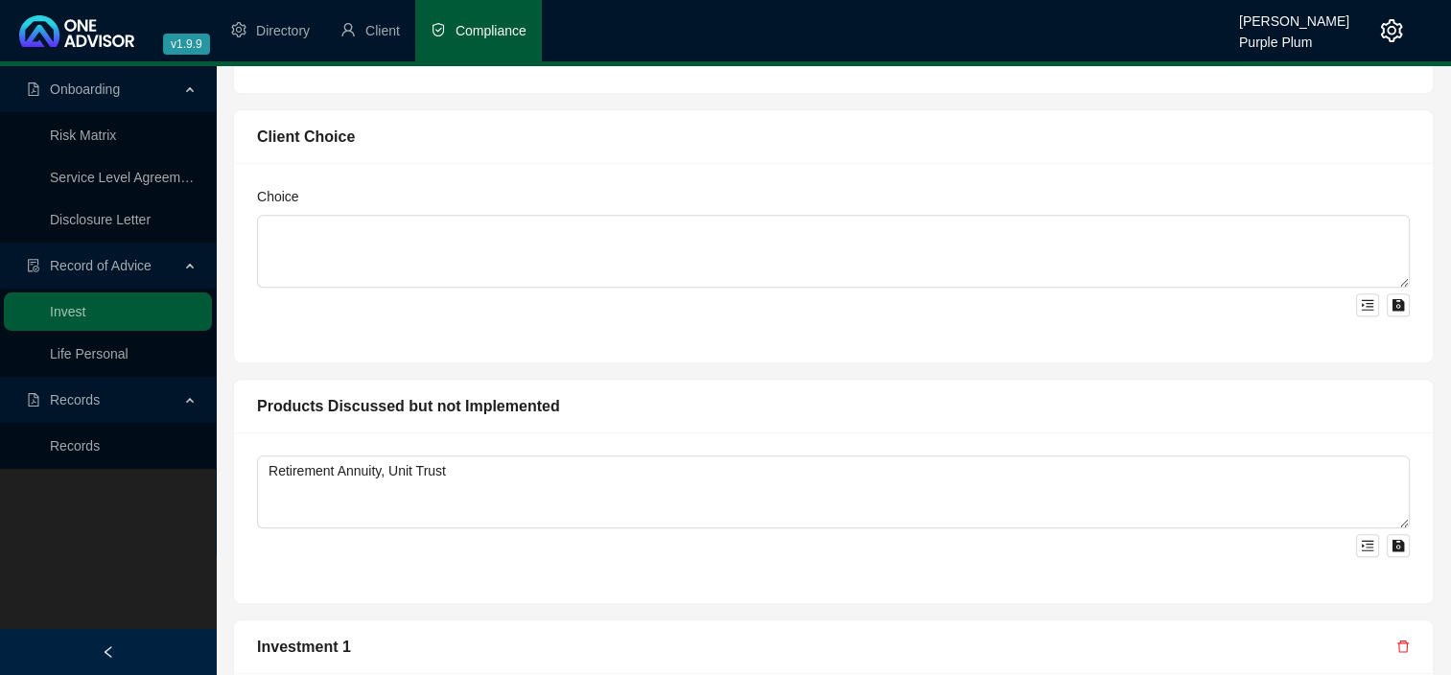
scroll to position [1576, 0]
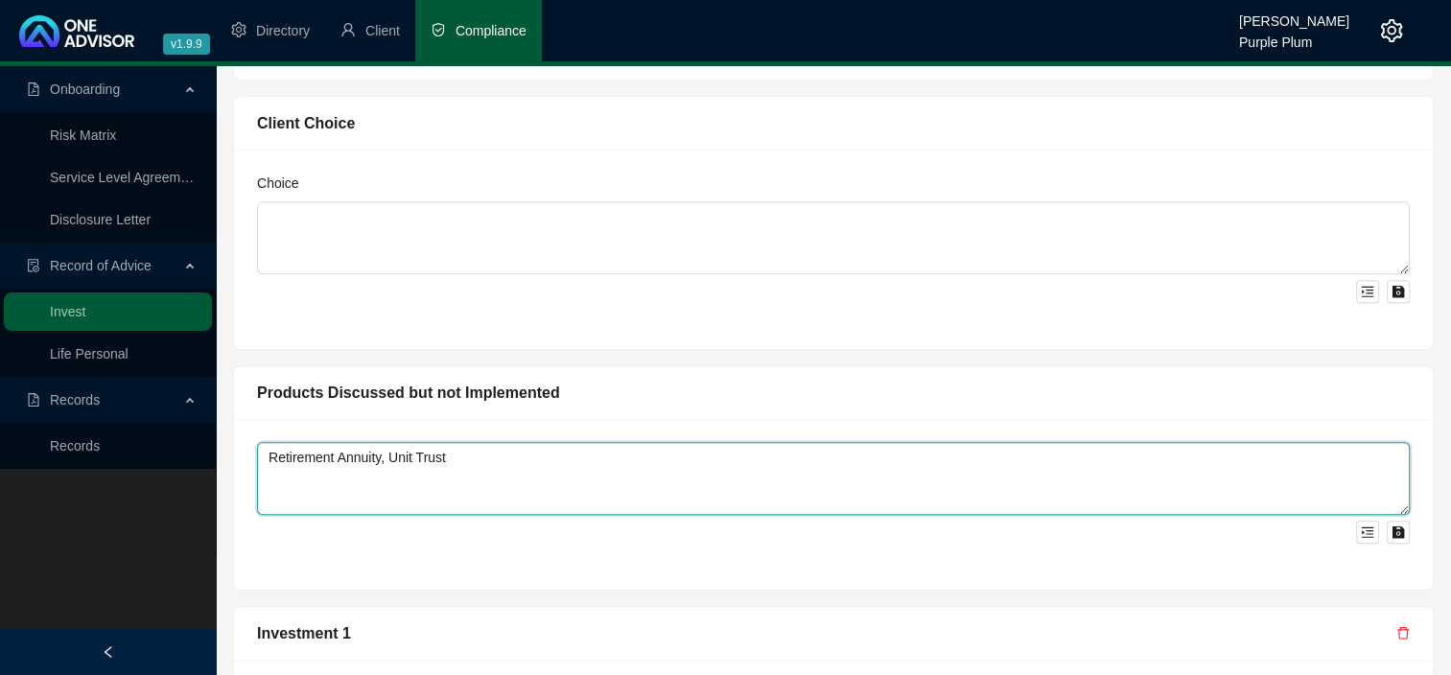
click at [534, 458] on textarea "Retirement Annuity, Unit Trust" at bounding box center [833, 478] width 1152 height 73
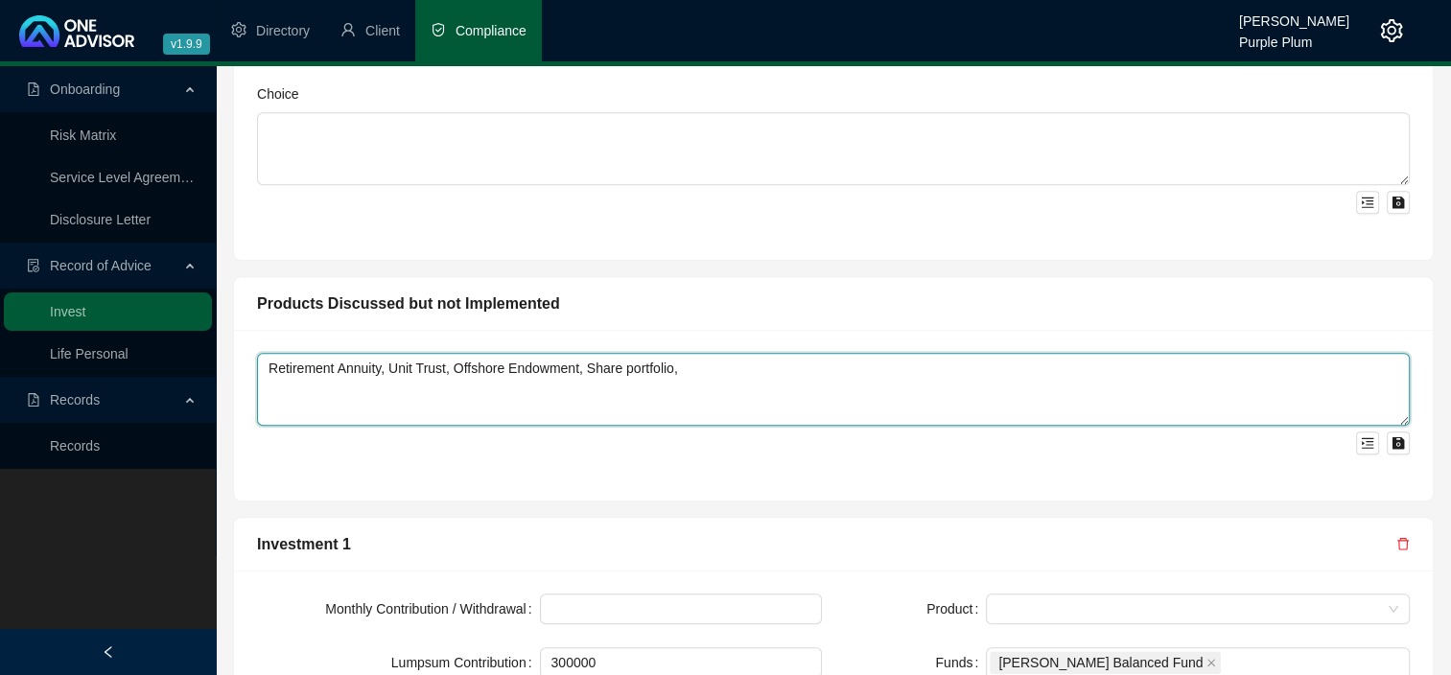
scroll to position [1749, 0]
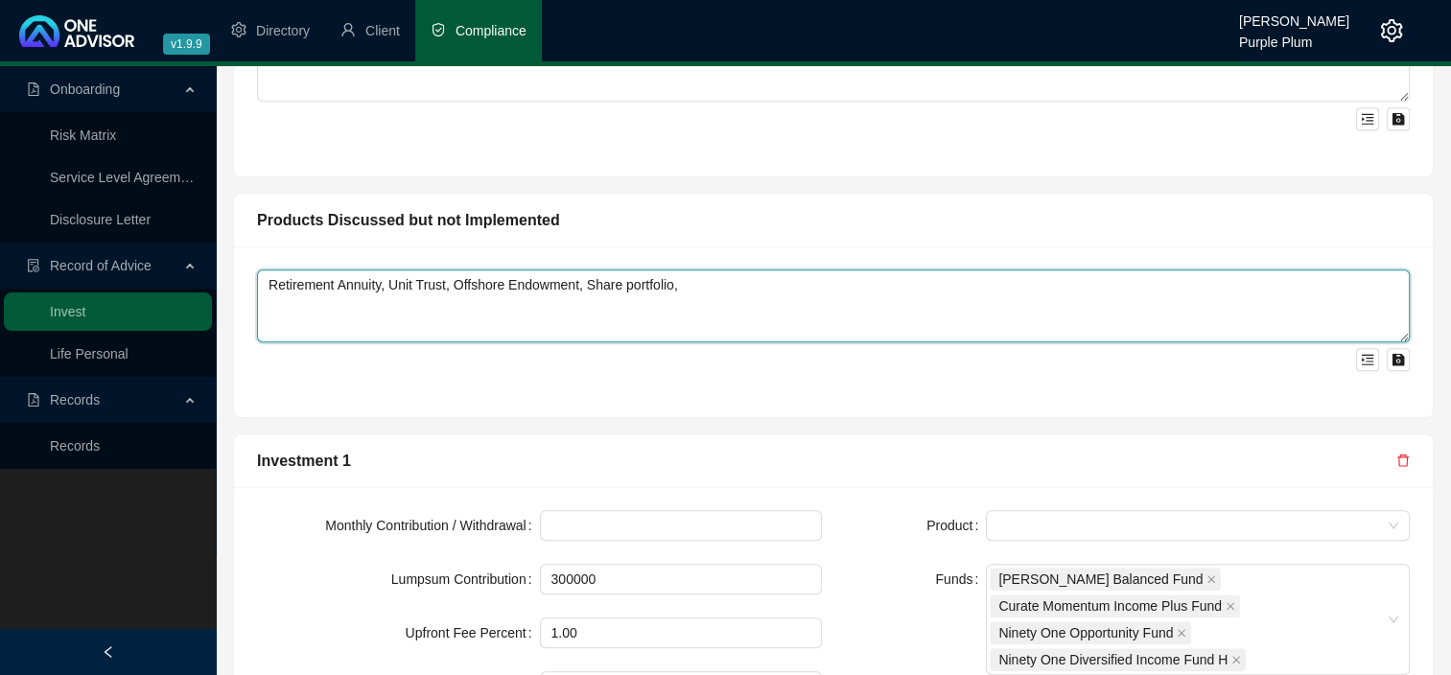
drag, startPoint x: 389, startPoint y: 279, endPoint x: 160, endPoint y: 245, distance: 231.6
click at [625, 274] on textarea "Offshore Unit Trust, Offshore Endowment, Share portfolio," at bounding box center [833, 305] width 1152 height 73
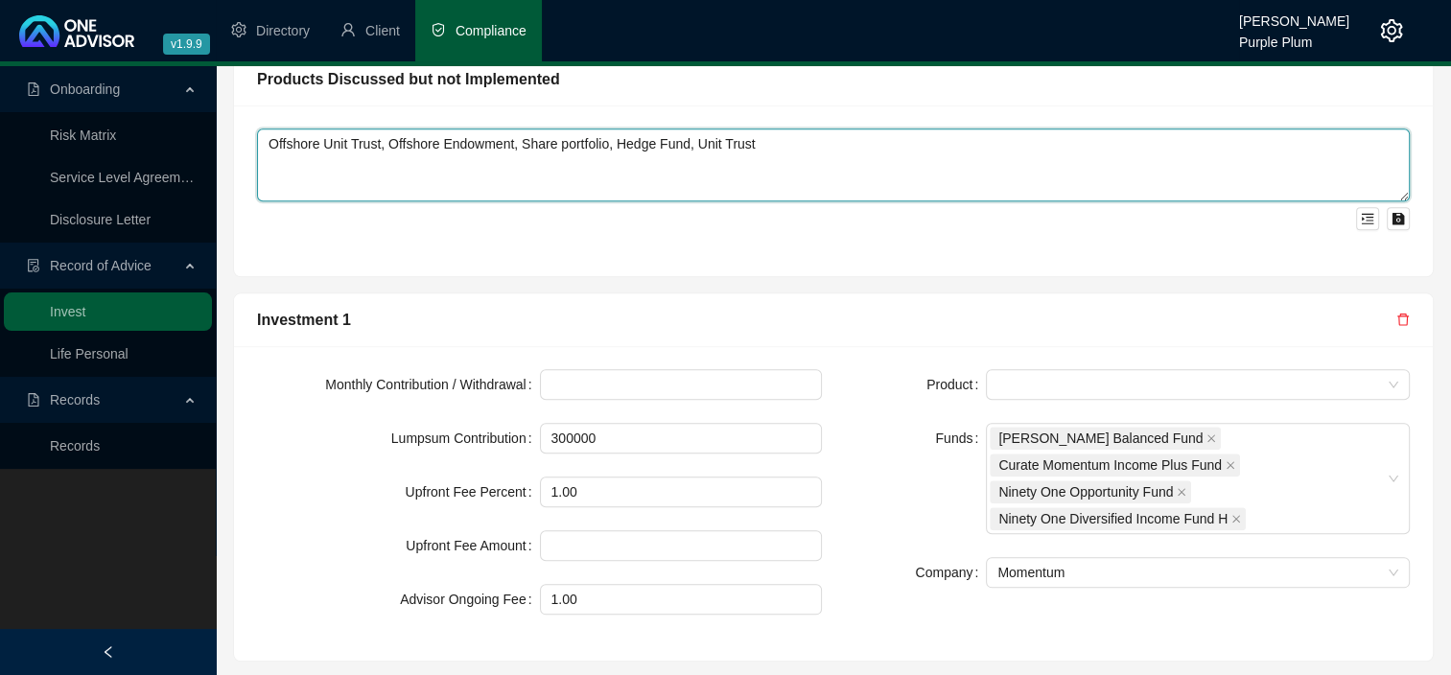
scroll to position [1902, 0]
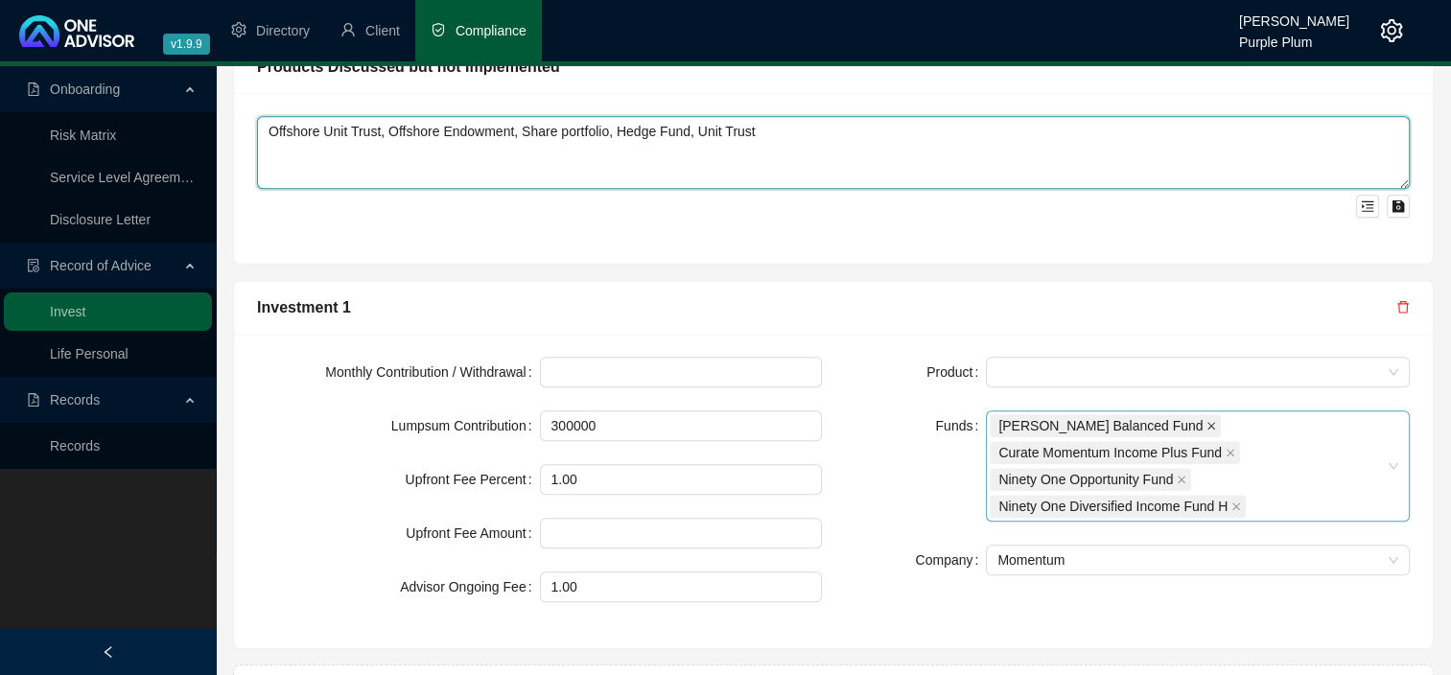
click at [1206, 421] on icon "close" at bounding box center [1211, 426] width 10 height 10
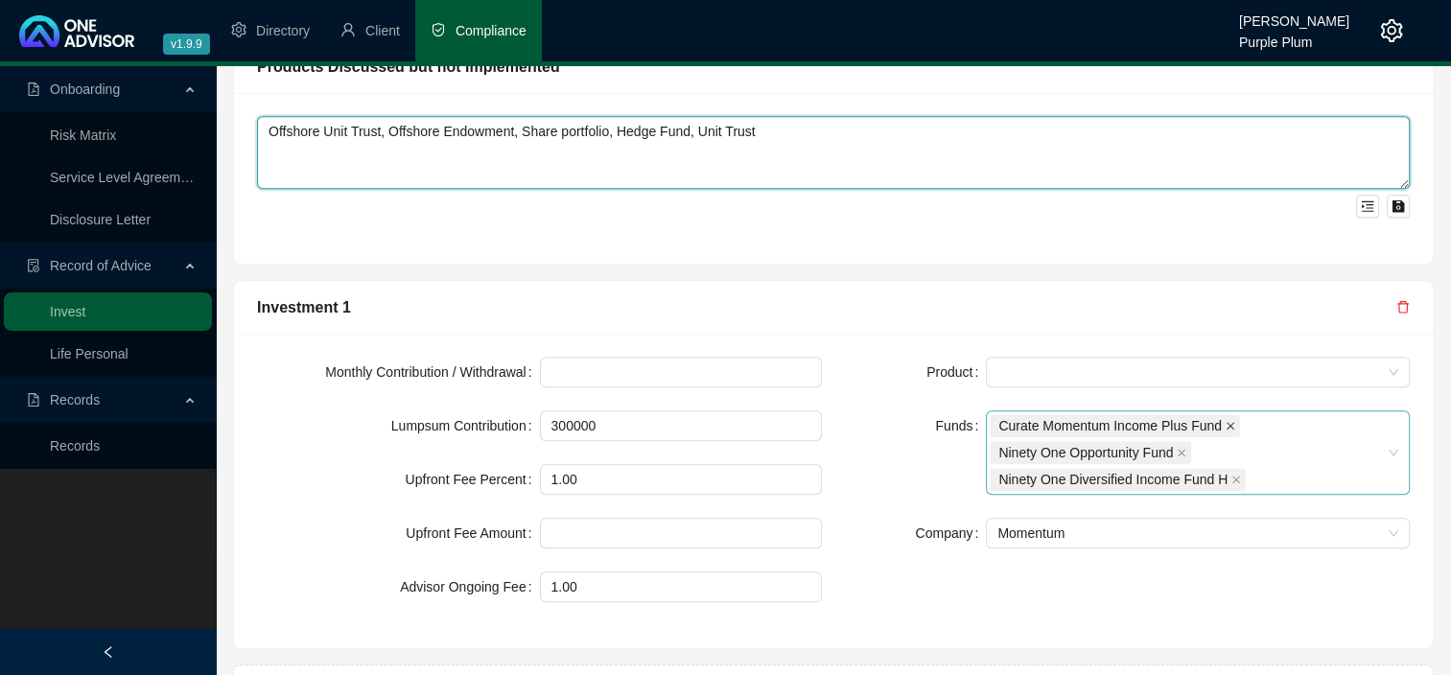
click at [1227, 422] on icon "close" at bounding box center [1230, 426] width 10 height 10
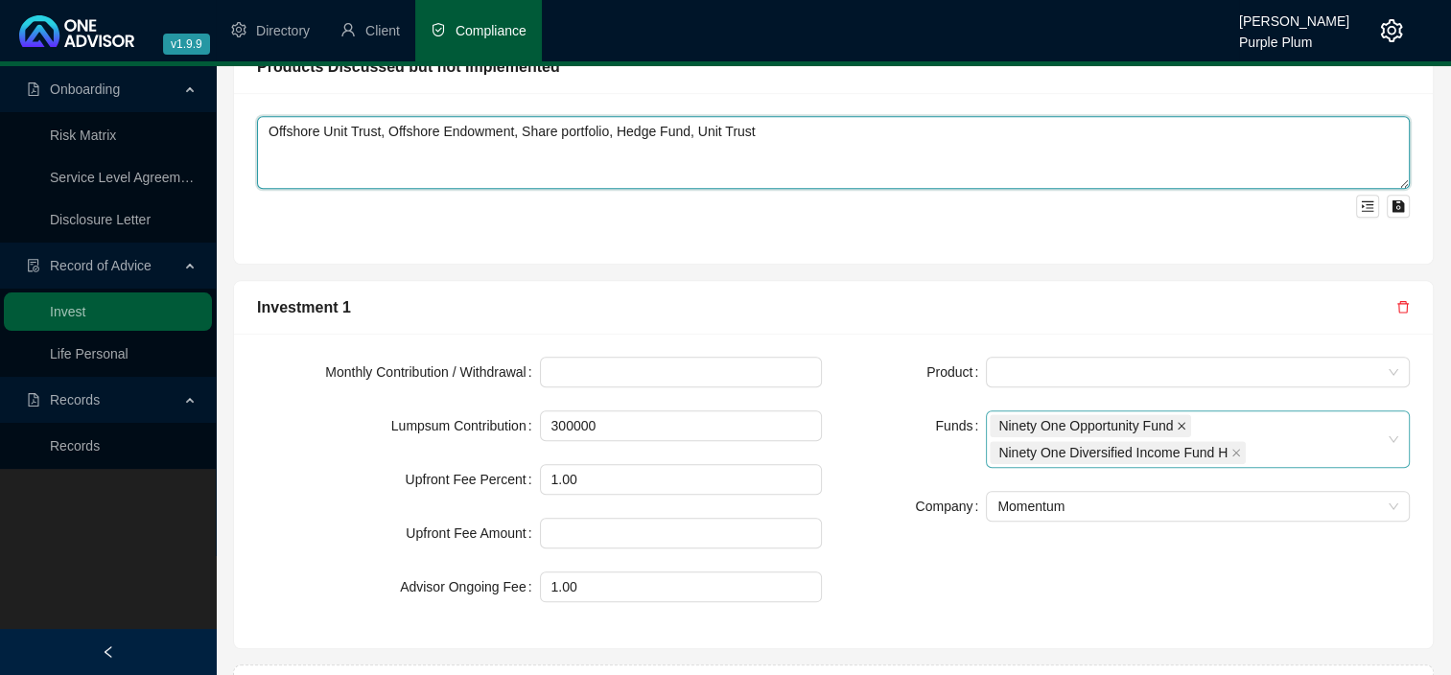
click at [1186, 423] on icon "close" at bounding box center [1181, 426] width 10 height 10
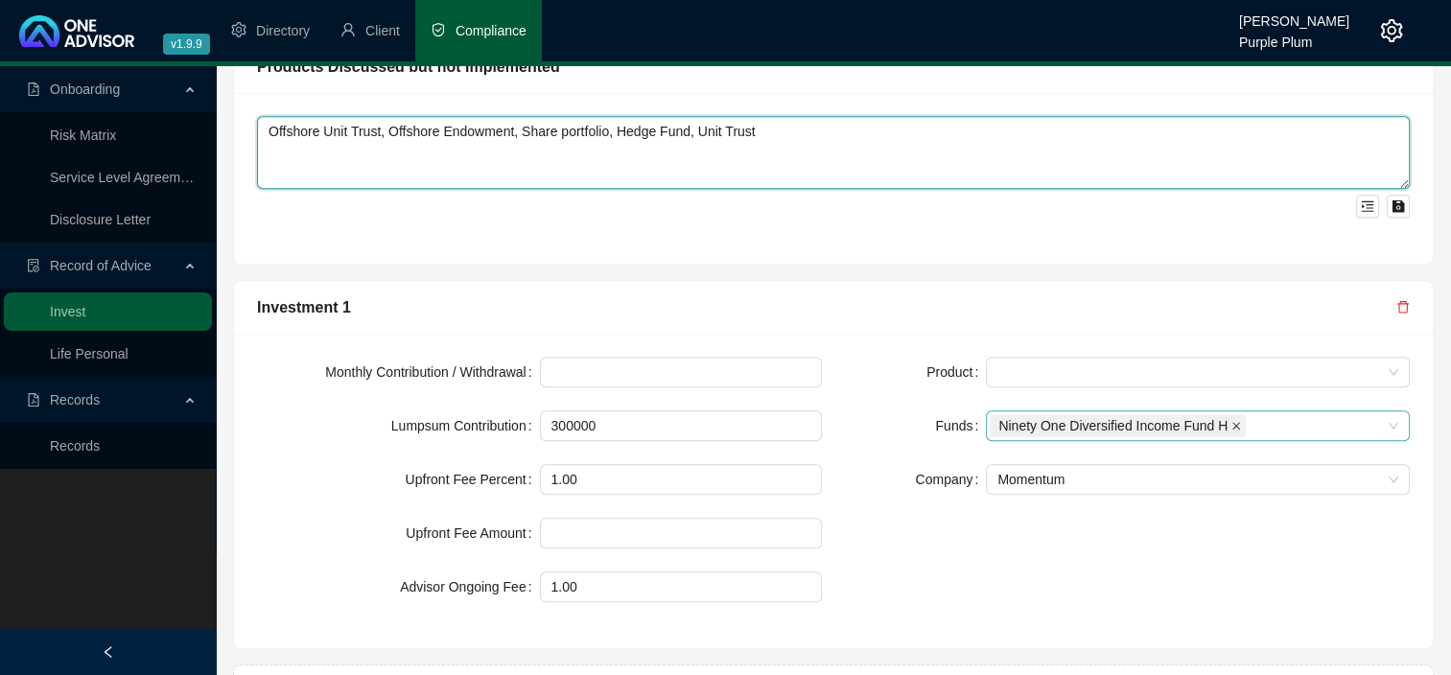
click at [1234, 426] on span at bounding box center [1236, 425] width 10 height 21
click at [1115, 360] on span at bounding box center [1197, 372] width 401 height 29
type textarea "Offshore Unit Trust, Offshore Endowment, Share portfolio, Hedge Fund, Unit Trust"
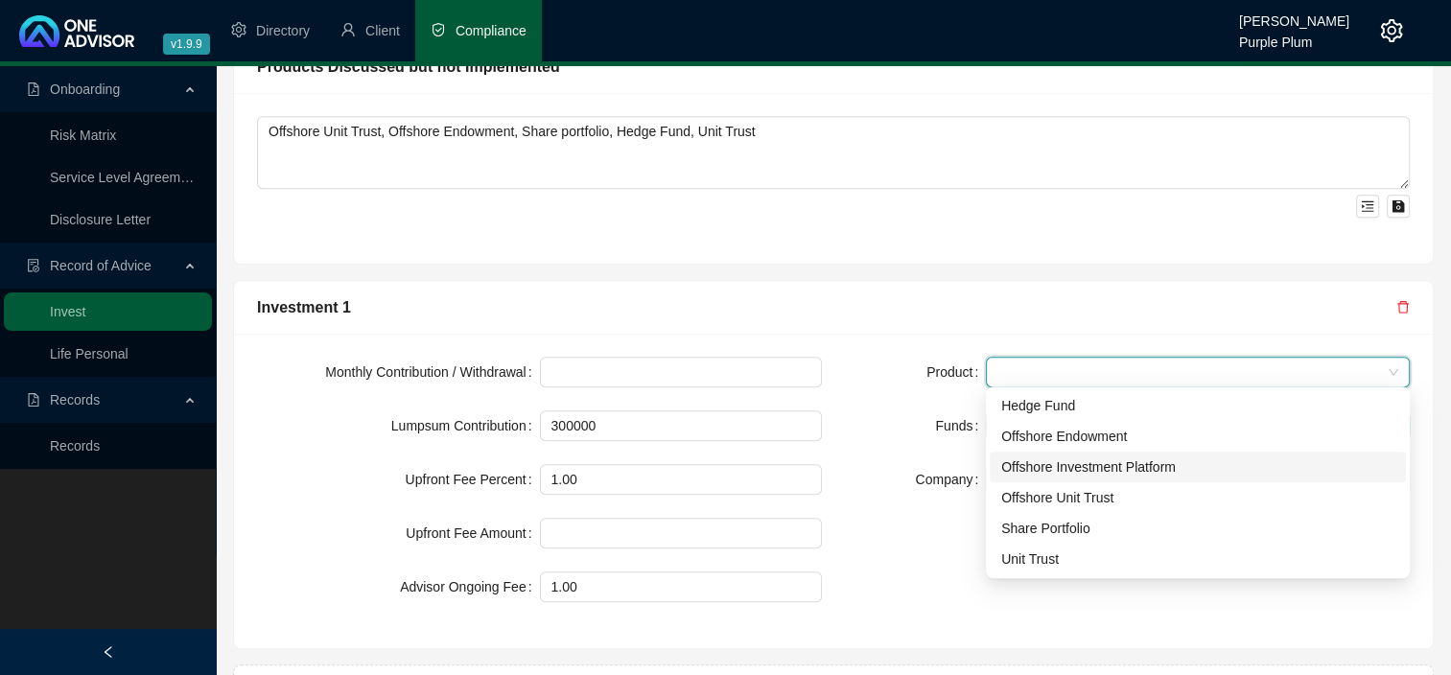
click at [1105, 468] on div "Offshore Investment Platform" at bounding box center [1197, 466] width 393 height 21
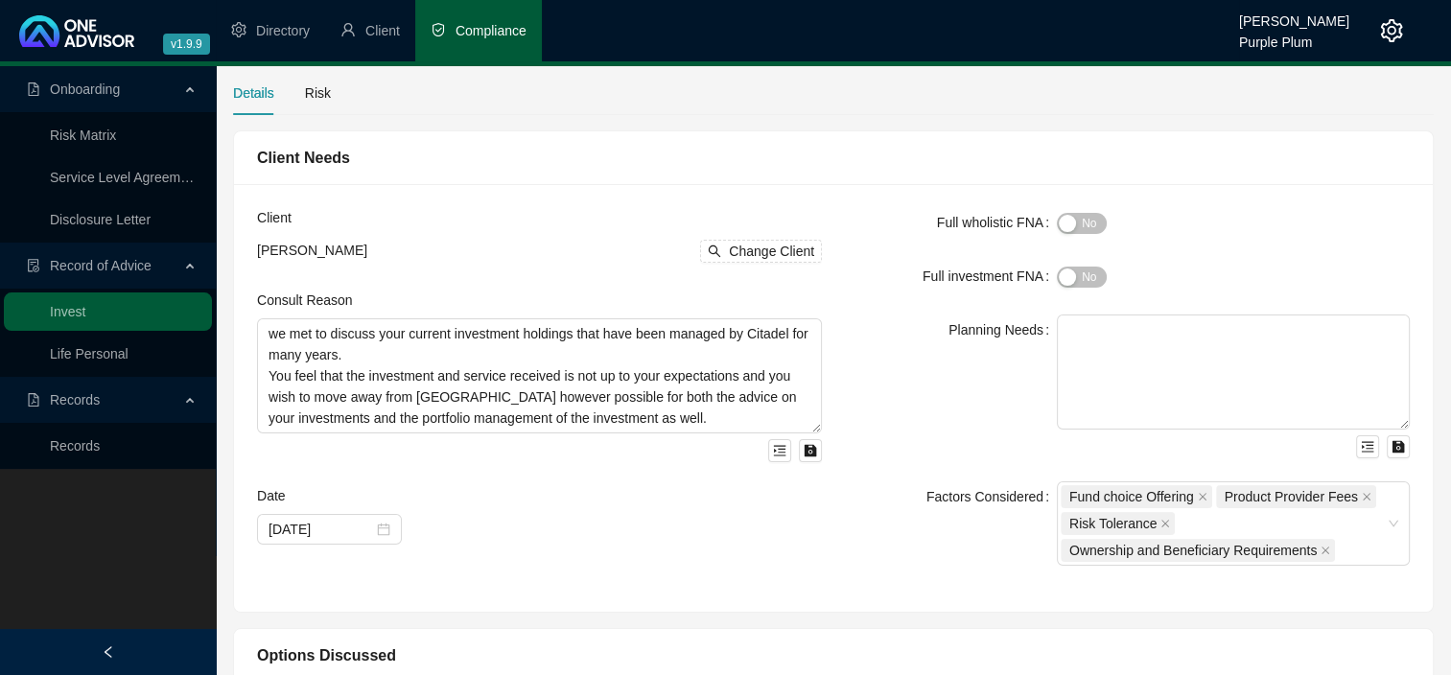
scroll to position [34, 0]
